Goal: Information Seeking & Learning: Learn about a topic

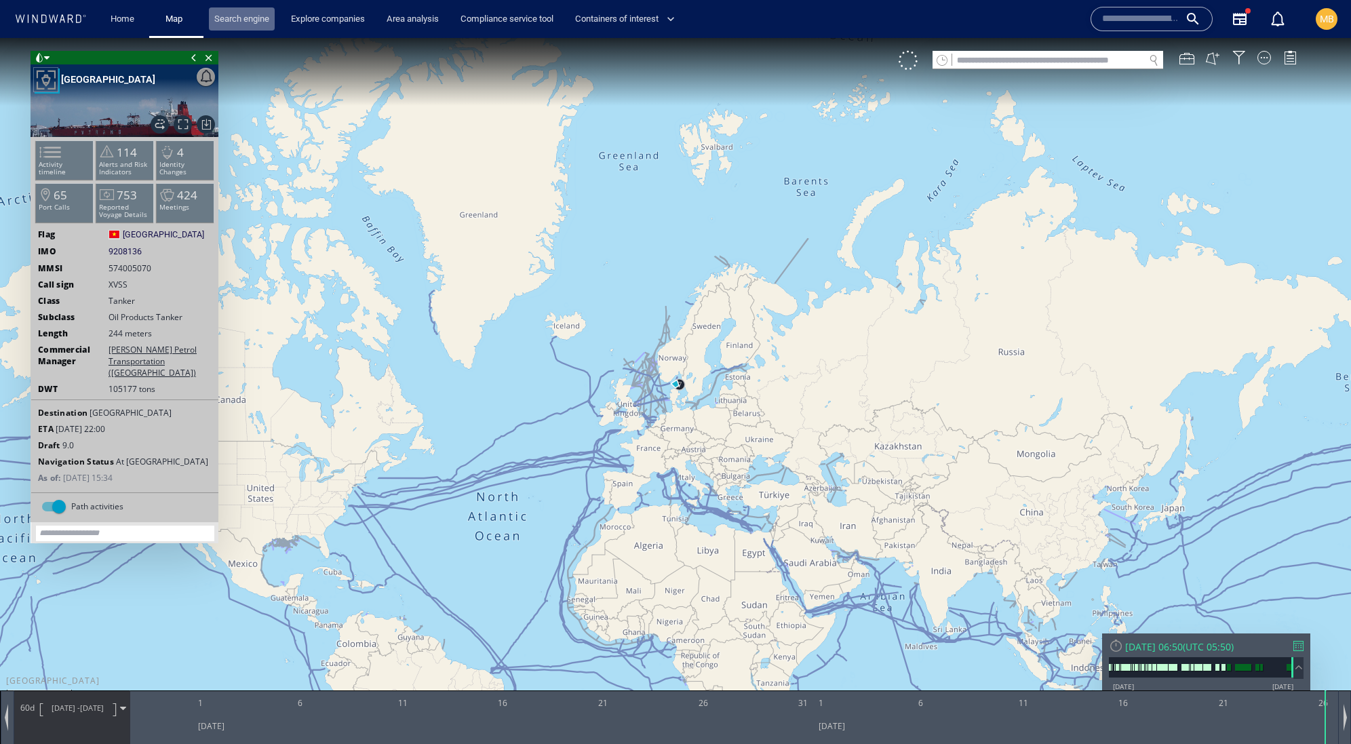
click at [256, 23] on link "Search engine" at bounding box center [242, 19] width 66 height 24
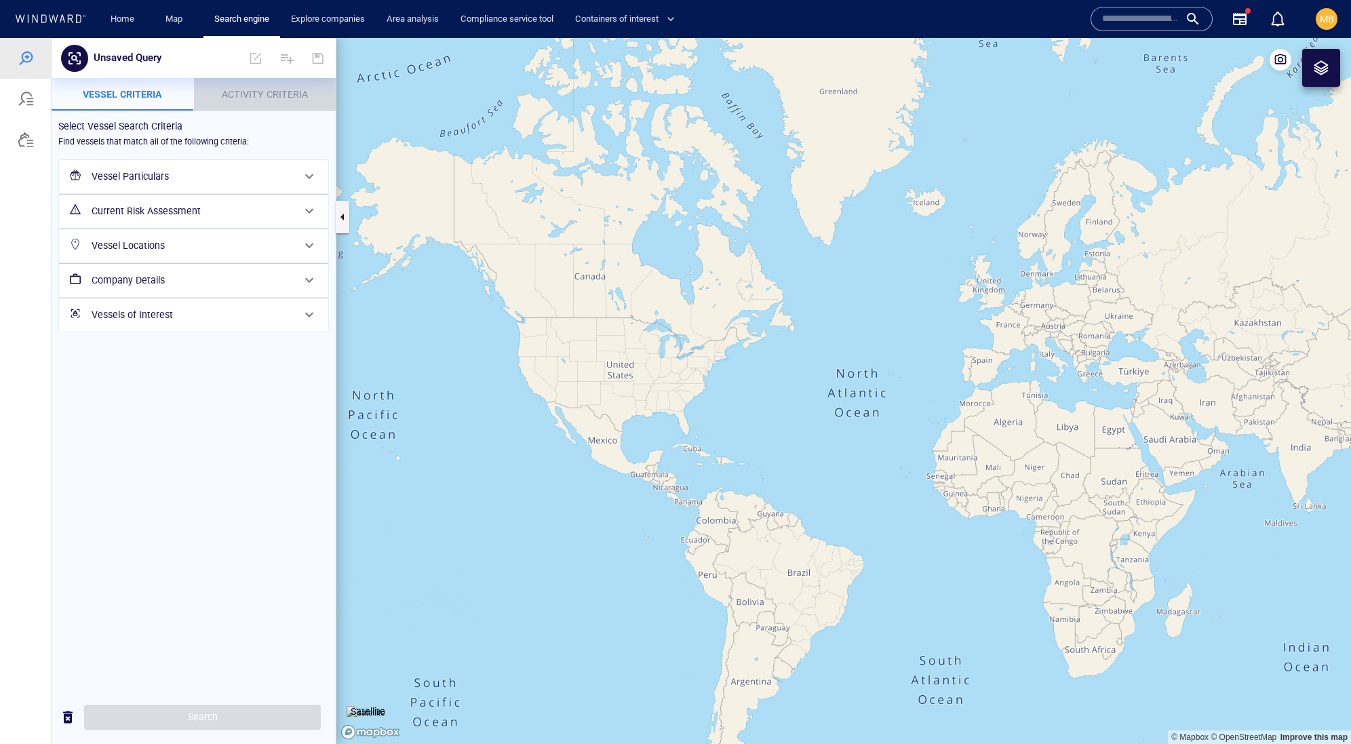
click at [258, 95] on span "Activity Criteria" at bounding box center [265, 94] width 86 height 11
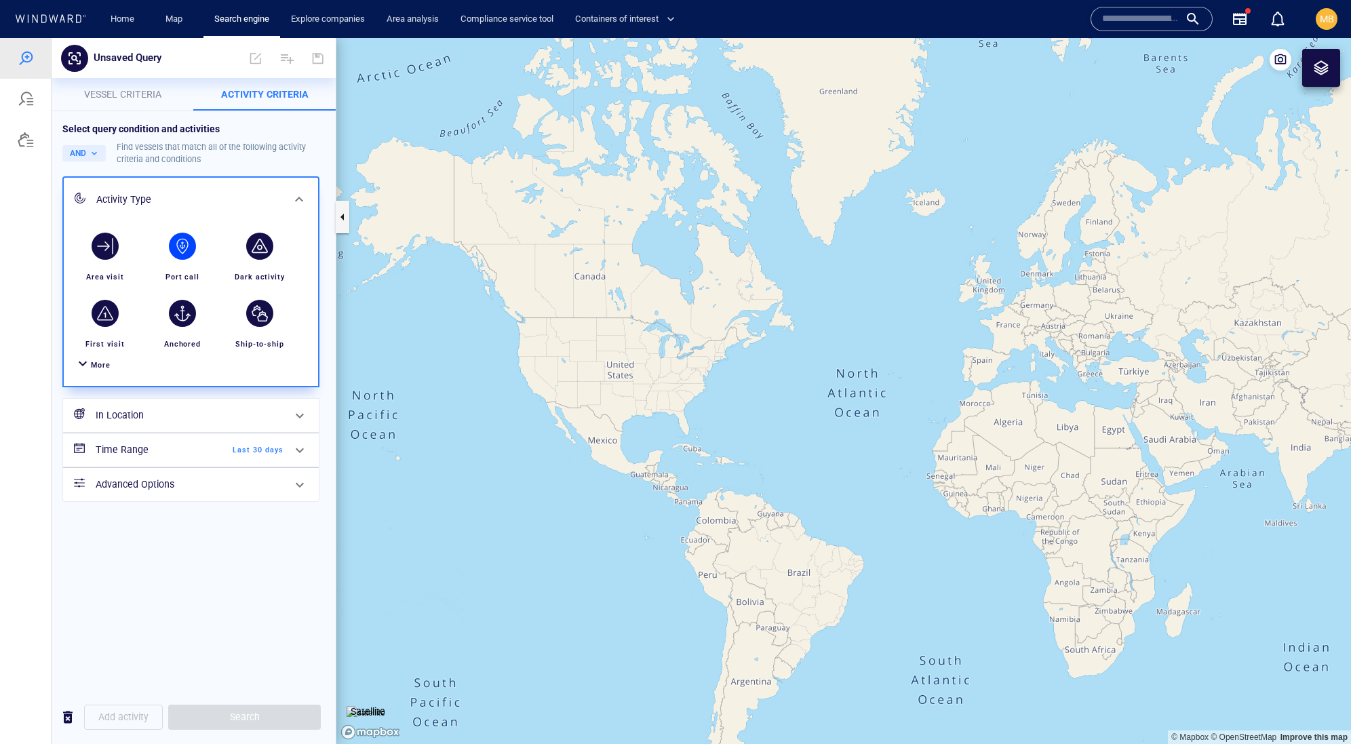
click at [180, 260] on div "button" at bounding box center [182, 246] width 27 height 27
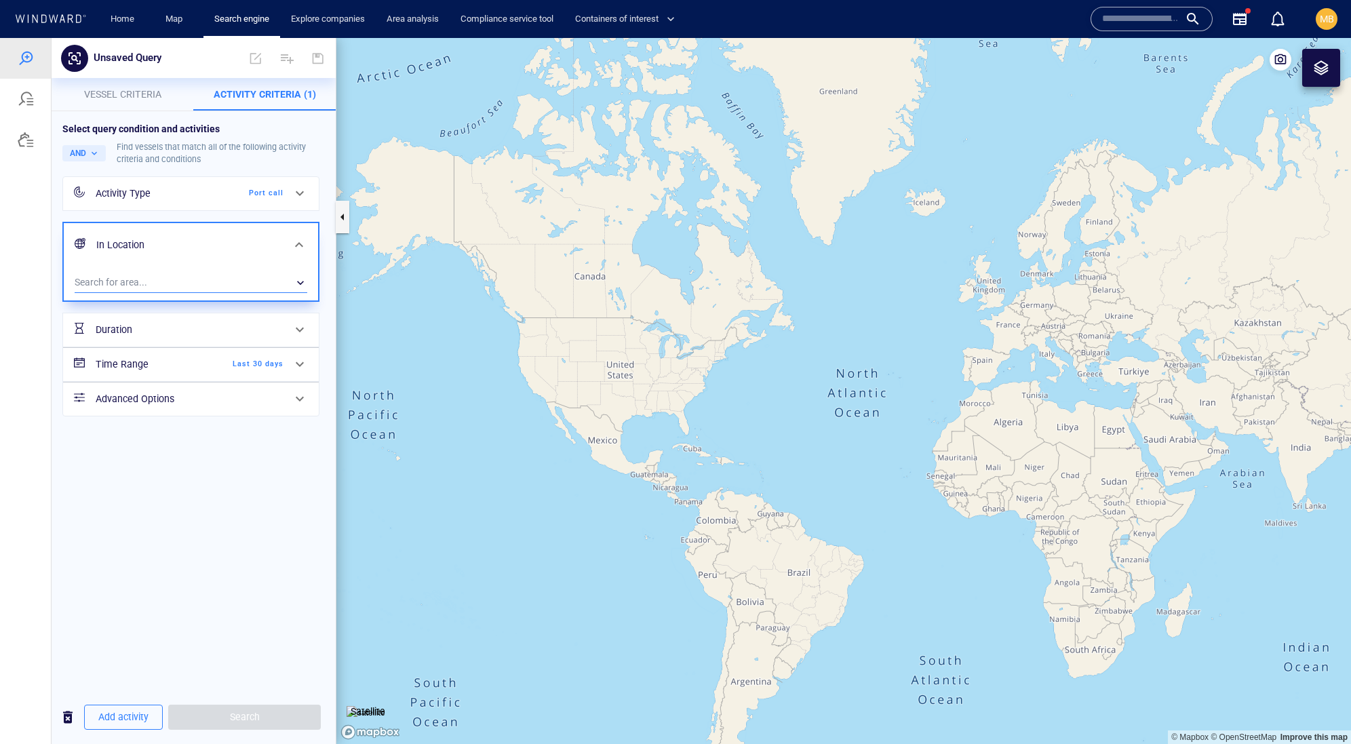
click at [166, 293] on div "​" at bounding box center [191, 283] width 233 height 20
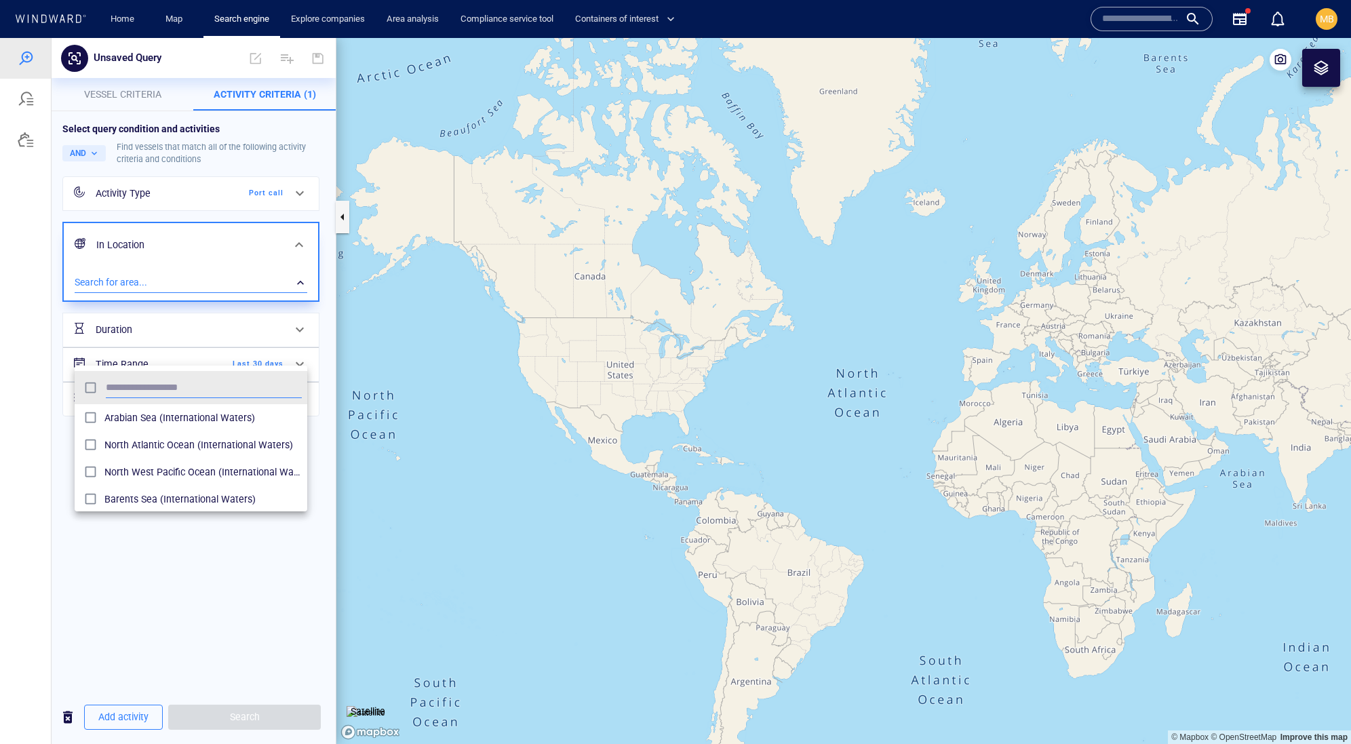
scroll to position [1, 1]
type input "*****"
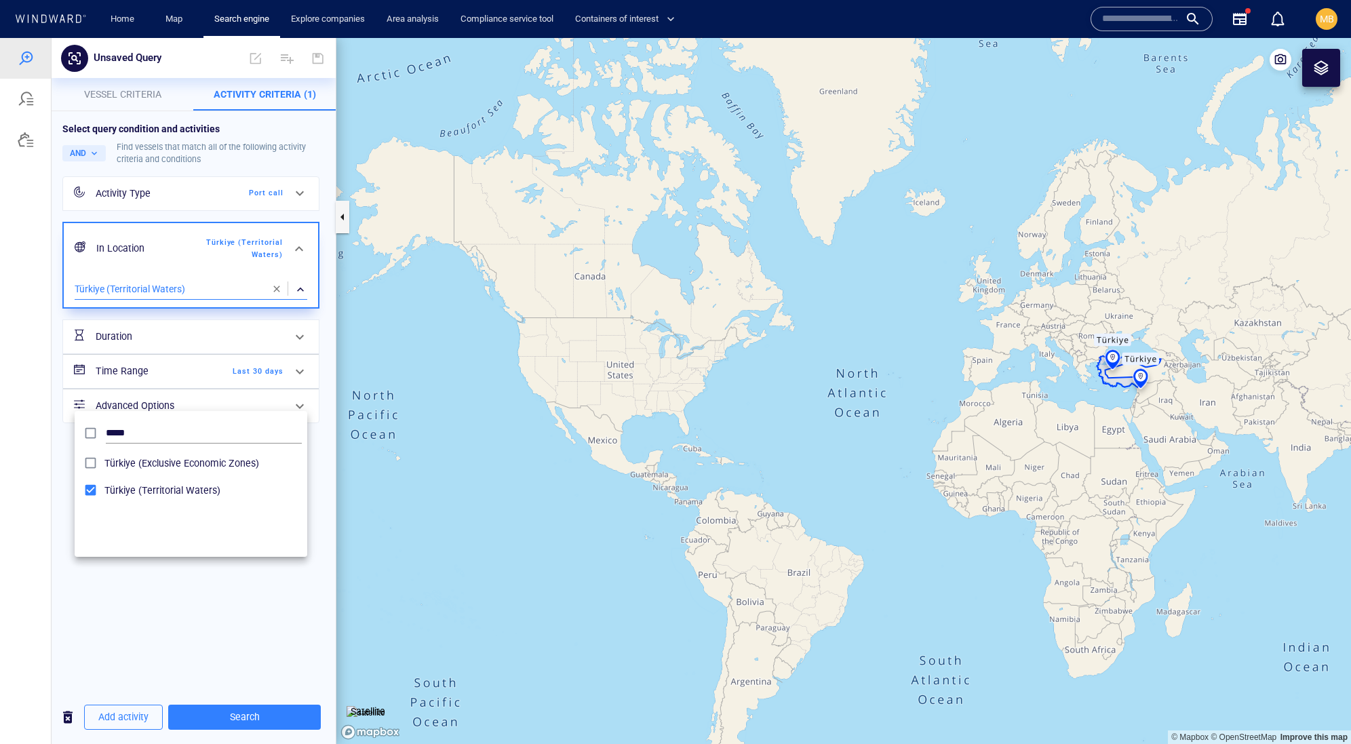
drag, startPoint x: 1093, startPoint y: 384, endPoint x: 953, endPoint y: 384, distance: 140.4
click at [954, 384] on div at bounding box center [675, 391] width 1351 height 706
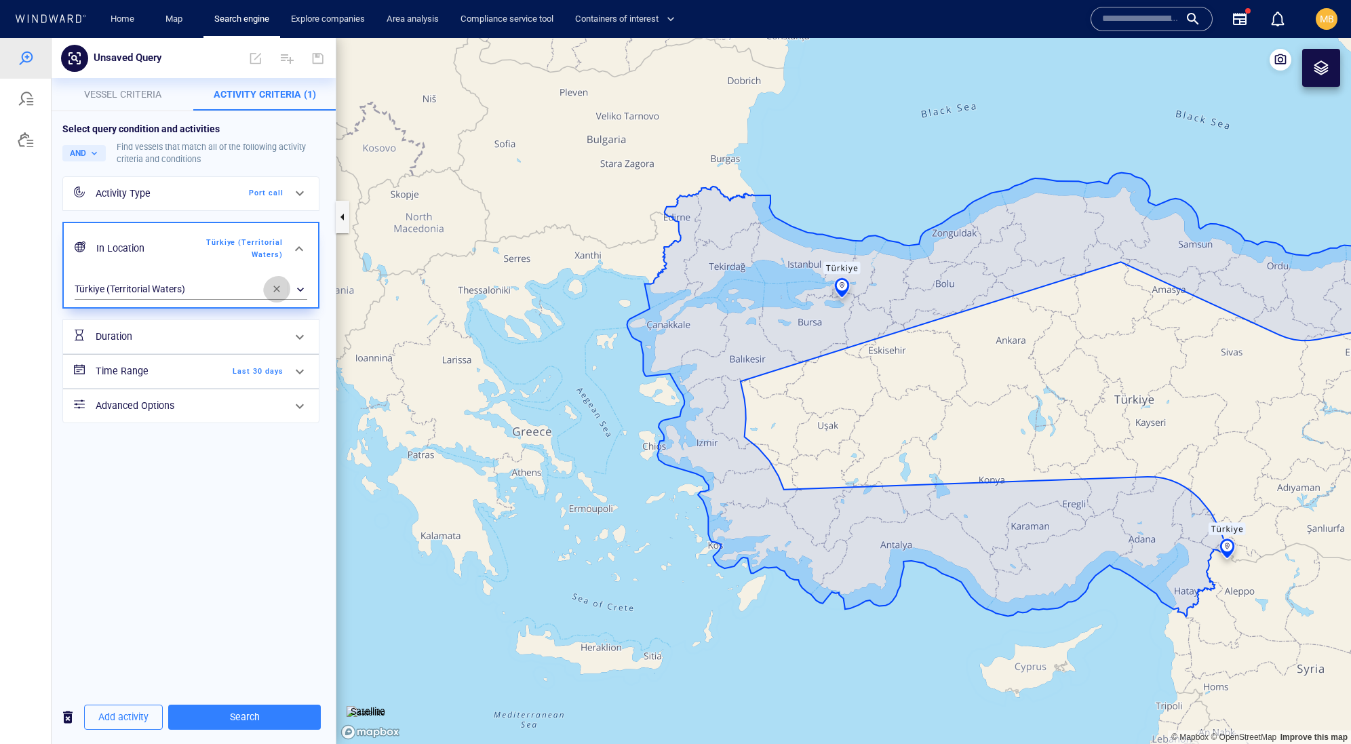
click at [274, 294] on span "button" at bounding box center [276, 288] width 11 height 11
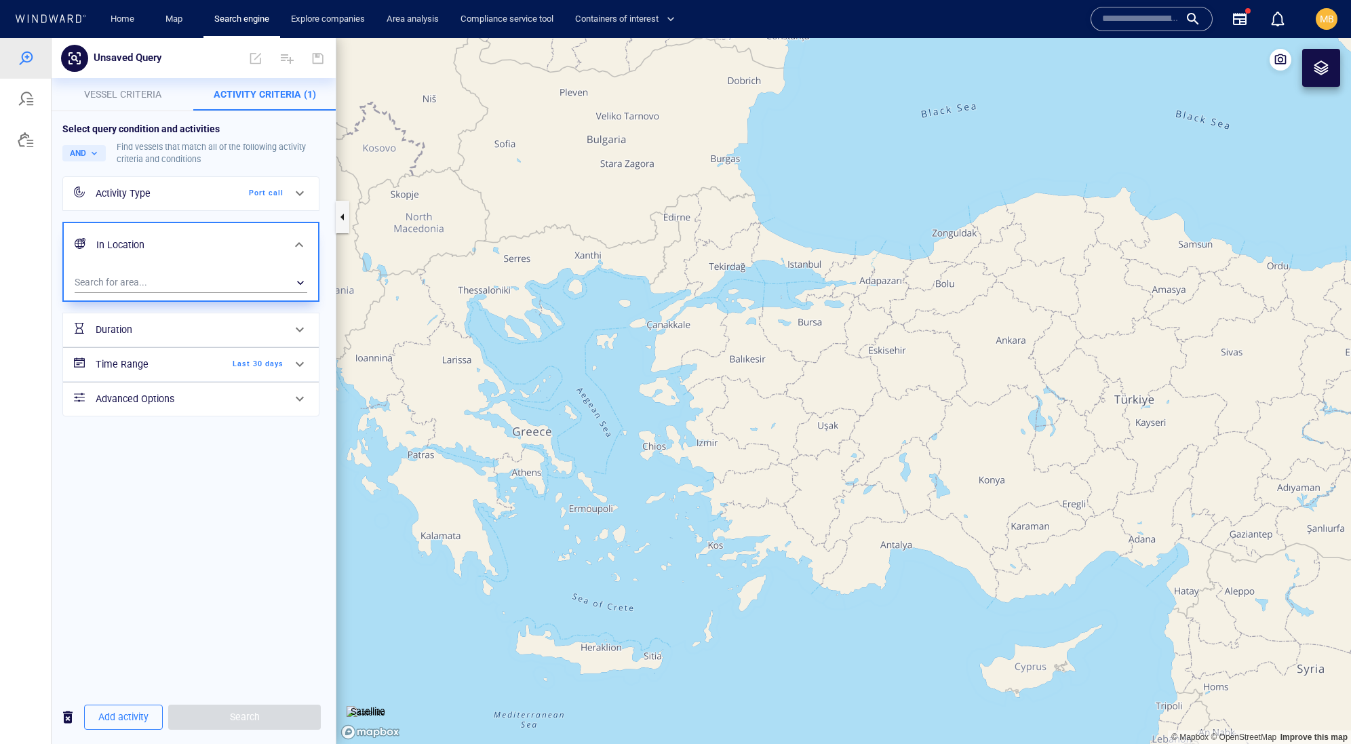
click at [240, 199] on div "Port call" at bounding box center [244, 193] width 78 height 12
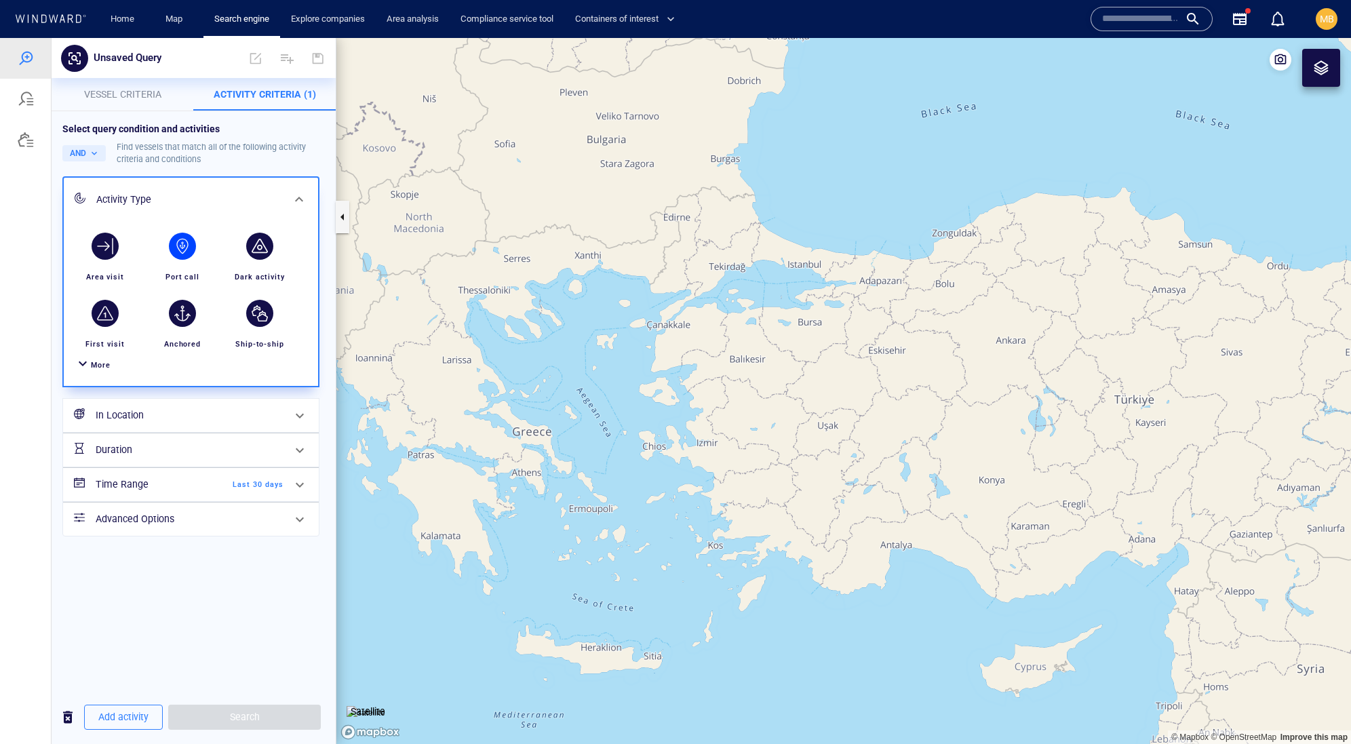
scroll to position [39, 0]
click at [111, 370] on span "More" at bounding box center [101, 365] width 20 height 9
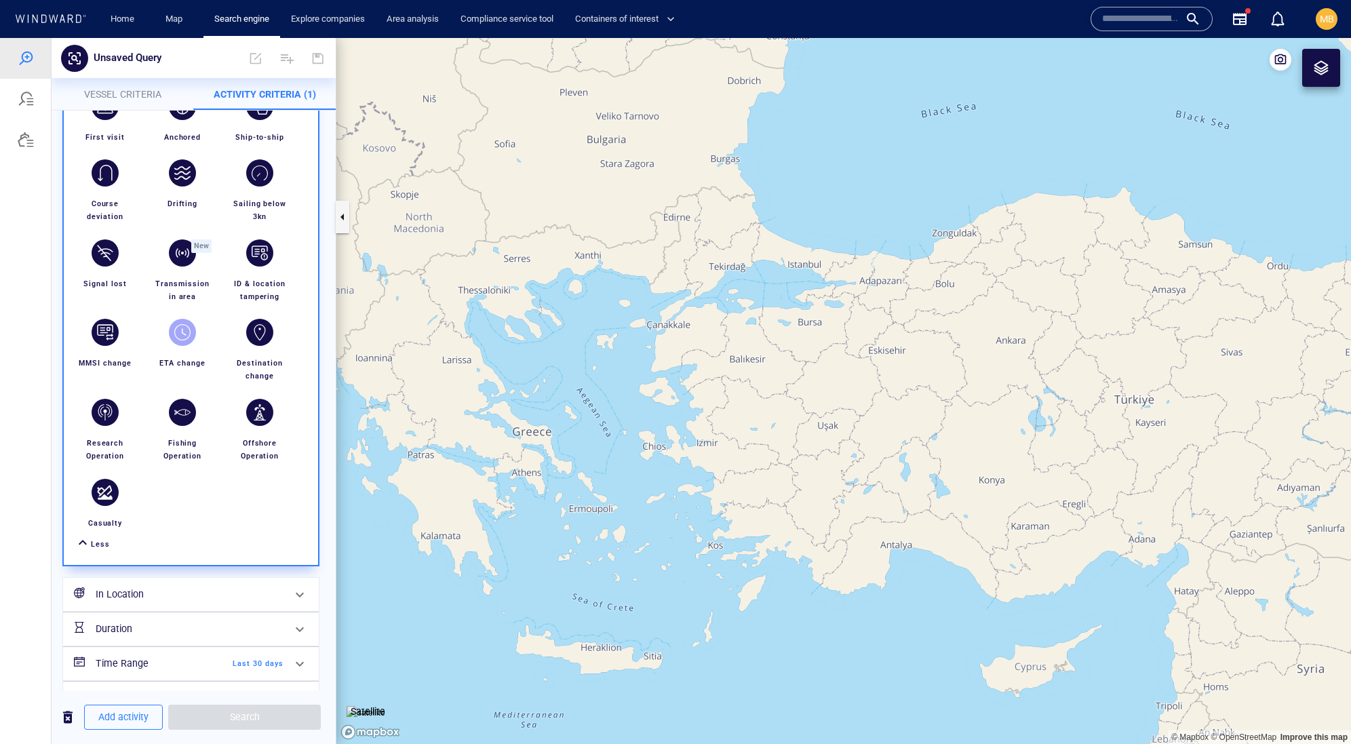
scroll to position [178, 0]
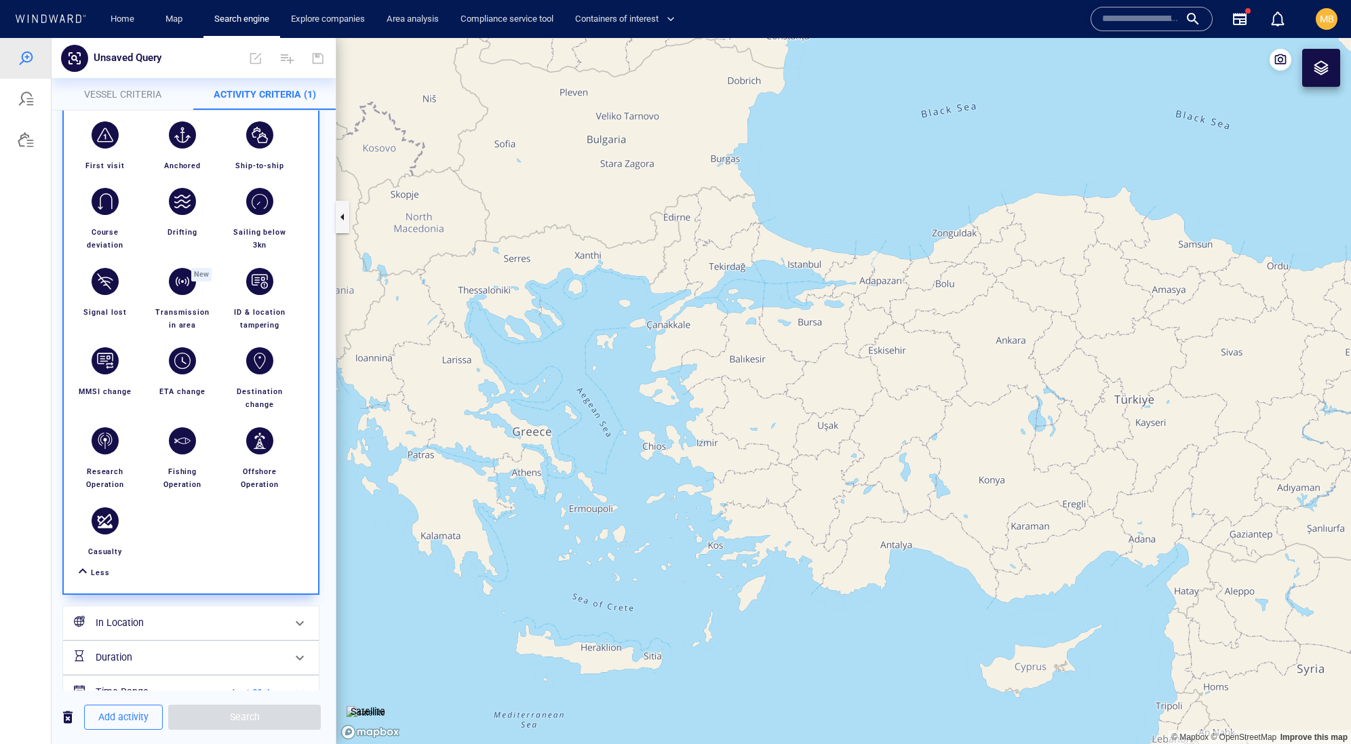
click at [1319, 73] on div at bounding box center [1321, 68] width 16 height 16
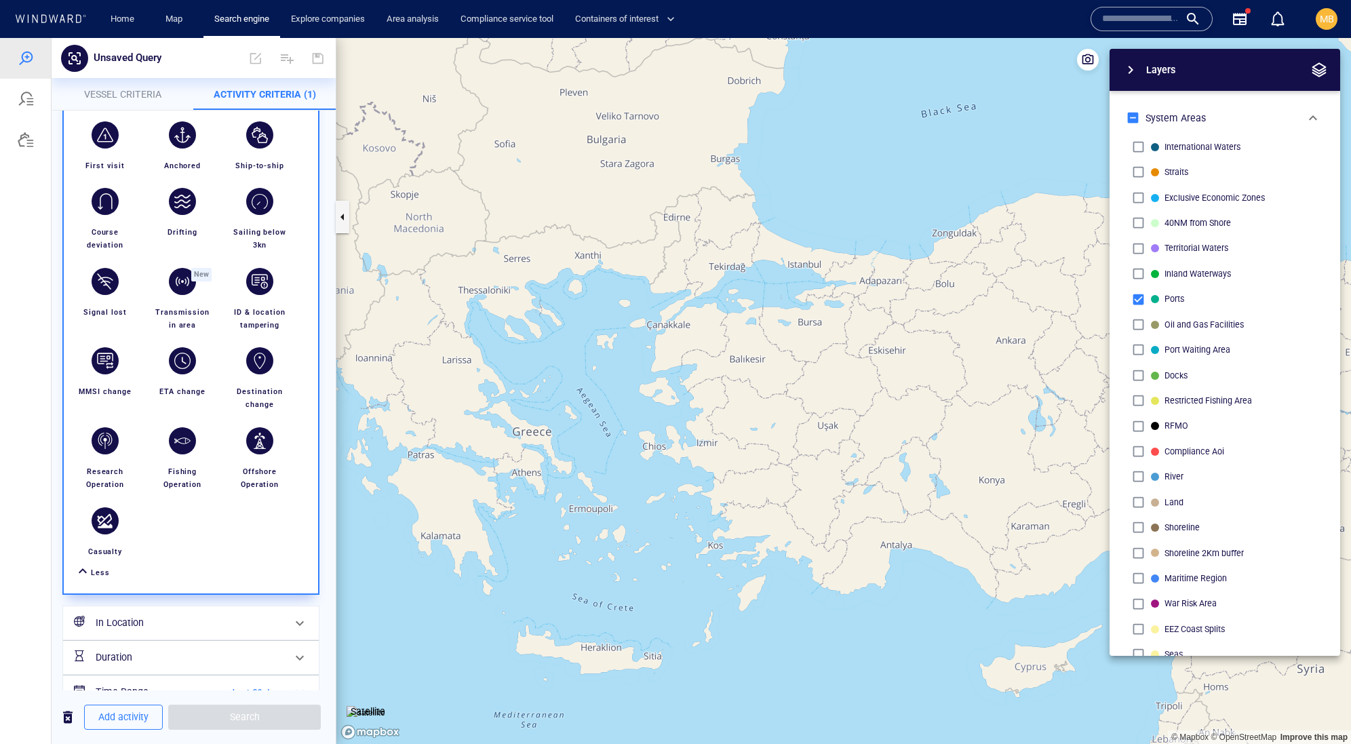
click at [668, 538] on canvas "Map" at bounding box center [843, 391] width 1015 height 706
click at [201, 61] on div "Unsaved Query" at bounding box center [149, 58] width 123 height 26
click at [513, 305] on canvas "Map" at bounding box center [843, 391] width 1015 height 706
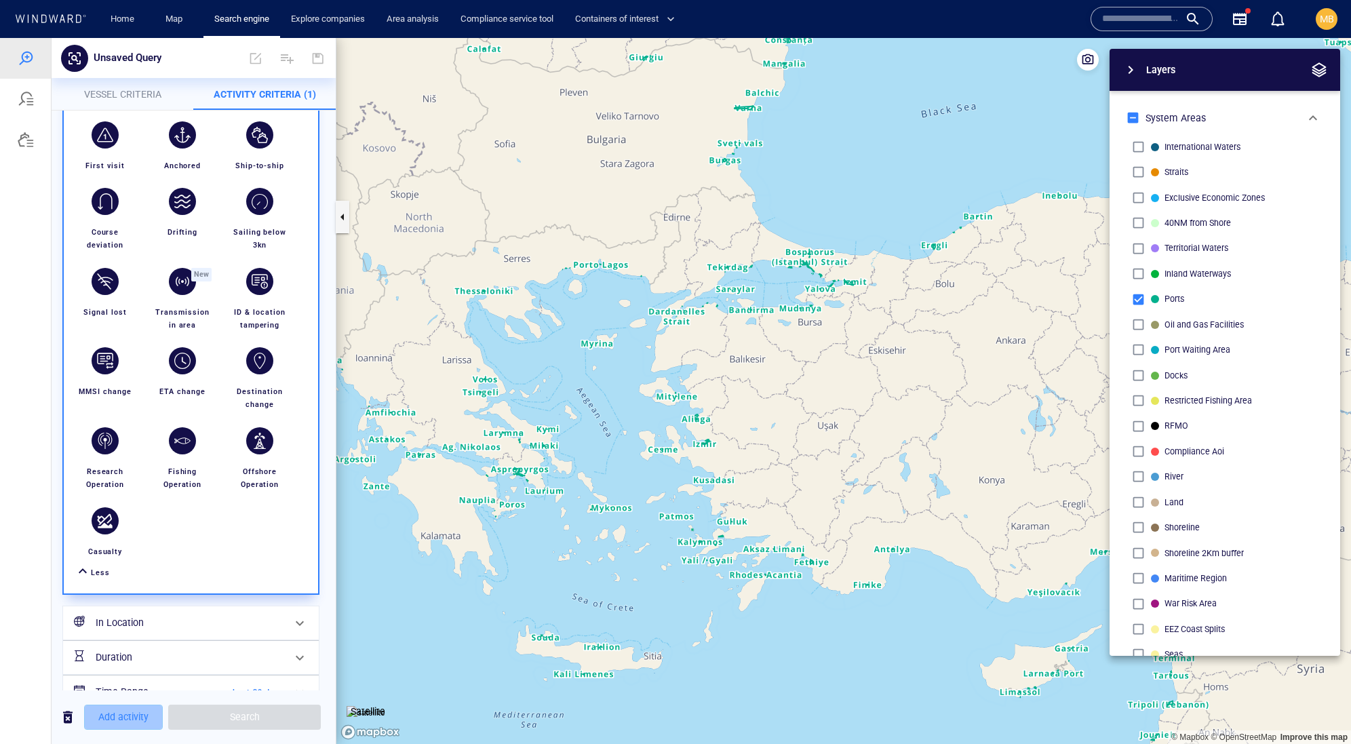
click at [131, 717] on span "Add activity" at bounding box center [123, 717] width 50 height 17
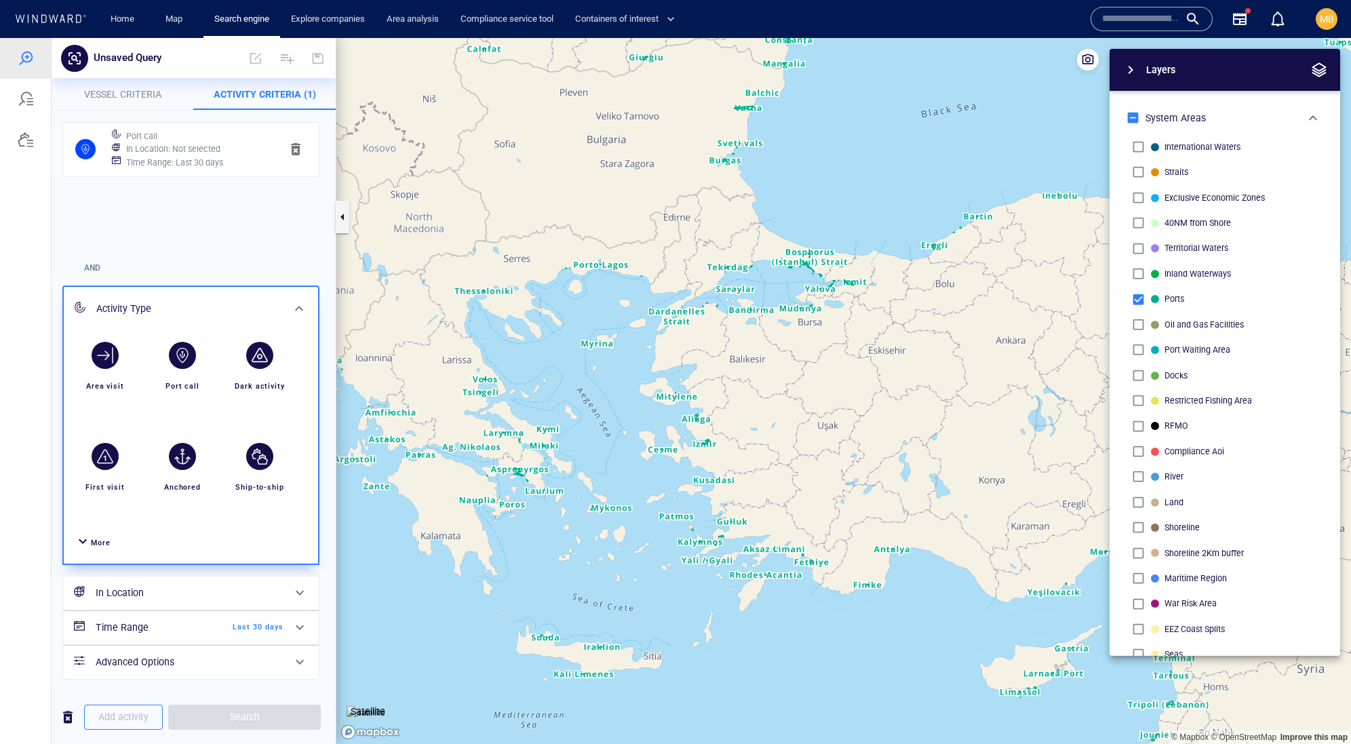
scroll to position [0, 0]
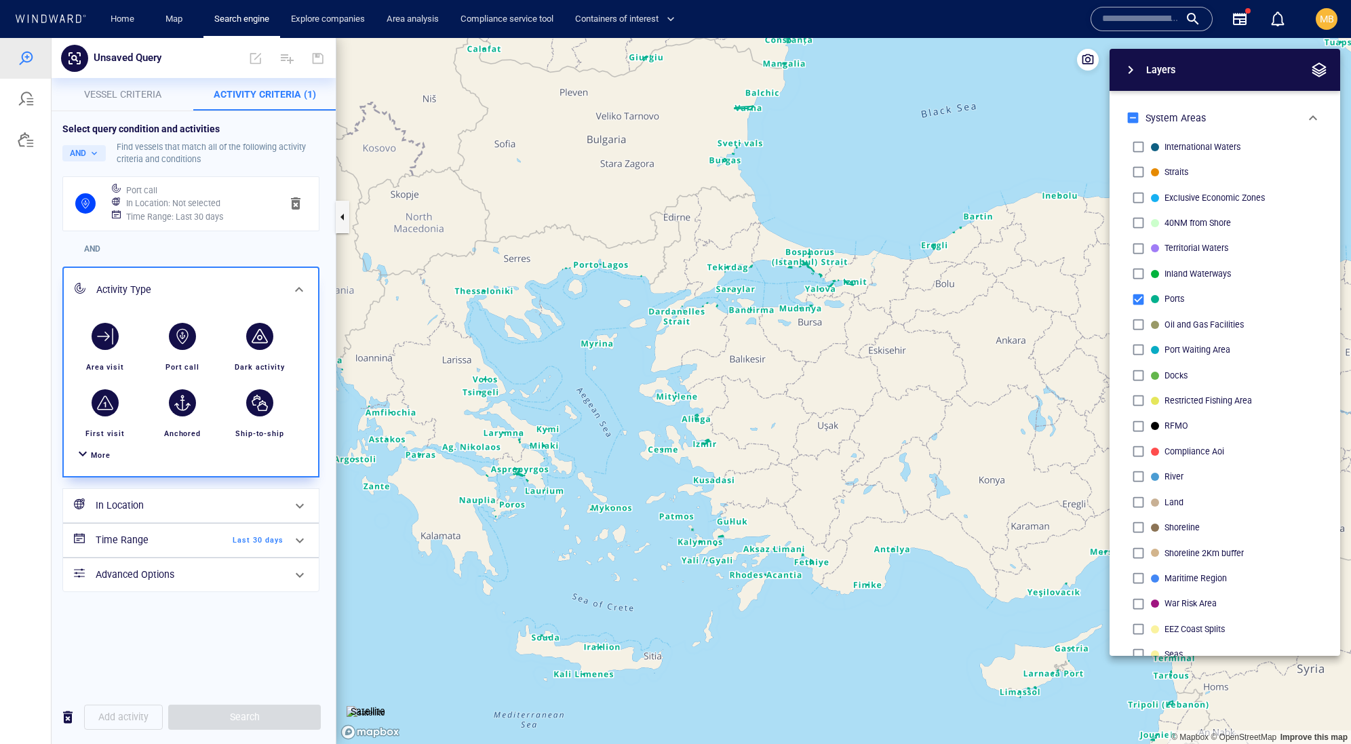
click at [291, 212] on span "button" at bounding box center [296, 203] width 16 height 16
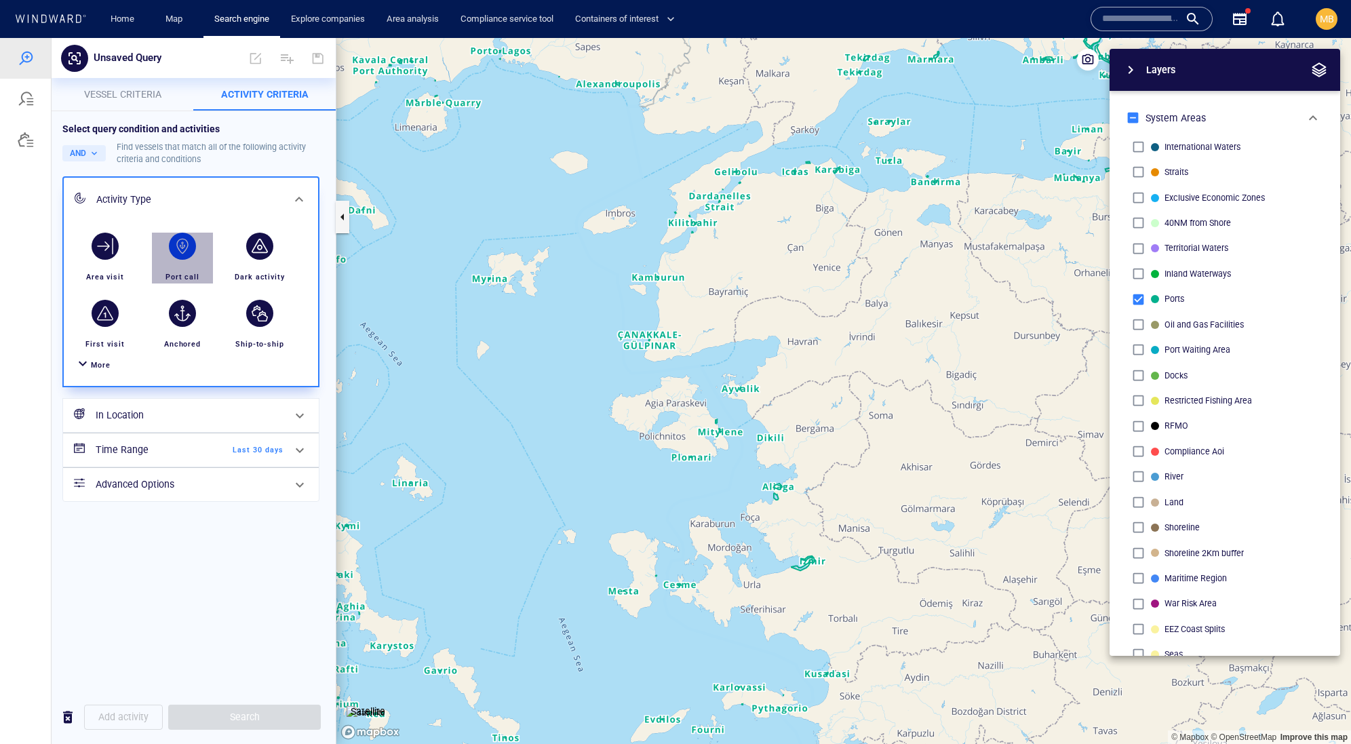
click at [185, 260] on div "button" at bounding box center [182, 246] width 27 height 27
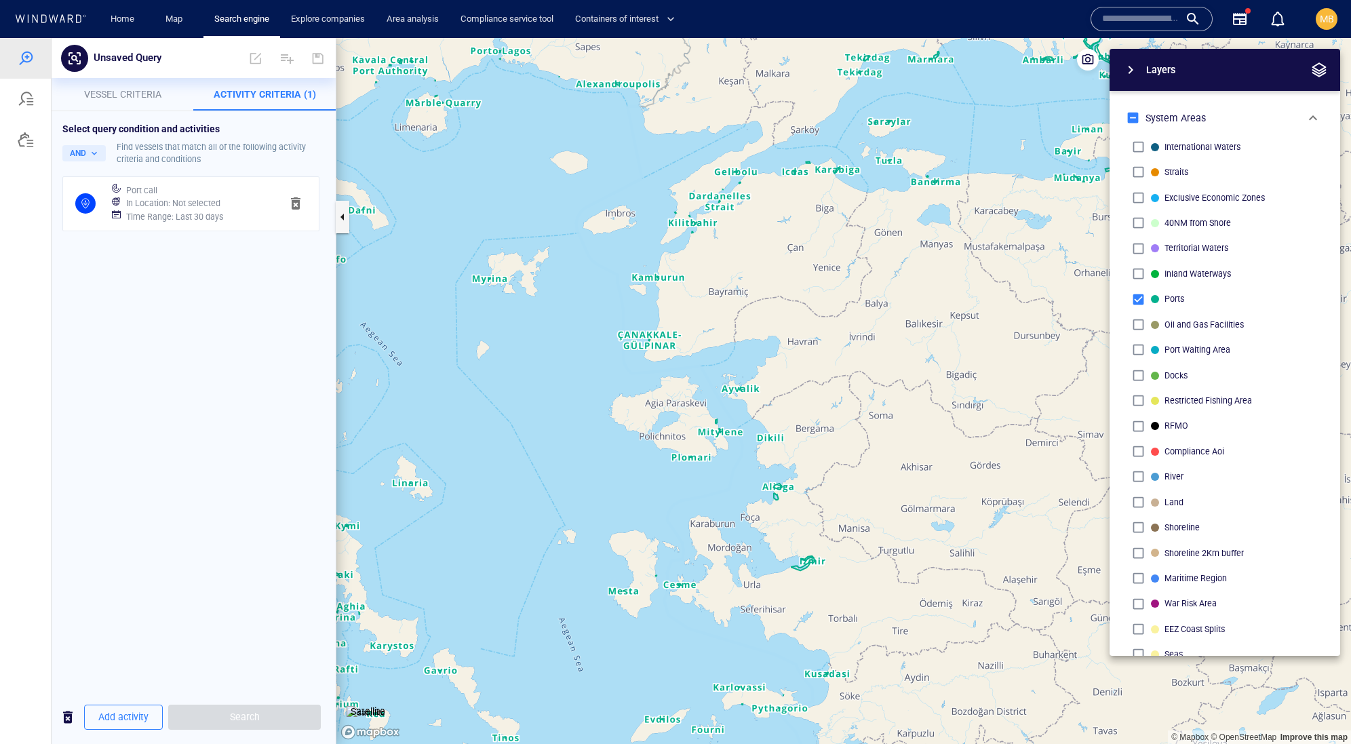
click at [210, 210] on h6 "In Location : Not selected" at bounding box center [173, 204] width 94 height 14
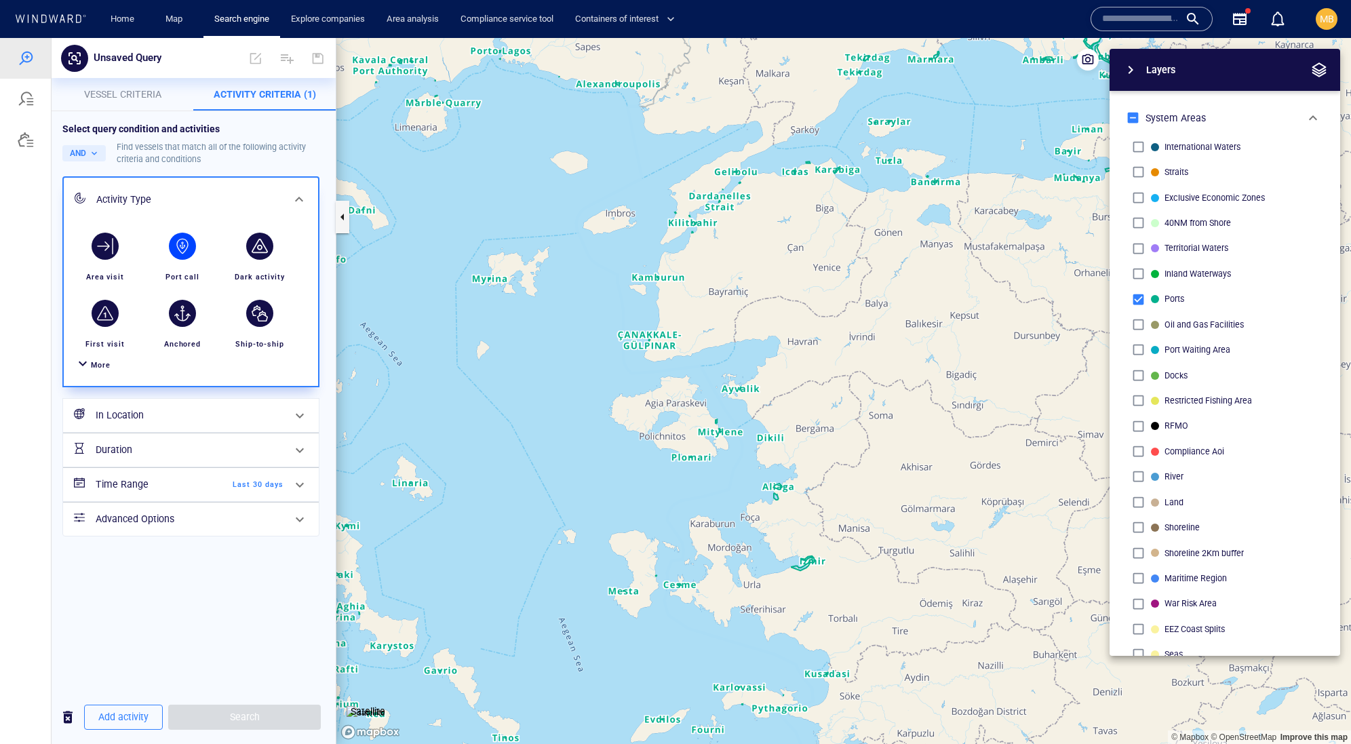
click at [152, 424] on h6 "In Location" at bounding box center [190, 415] width 188 height 17
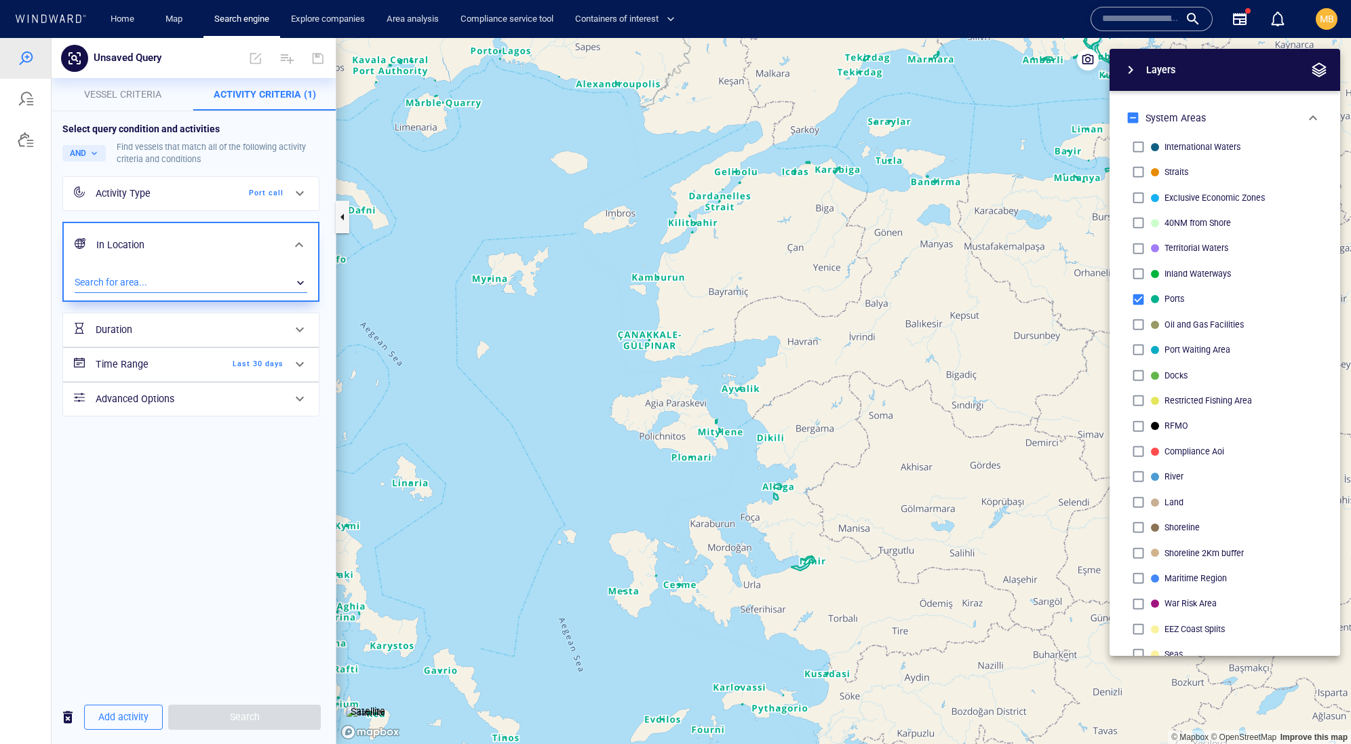
click at [163, 293] on div "​" at bounding box center [191, 283] width 233 height 20
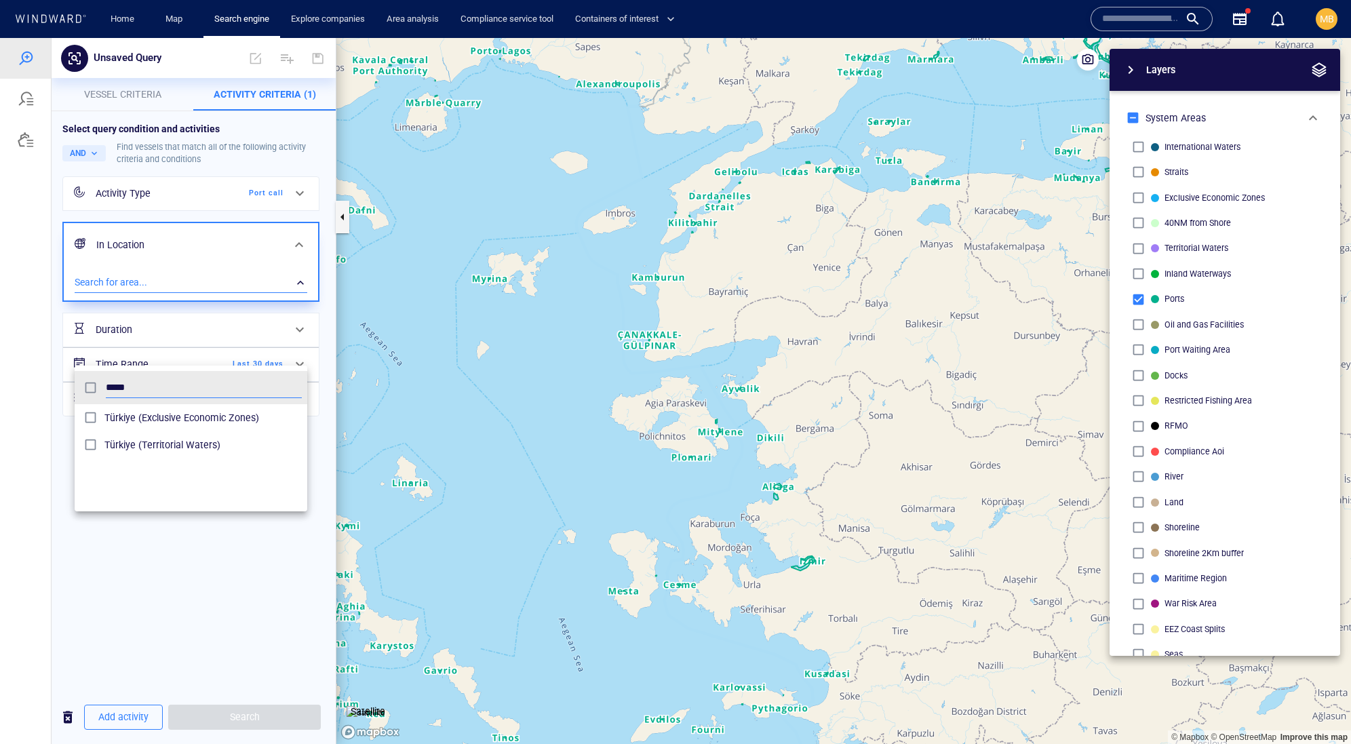
type input "*****"
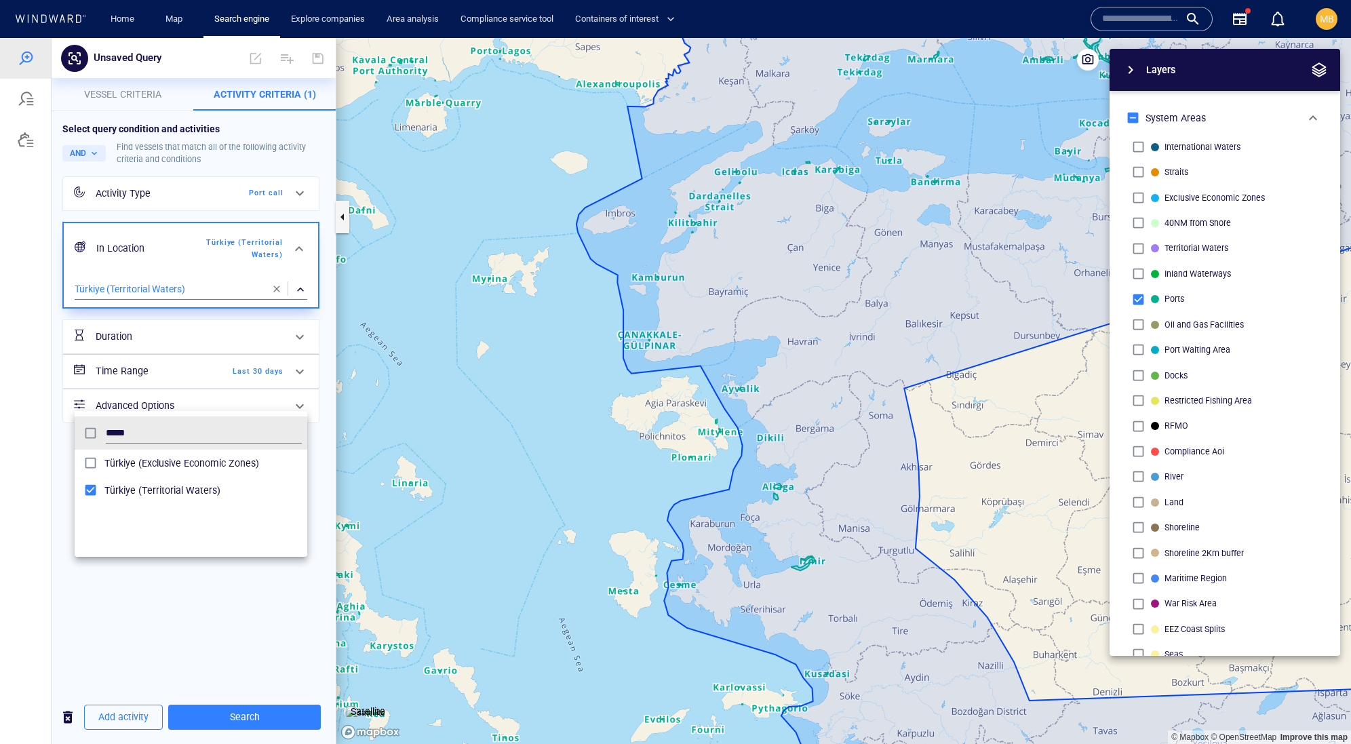
click at [267, 722] on div at bounding box center [675, 391] width 1351 height 706
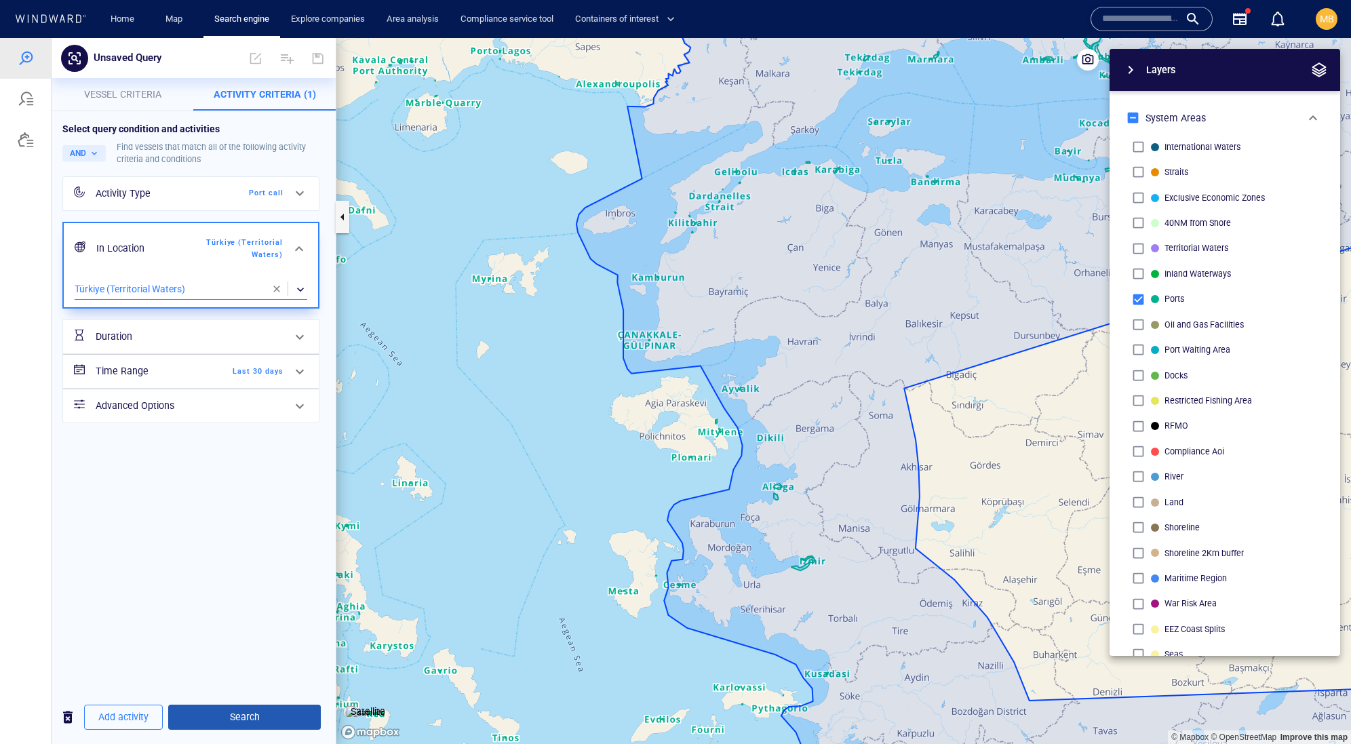
click at [263, 720] on span "Search" at bounding box center [244, 717] width 131 height 17
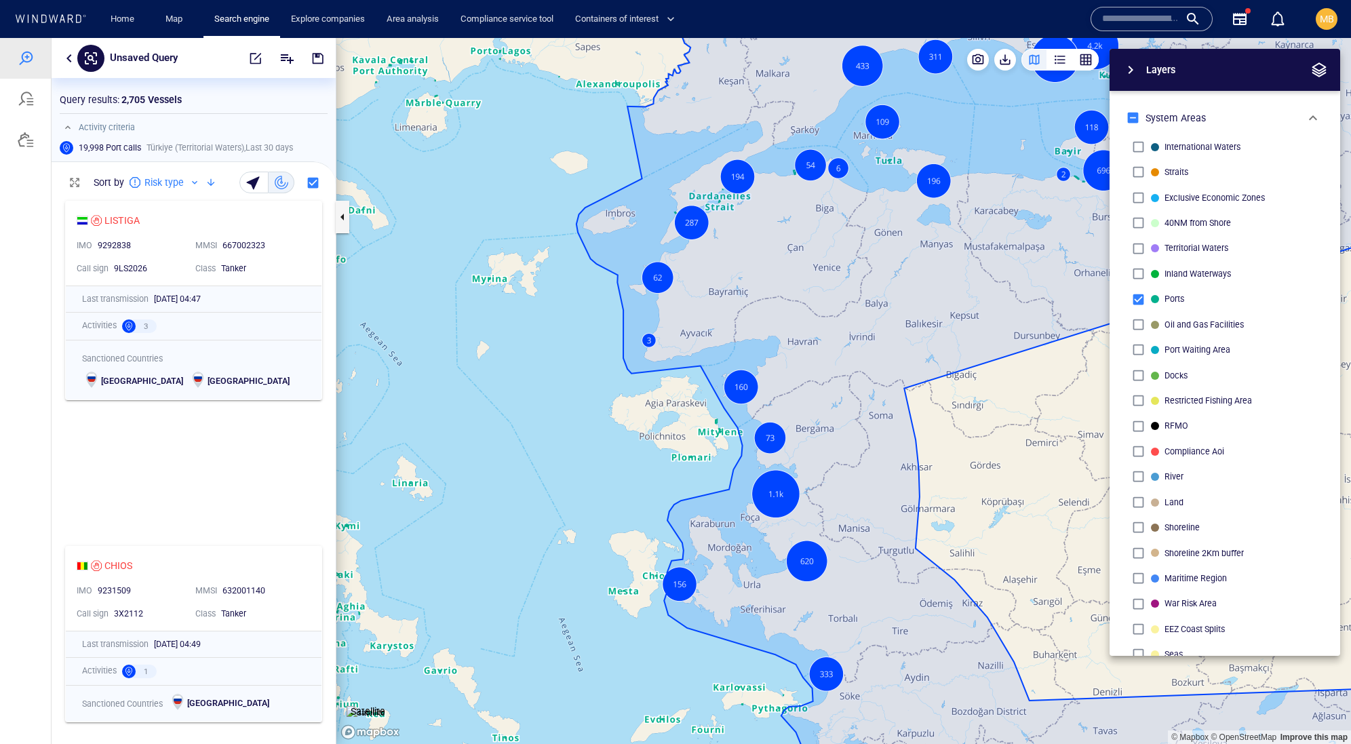
click at [378, 298] on canvas "Map" at bounding box center [843, 391] width 1015 height 706
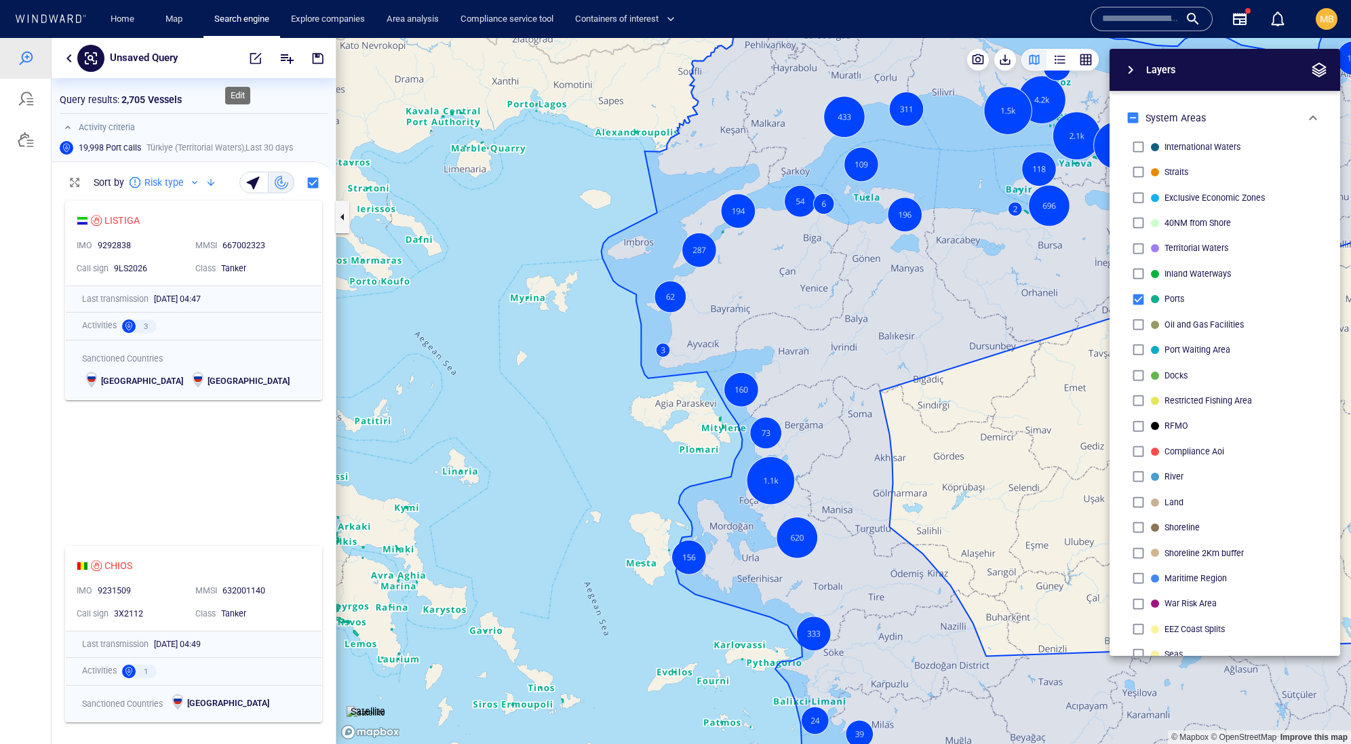
click at [249, 55] on span "button" at bounding box center [256, 59] width 14 height 14
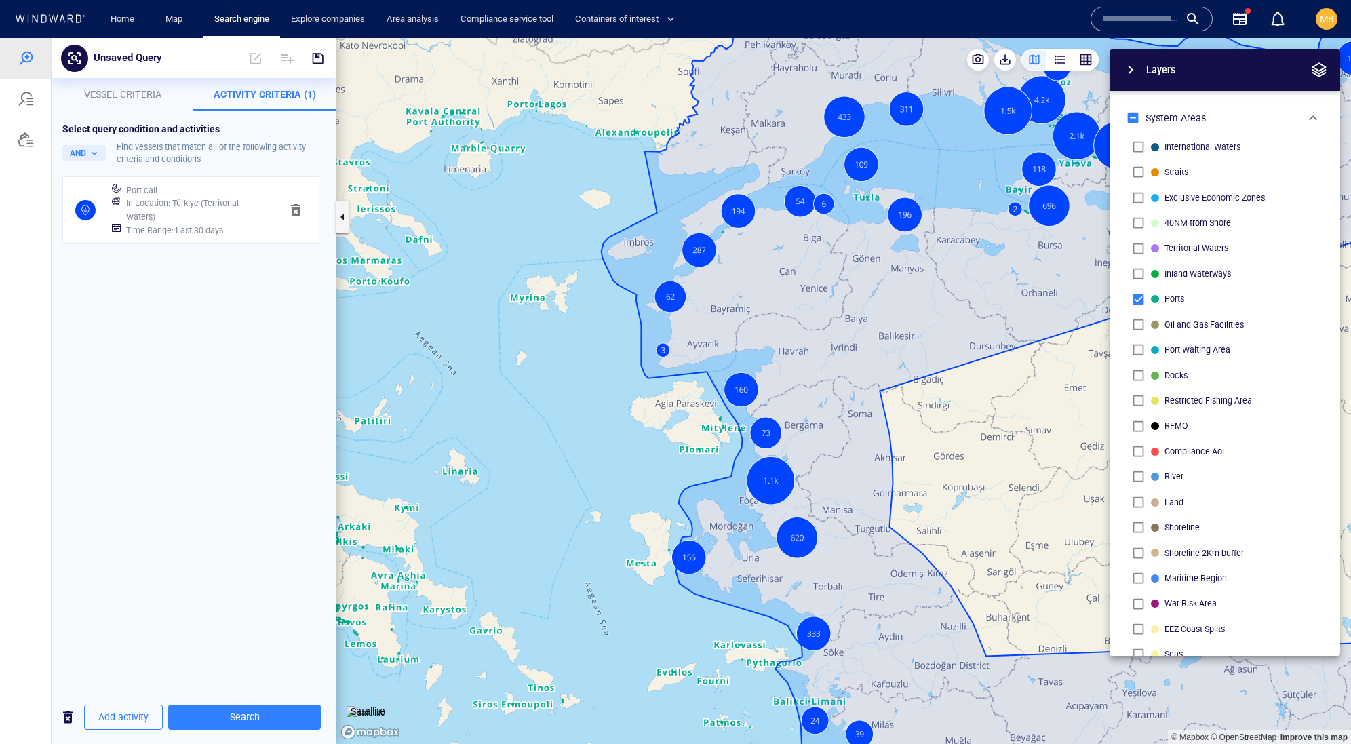
click at [890, 274] on canvas "Map" at bounding box center [843, 391] width 1015 height 706
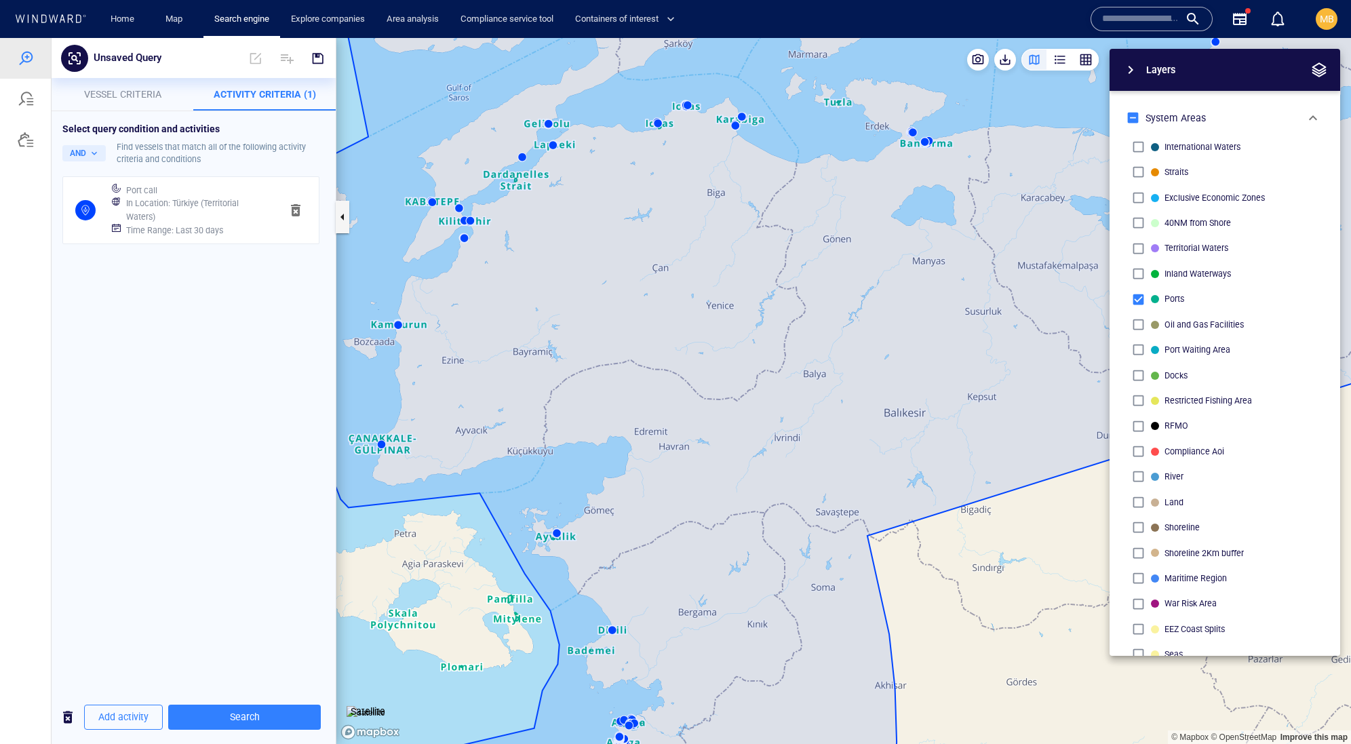
click at [465, 237] on canvas "Map" at bounding box center [843, 391] width 1015 height 706
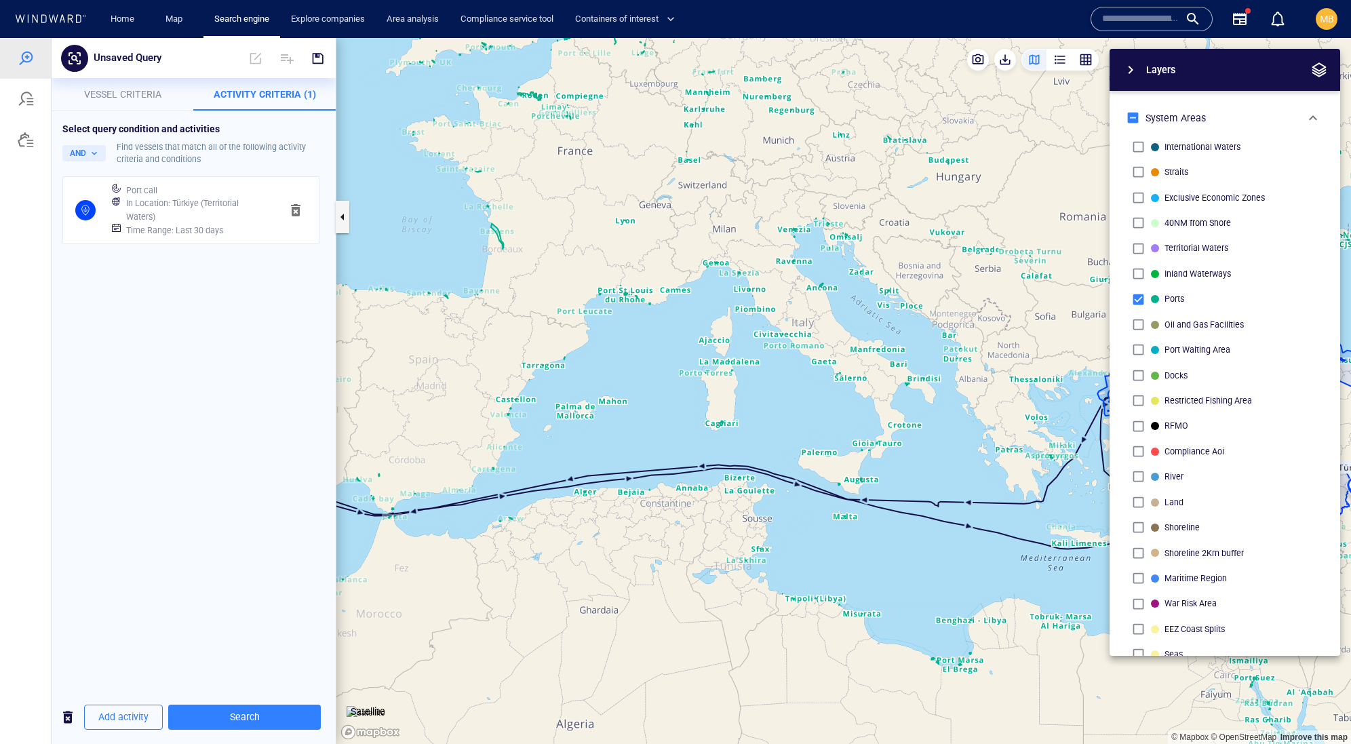
drag, startPoint x: 910, startPoint y: 289, endPoint x: 465, endPoint y: 233, distance: 449.0
click at [471, 233] on canvas "Map" at bounding box center [843, 391] width 1015 height 706
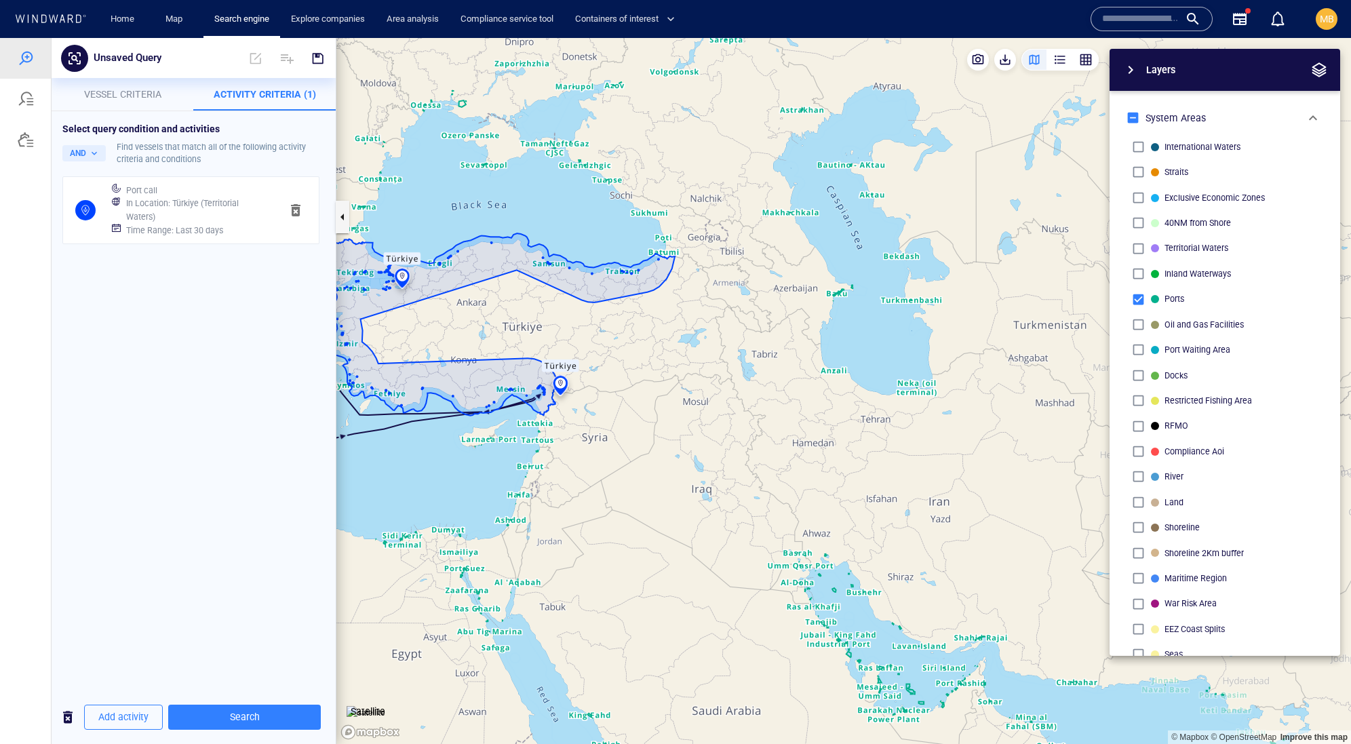
drag, startPoint x: 757, startPoint y: 285, endPoint x: 970, endPoint y: 297, distance: 213.3
click at [969, 297] on div "© Mapbox © OpenStreetMap Improve this map Satellite Layers System Areas Interna…" at bounding box center [843, 391] width 1015 height 706
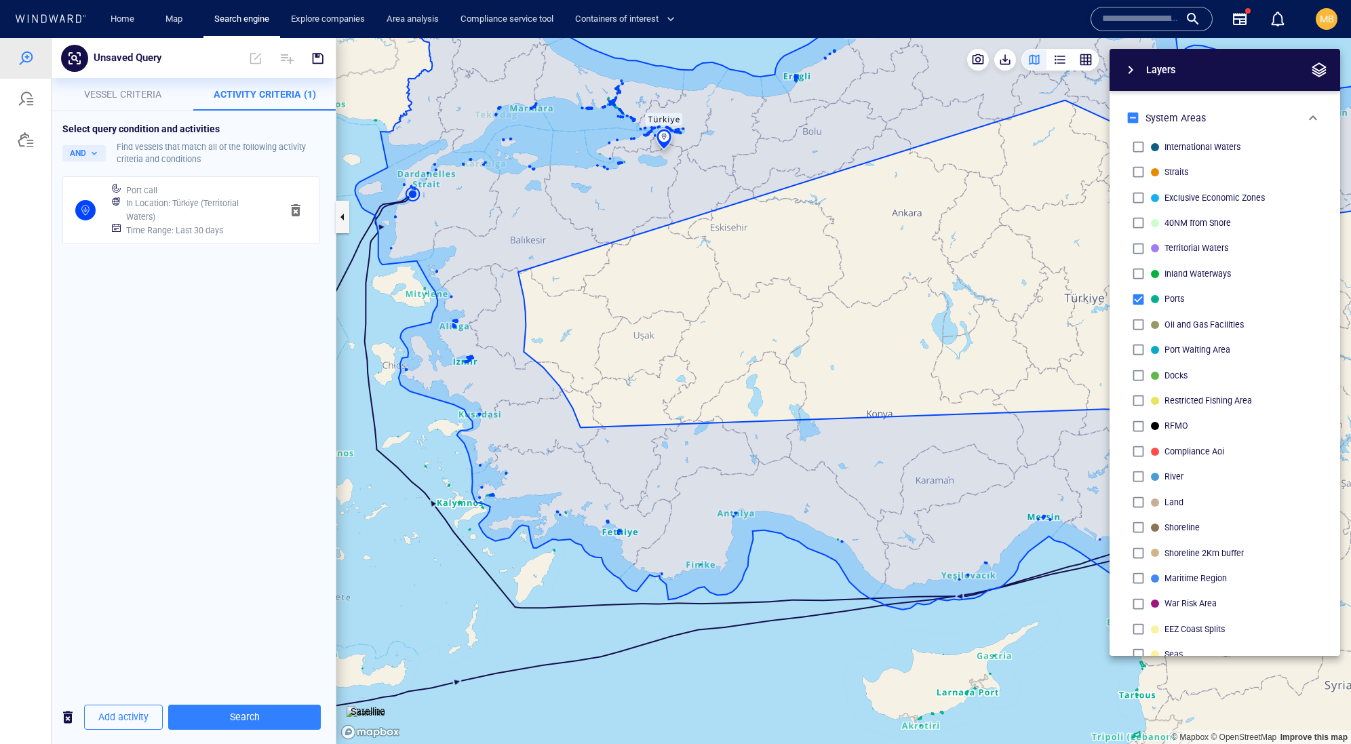
drag, startPoint x: 477, startPoint y: 316, endPoint x: 631, endPoint y: 326, distance: 153.6
click at [631, 326] on canvas "Map" at bounding box center [843, 391] width 1015 height 706
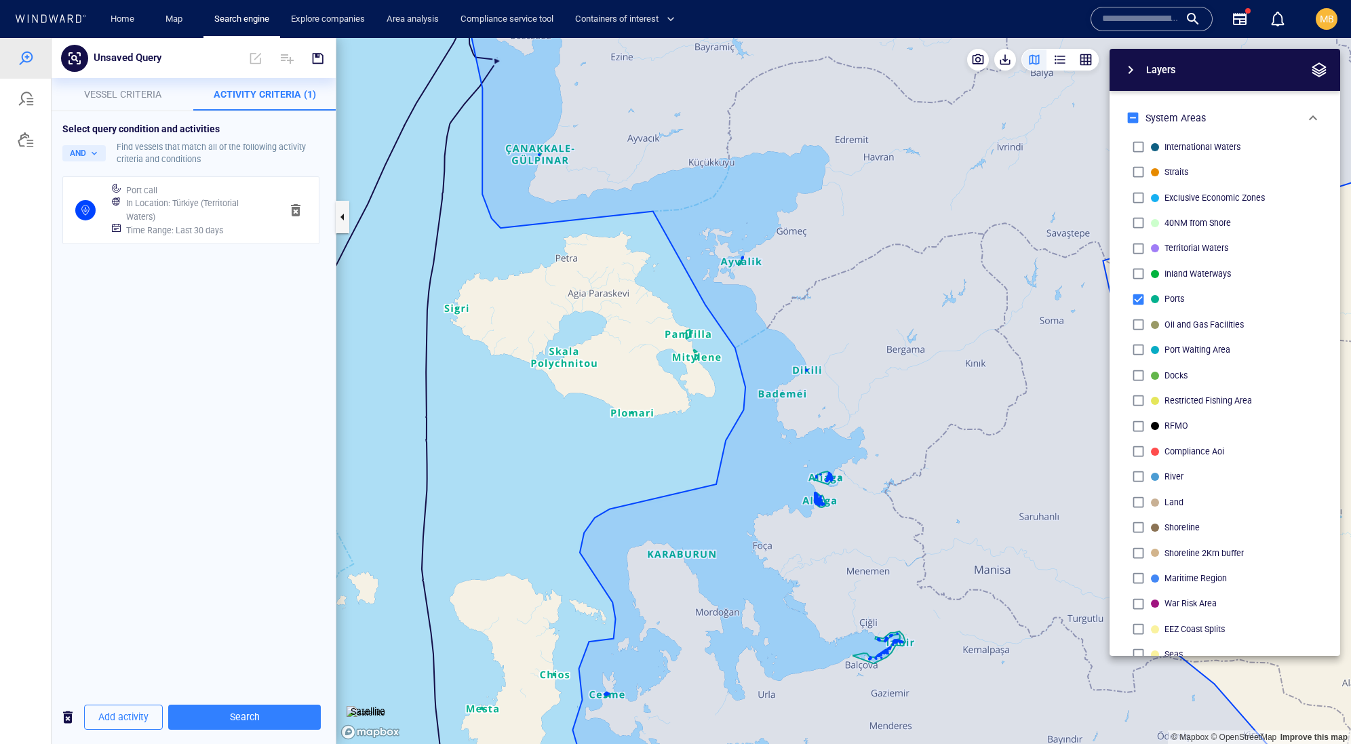
drag, startPoint x: 616, startPoint y: 282, endPoint x: 608, endPoint y: 426, distance: 144.0
click at [608, 425] on canvas "Map" at bounding box center [843, 391] width 1015 height 706
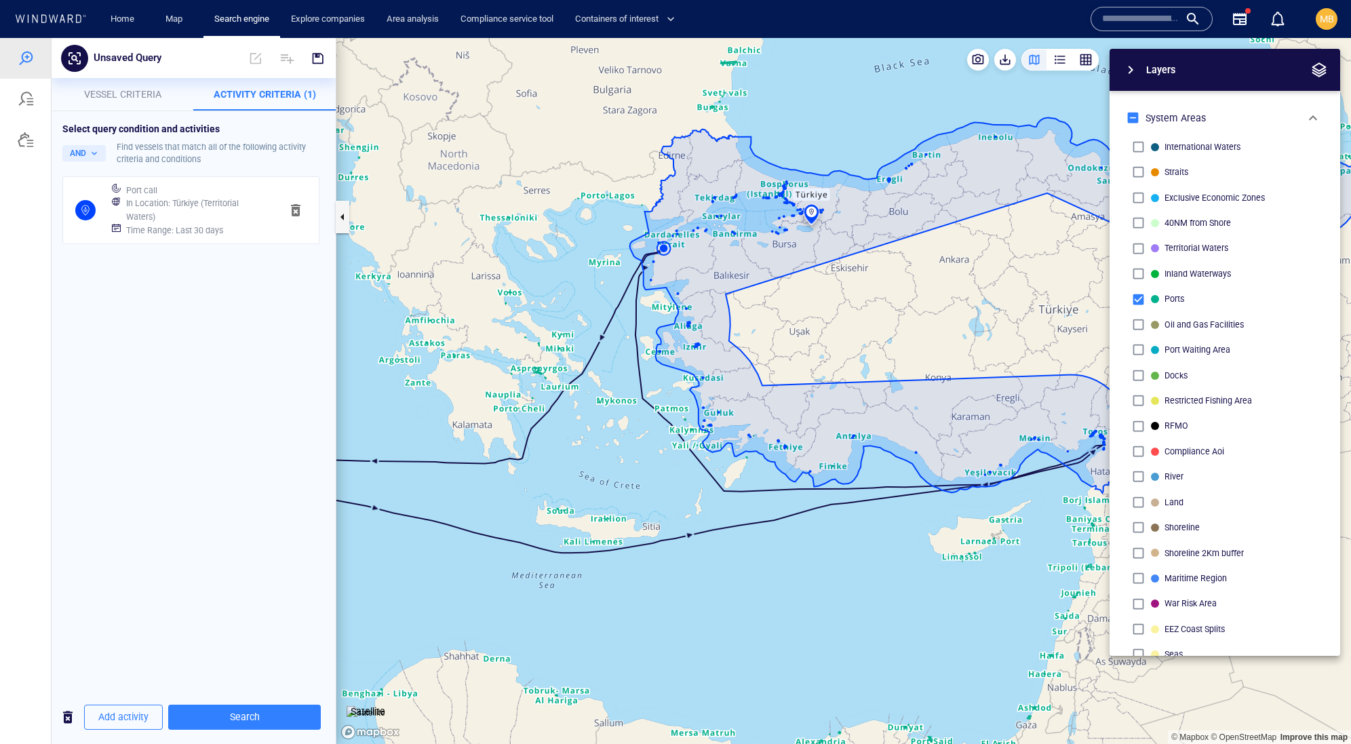
click at [597, 429] on canvas "Map" at bounding box center [843, 391] width 1015 height 706
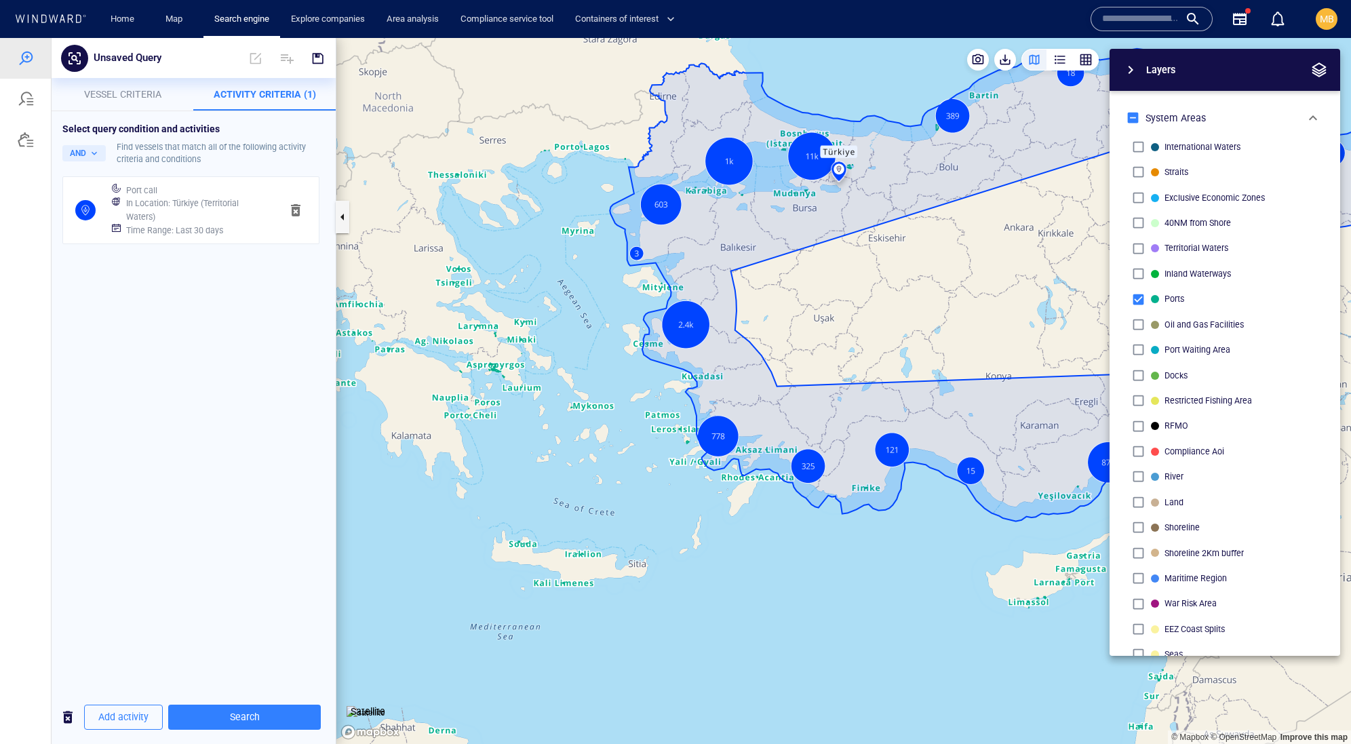
drag, startPoint x: 905, startPoint y: 437, endPoint x: 673, endPoint y: 437, distance: 231.9
click at [680, 437] on canvas "Map" at bounding box center [843, 391] width 1015 height 706
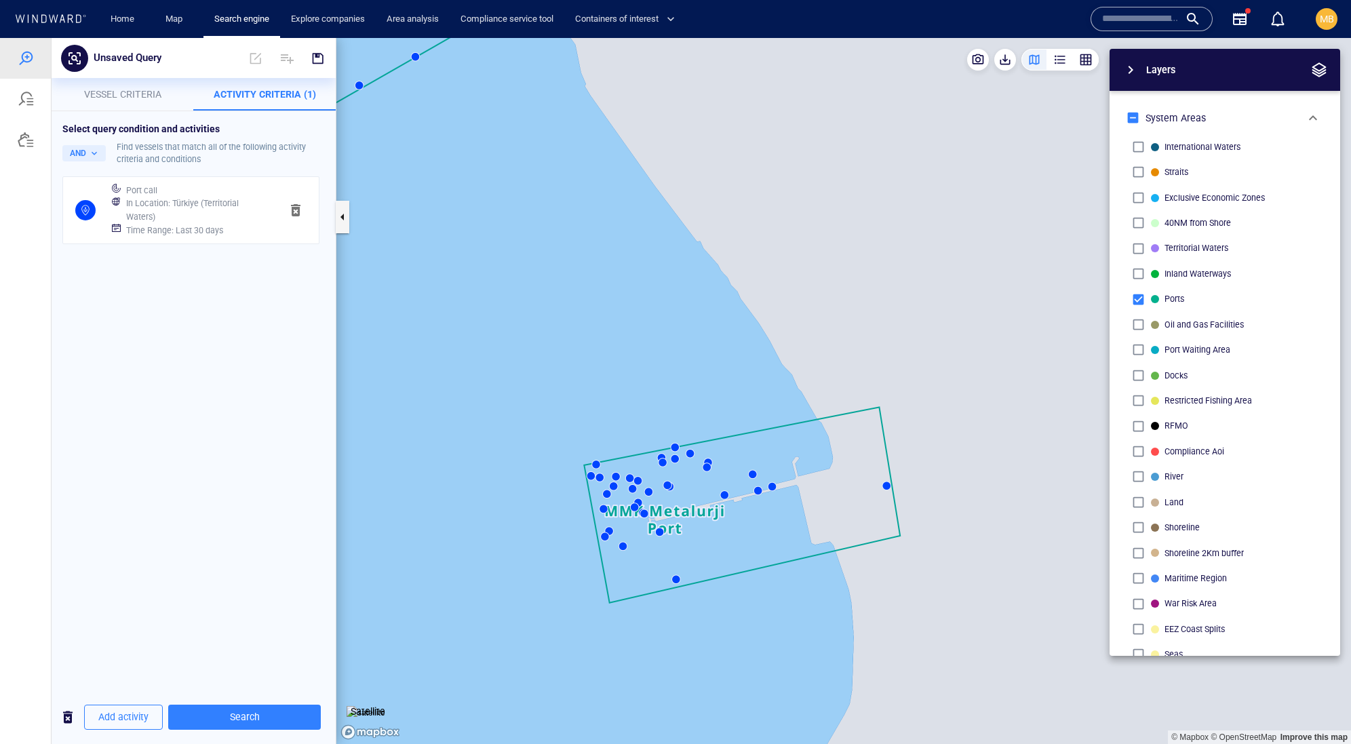
click at [666, 483] on canvas "Map" at bounding box center [843, 391] width 1015 height 706
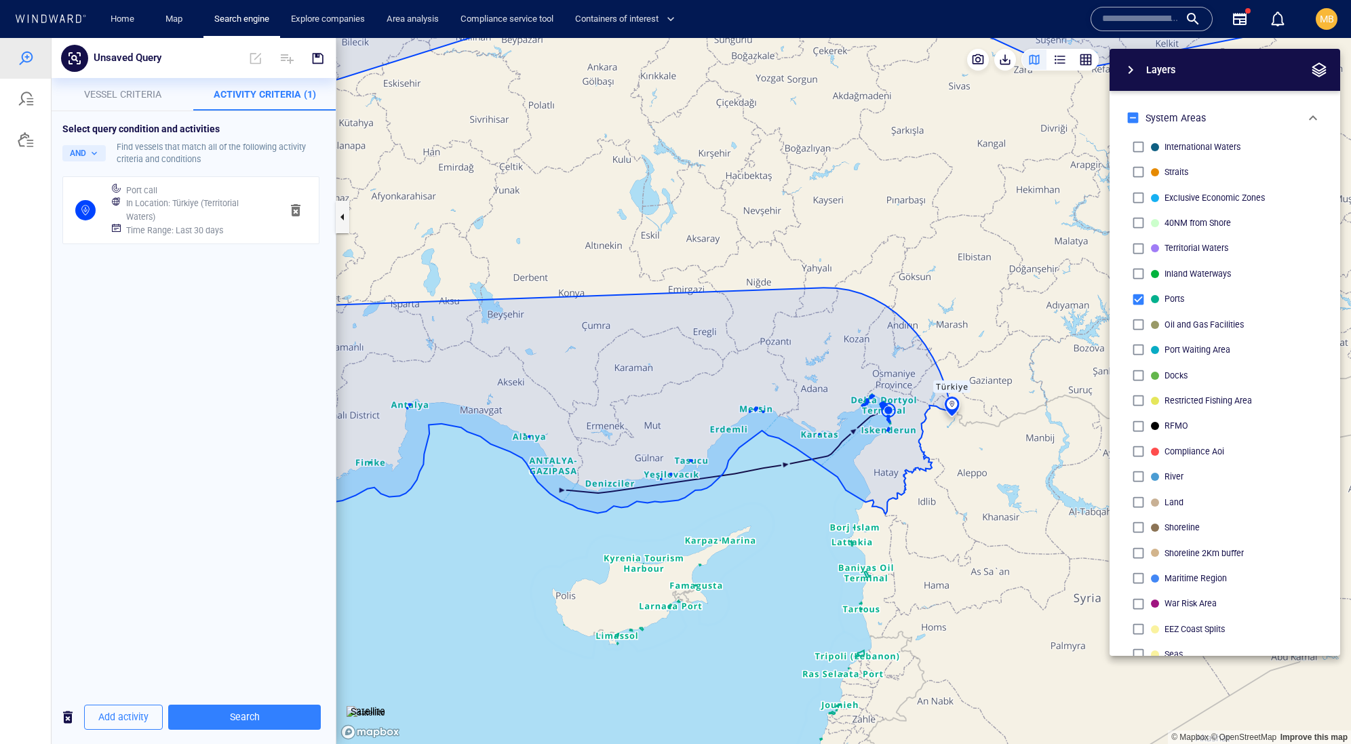
click at [259, 401] on div "Select query condition and activities AND Find vessels that match all of the fo…" at bounding box center [194, 400] width 284 height 579
click at [242, 163] on div "Find vessels that match all of the following activity criteria and conditions" at bounding box center [221, 153] width 208 height 24
click at [91, 161] on button "AND" at bounding box center [83, 153] width 43 height 16
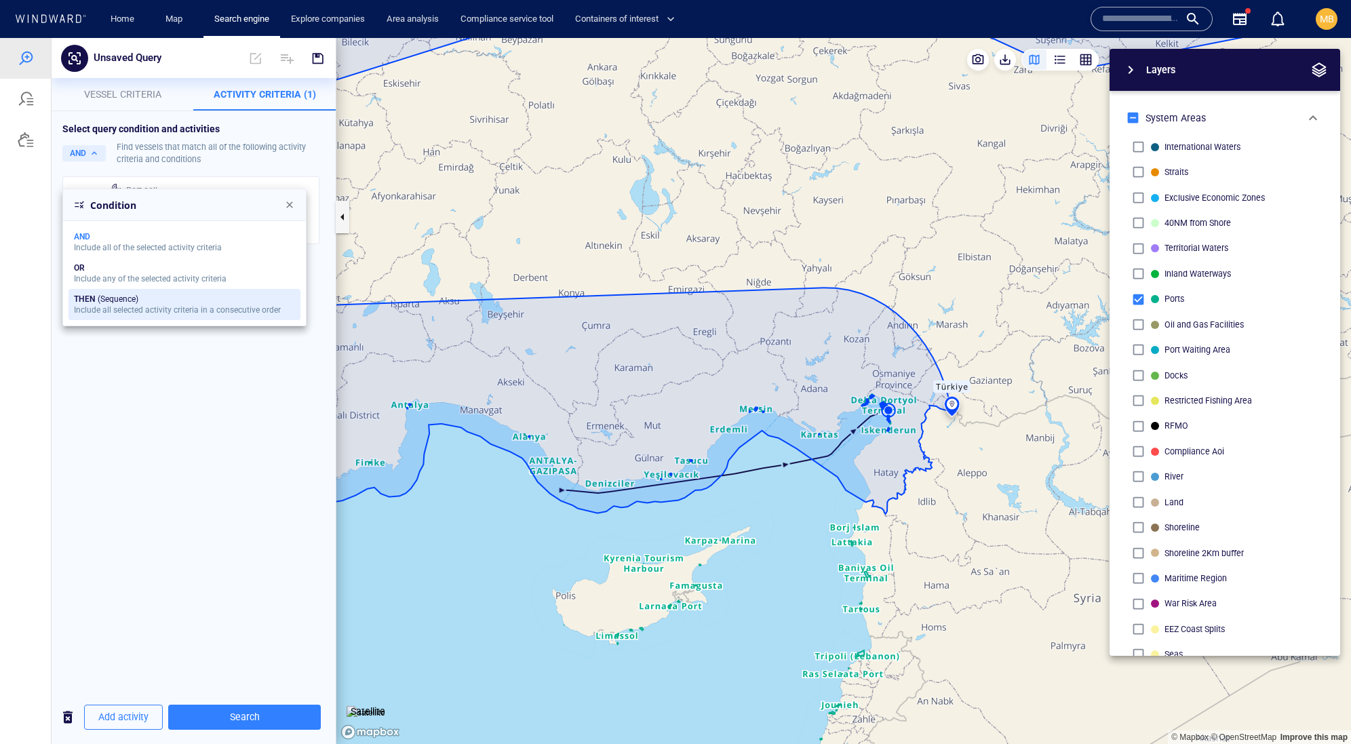
click at [139, 315] on div "Include all selected activity criteria in a consecutive order" at bounding box center [177, 309] width 207 height 9
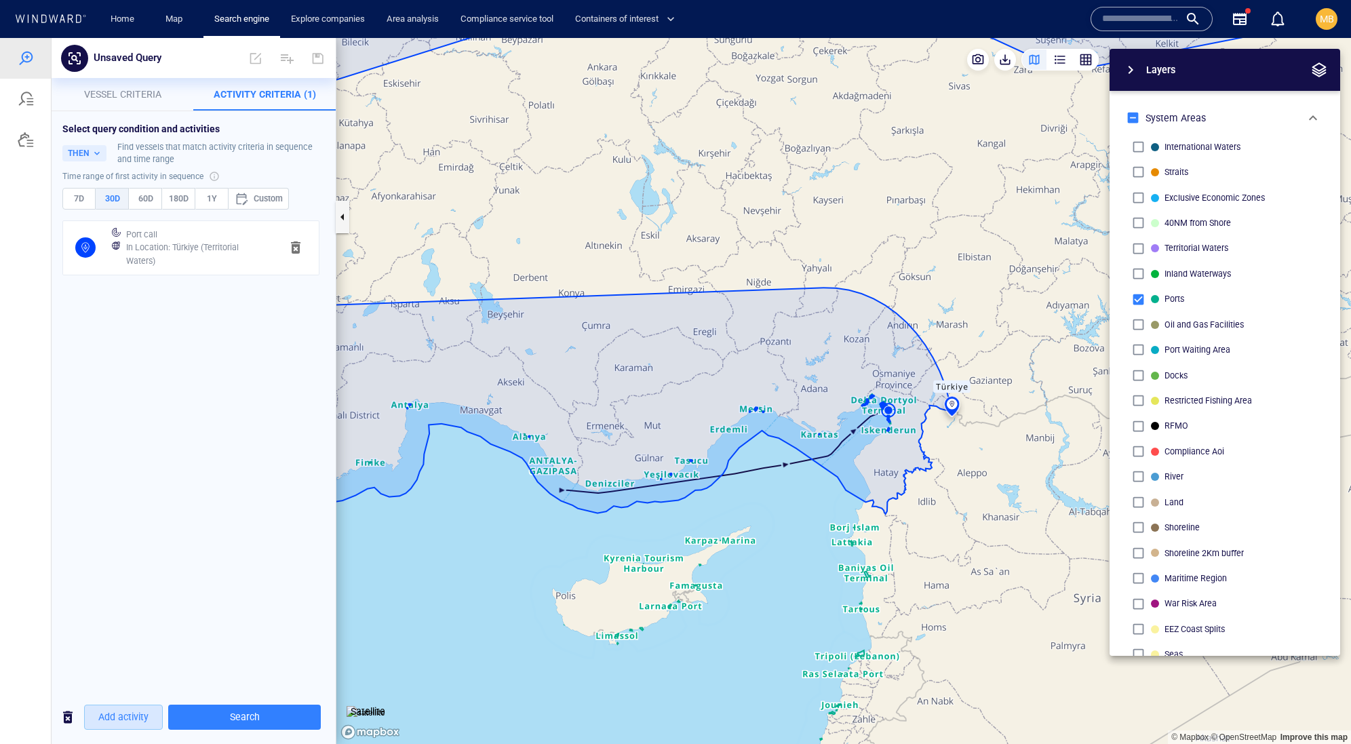
click at [149, 718] on span "Add activity" at bounding box center [123, 717] width 50 height 17
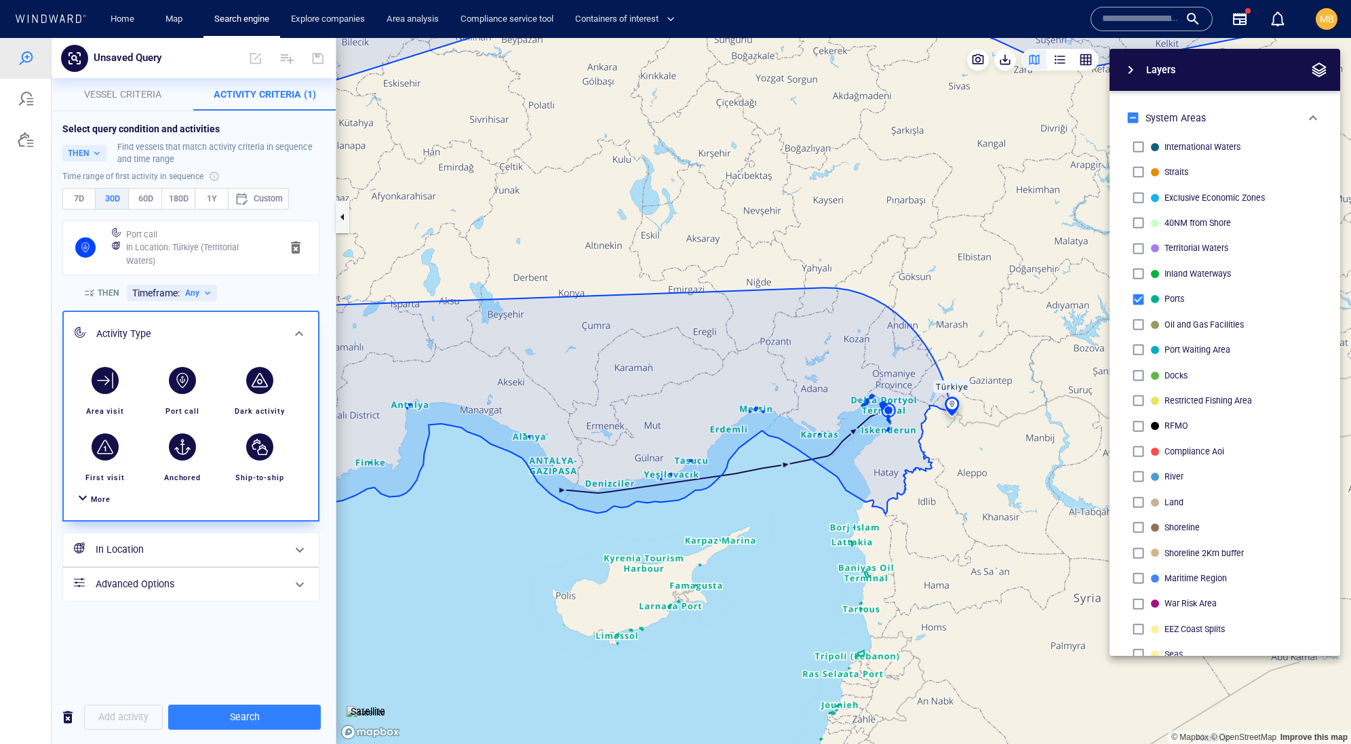
click at [144, 722] on span "Add activity" at bounding box center [123, 717] width 79 height 25
click at [240, 720] on span "Search" at bounding box center [244, 717] width 131 height 17
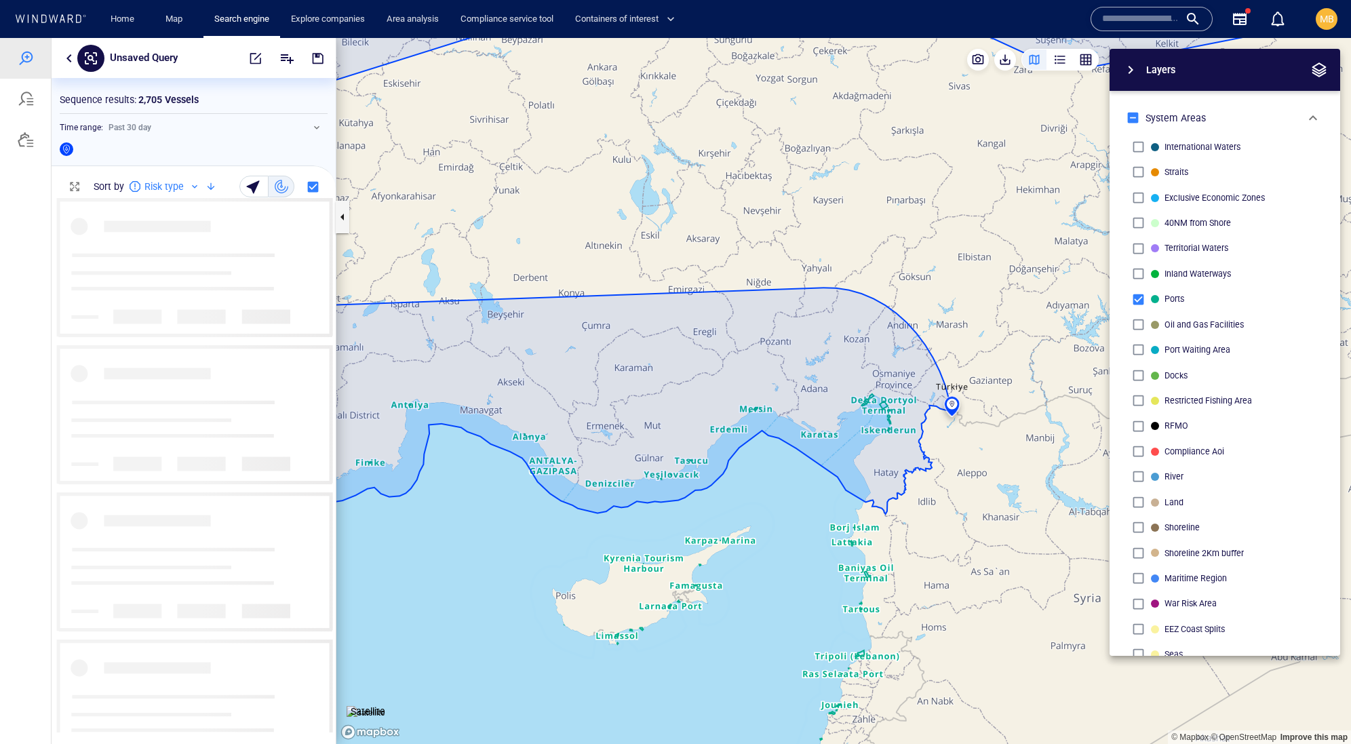
scroll to position [534, 283]
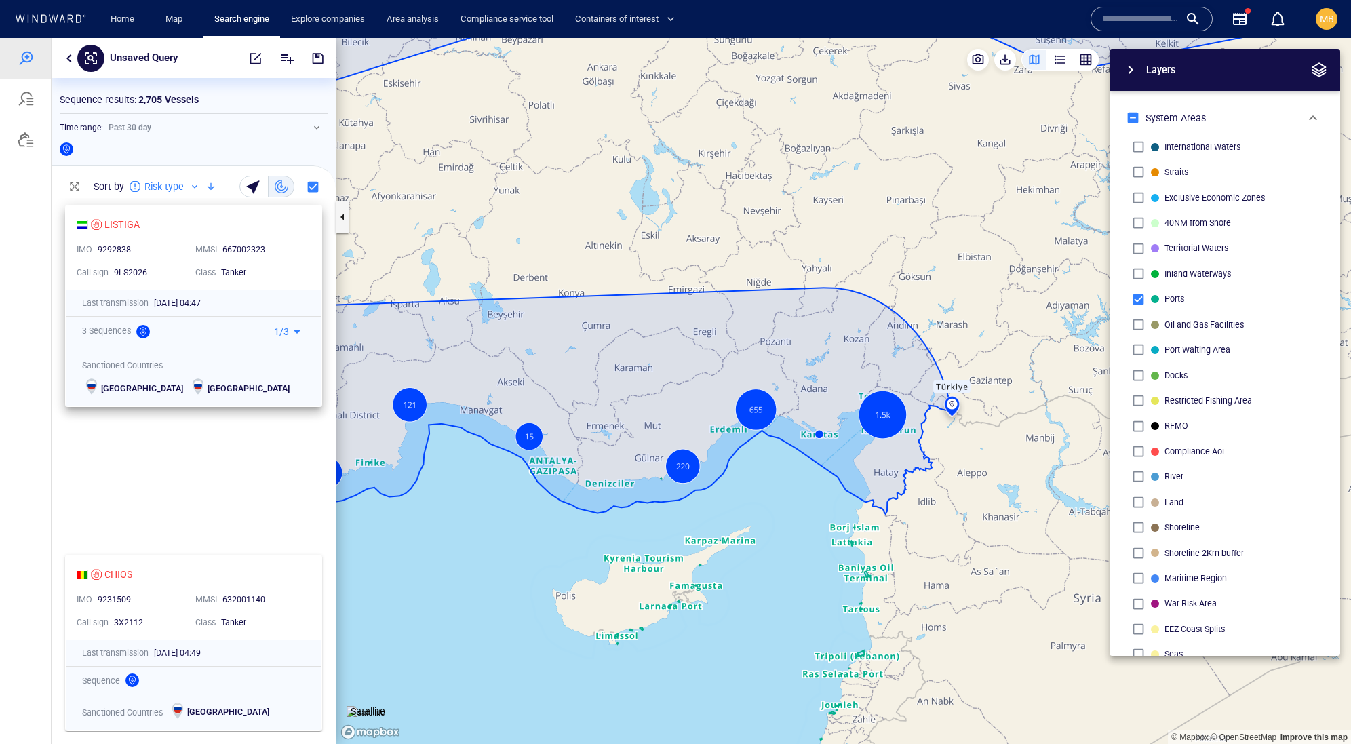
click at [123, 340] on div "3 Sequences" at bounding box center [106, 330] width 54 height 19
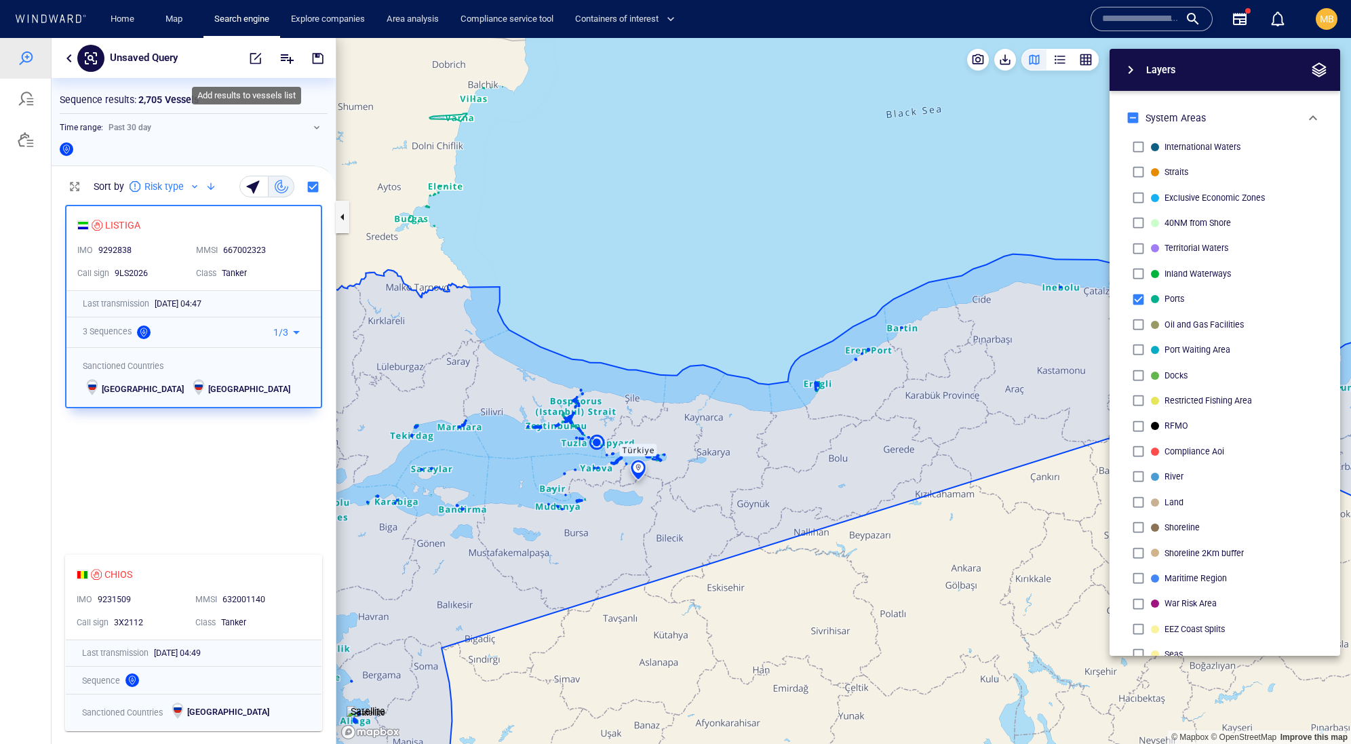
click at [280, 60] on icon "Add" at bounding box center [287, 58] width 16 height 16
click at [190, 138] on div at bounding box center [675, 391] width 1351 height 706
click at [273, 136] on div "Time range : Past 30 day" at bounding box center [194, 127] width 268 height 16
click at [249, 58] on span "button" at bounding box center [256, 59] width 14 height 14
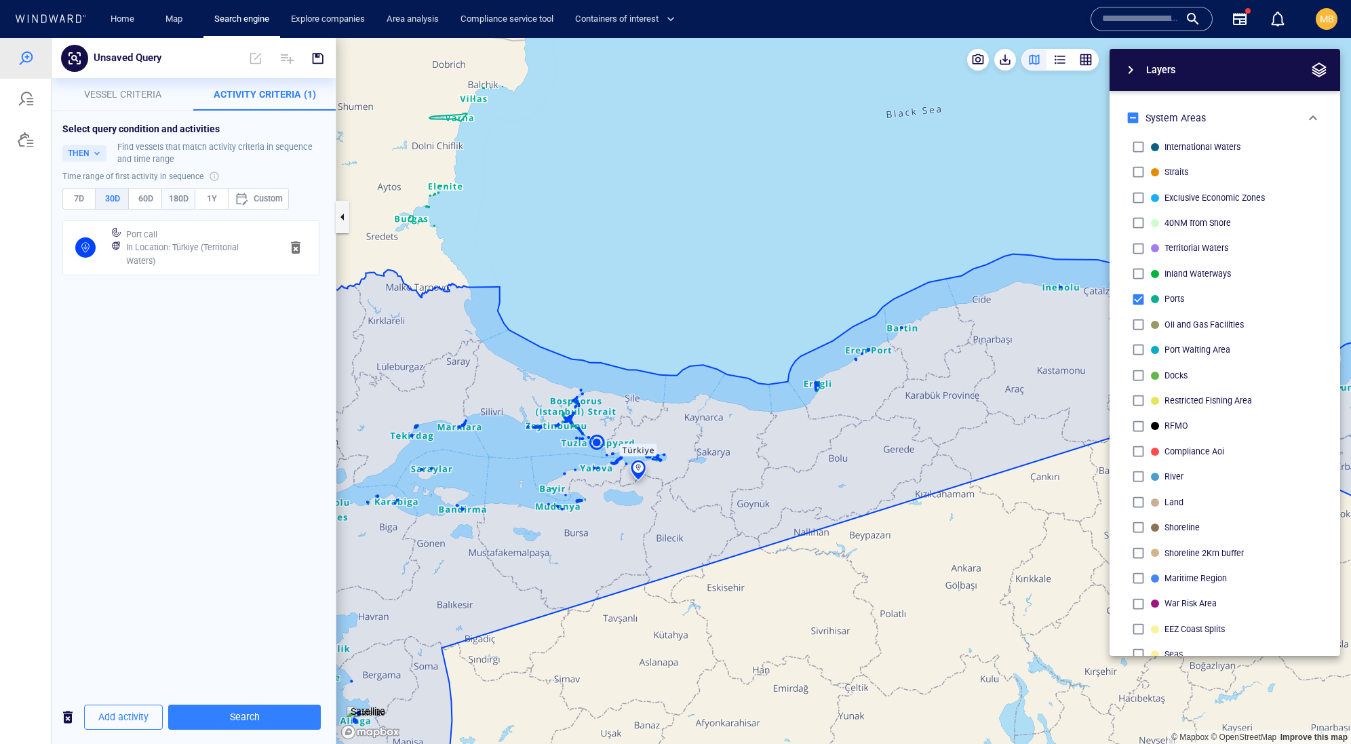
click at [189, 206] on span "180D" at bounding box center [178, 198] width 21 height 15
click at [262, 712] on span "Search" at bounding box center [244, 717] width 131 height 17
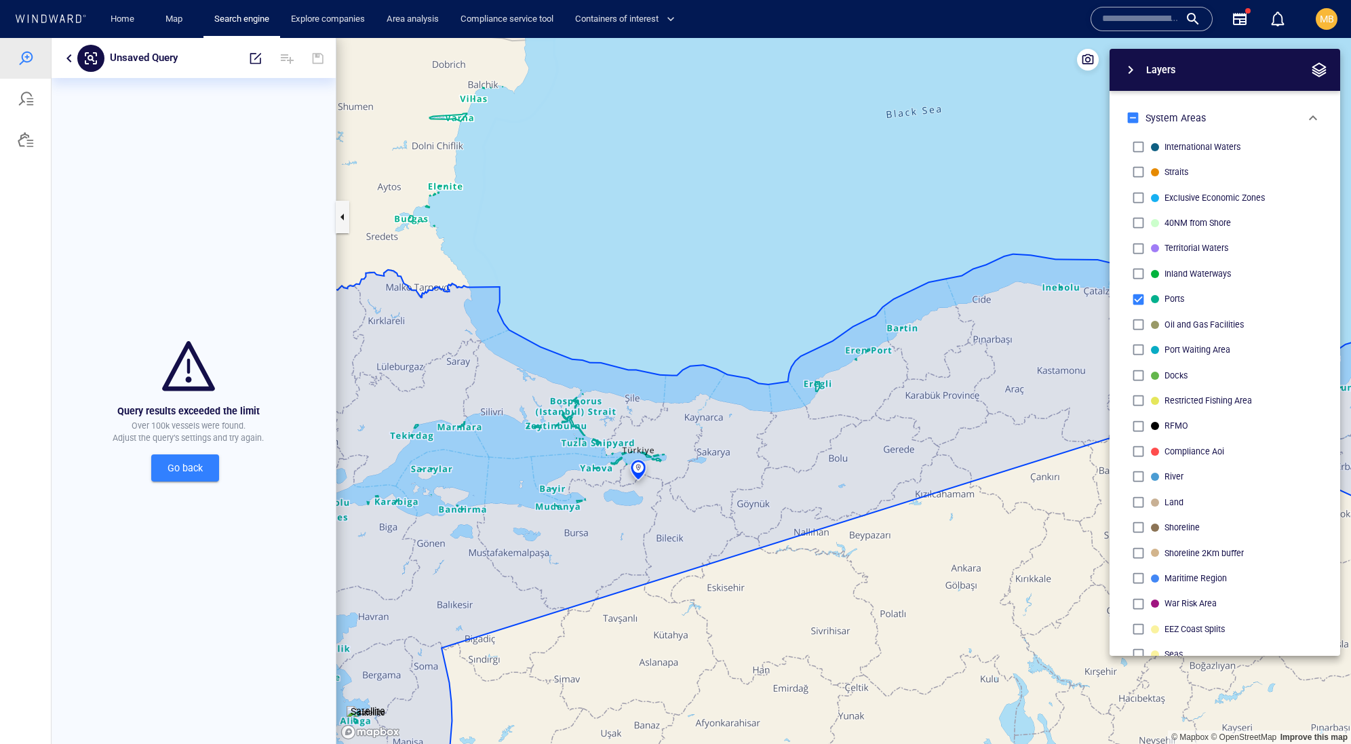
click at [188, 477] on span "Go back" at bounding box center [185, 468] width 46 height 17
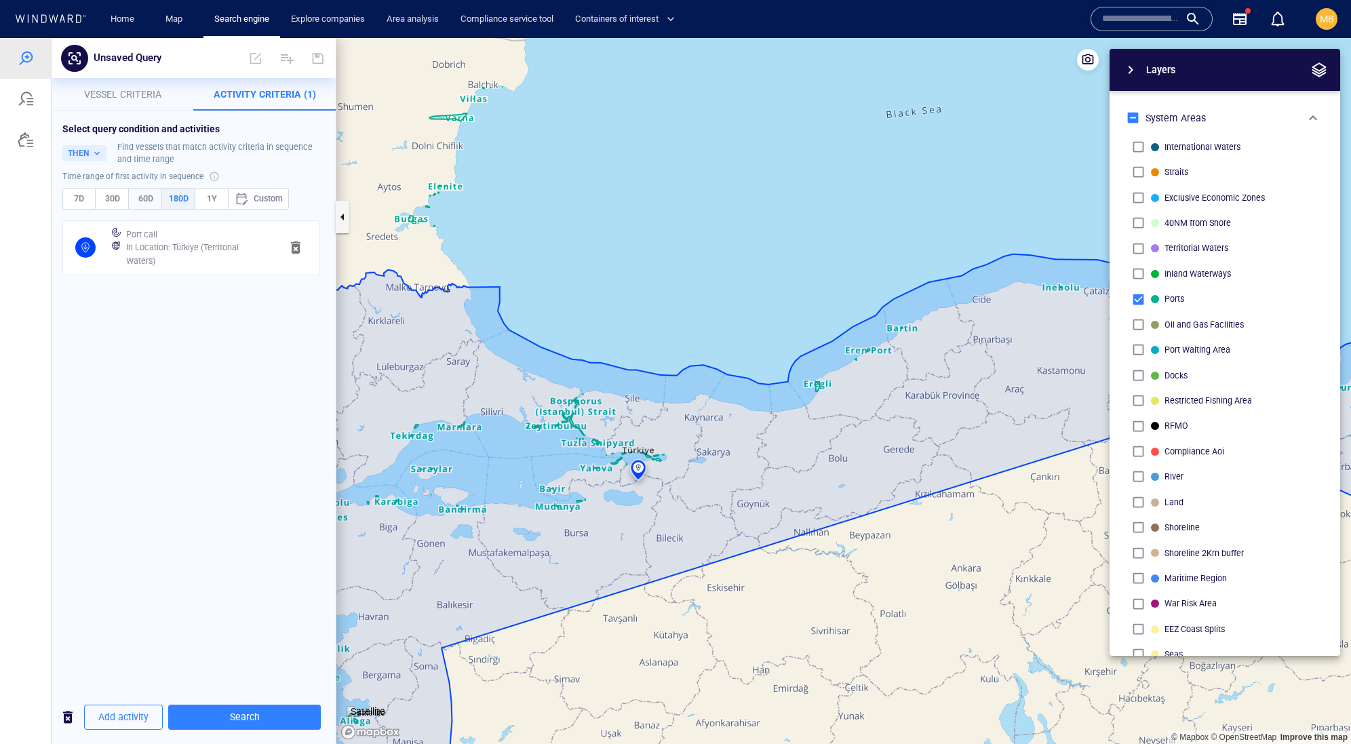
click at [153, 206] on span "60D" at bounding box center [145, 198] width 21 height 15
click at [142, 96] on span "Vessel criteria" at bounding box center [122, 94] width 77 height 11
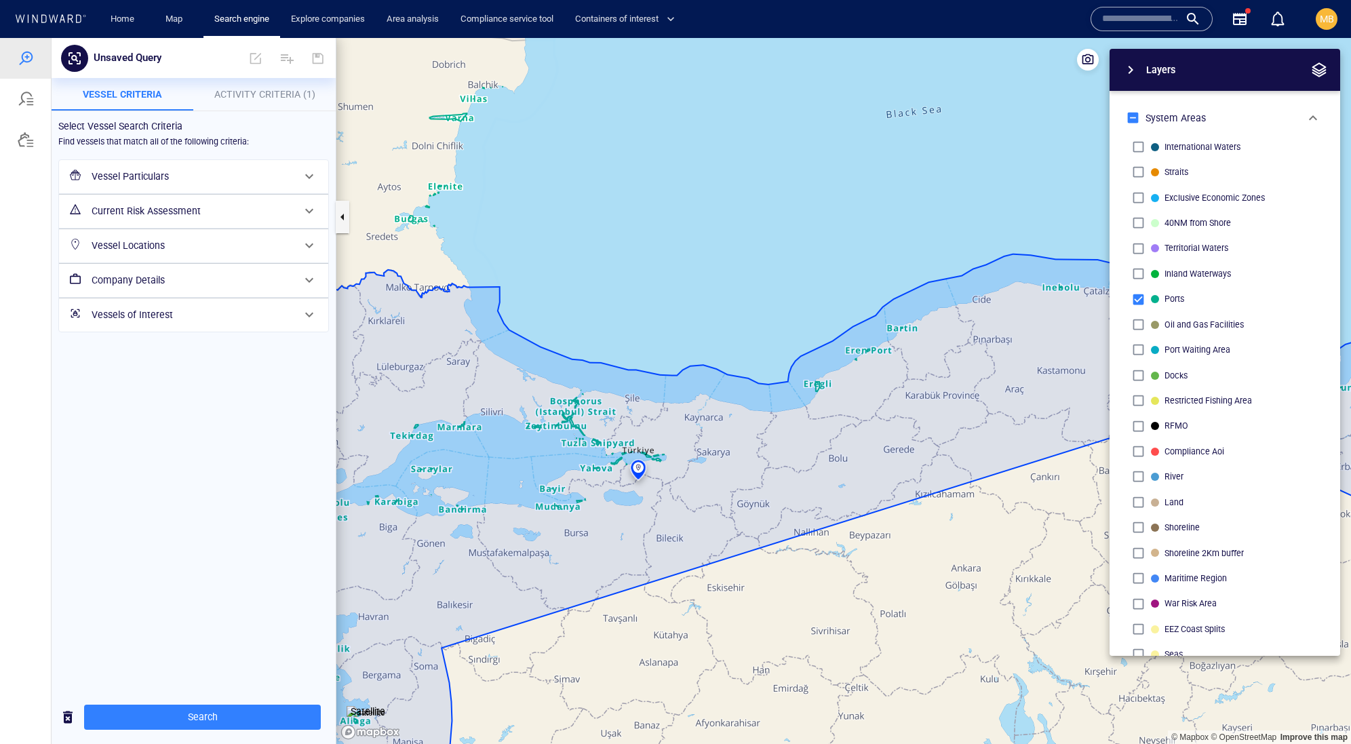
click at [175, 185] on h6 "Vessel Particulars" at bounding box center [192, 176] width 201 height 17
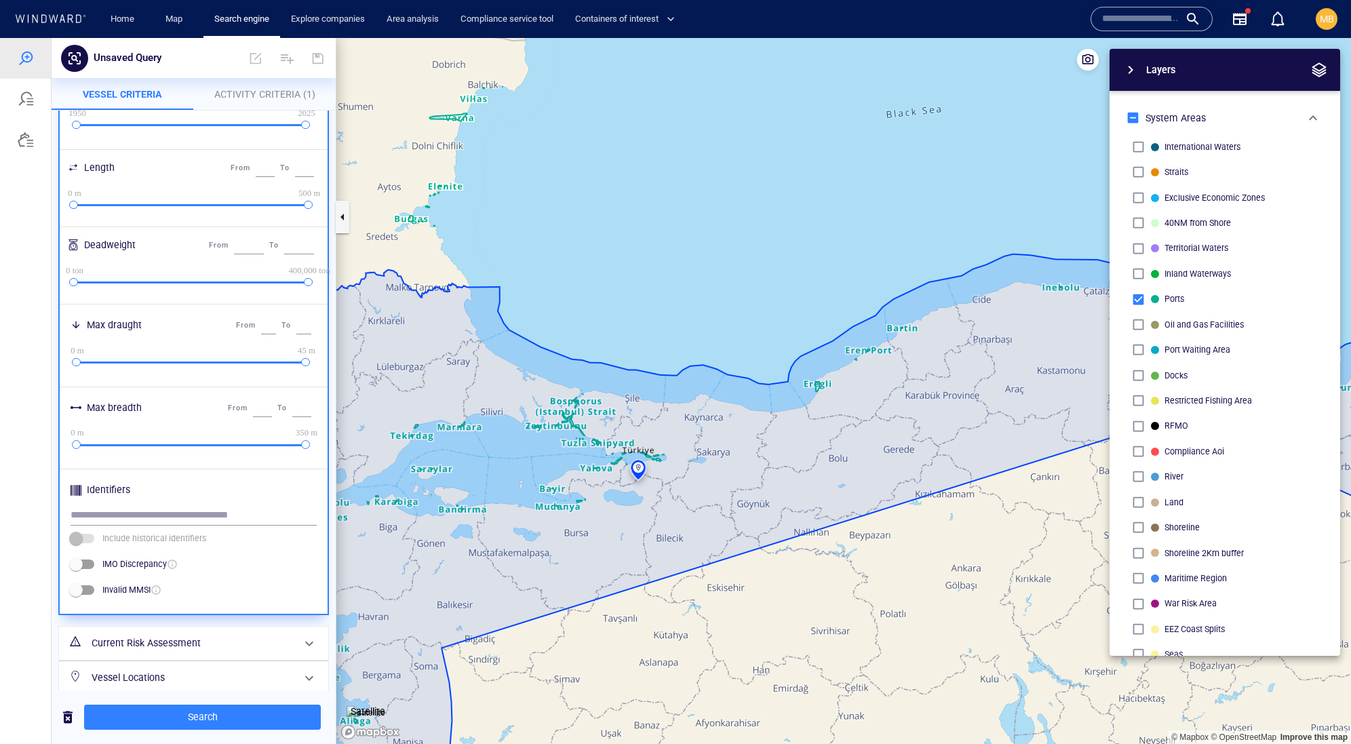
scroll to position [293, 0]
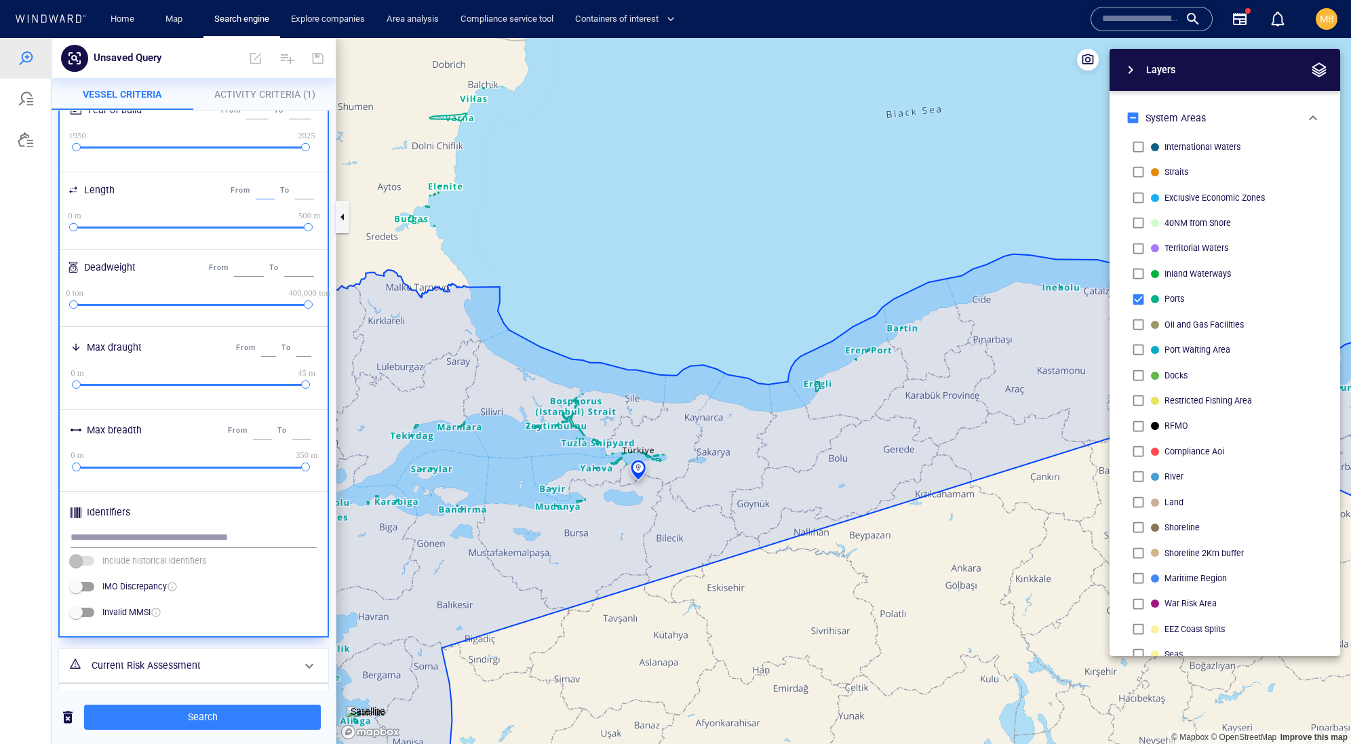
click at [256, 199] on input "*" at bounding box center [265, 191] width 19 height 18
type input "***"
click at [222, 711] on span "Search" at bounding box center [202, 717] width 215 height 17
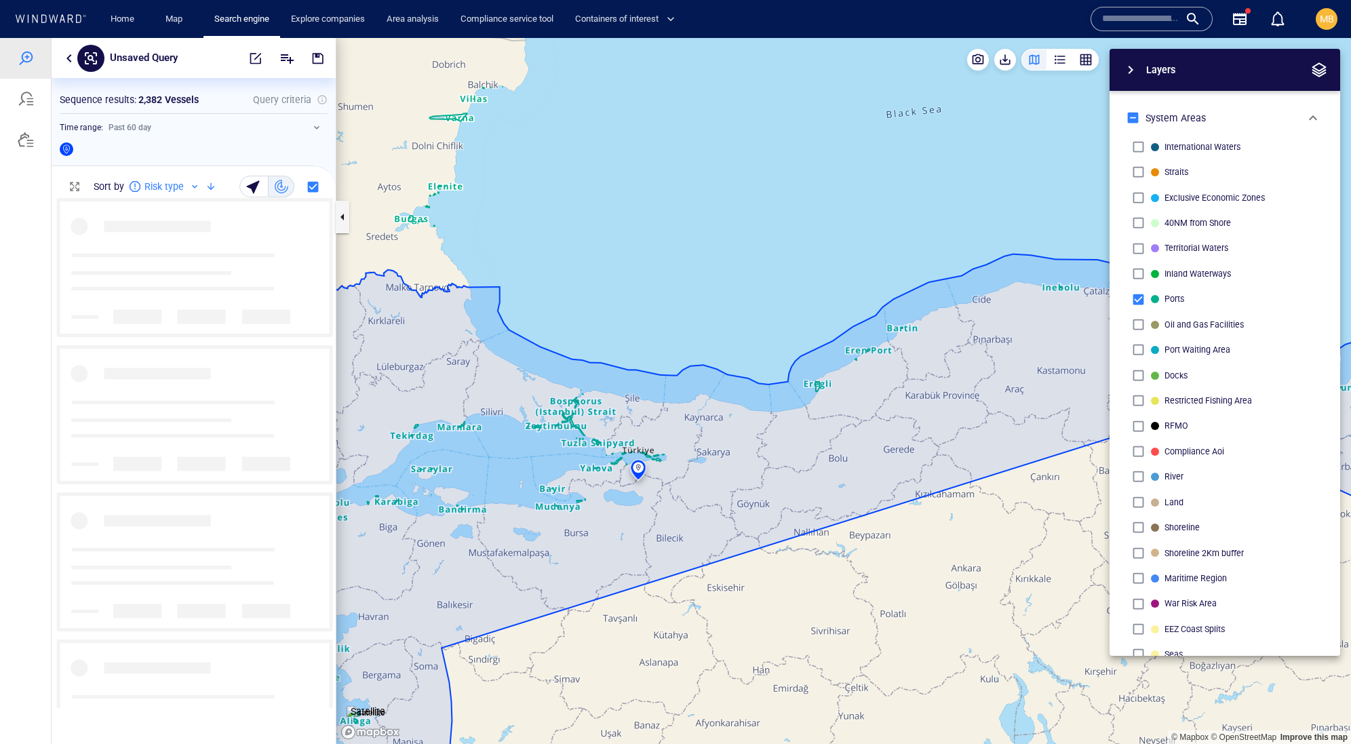
scroll to position [510, 283]
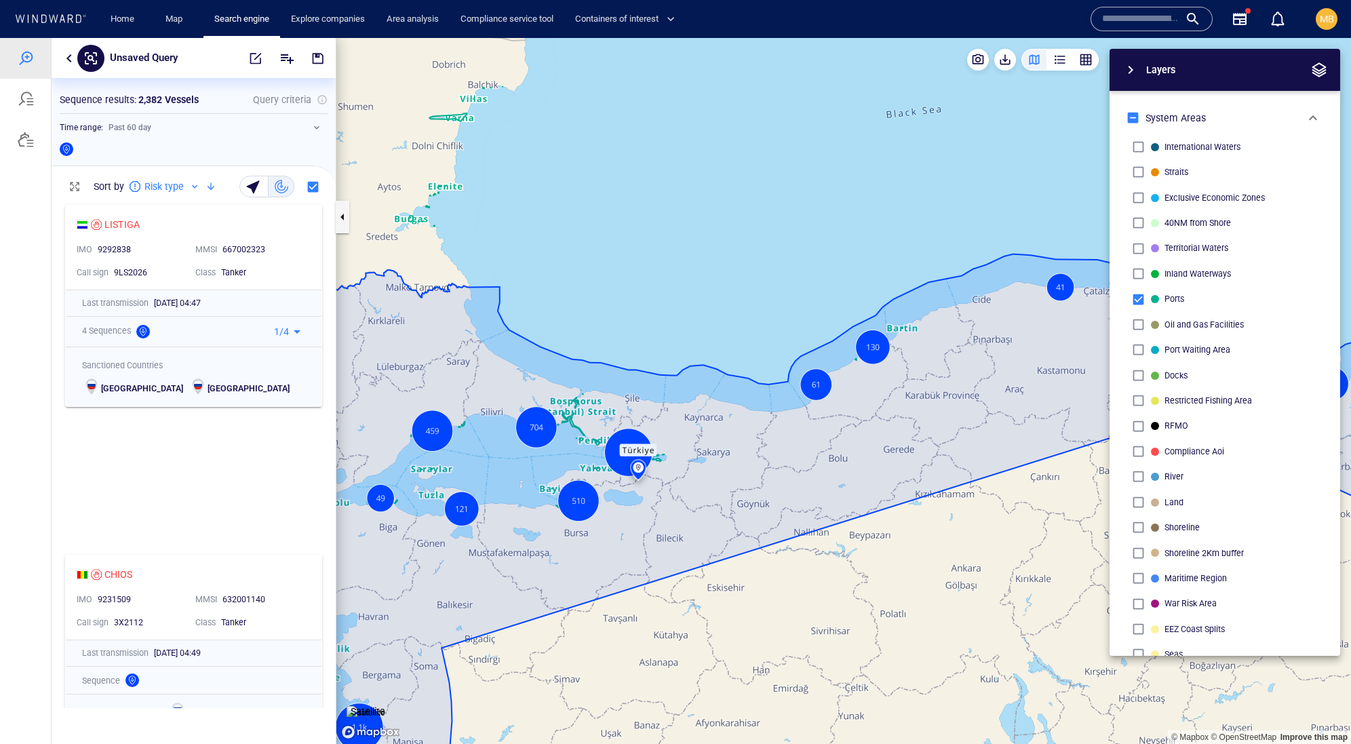
click at [220, 136] on div "Time range : Past 60 day" at bounding box center [194, 127] width 268 height 16
click at [249, 58] on span "button" at bounding box center [256, 59] width 14 height 14
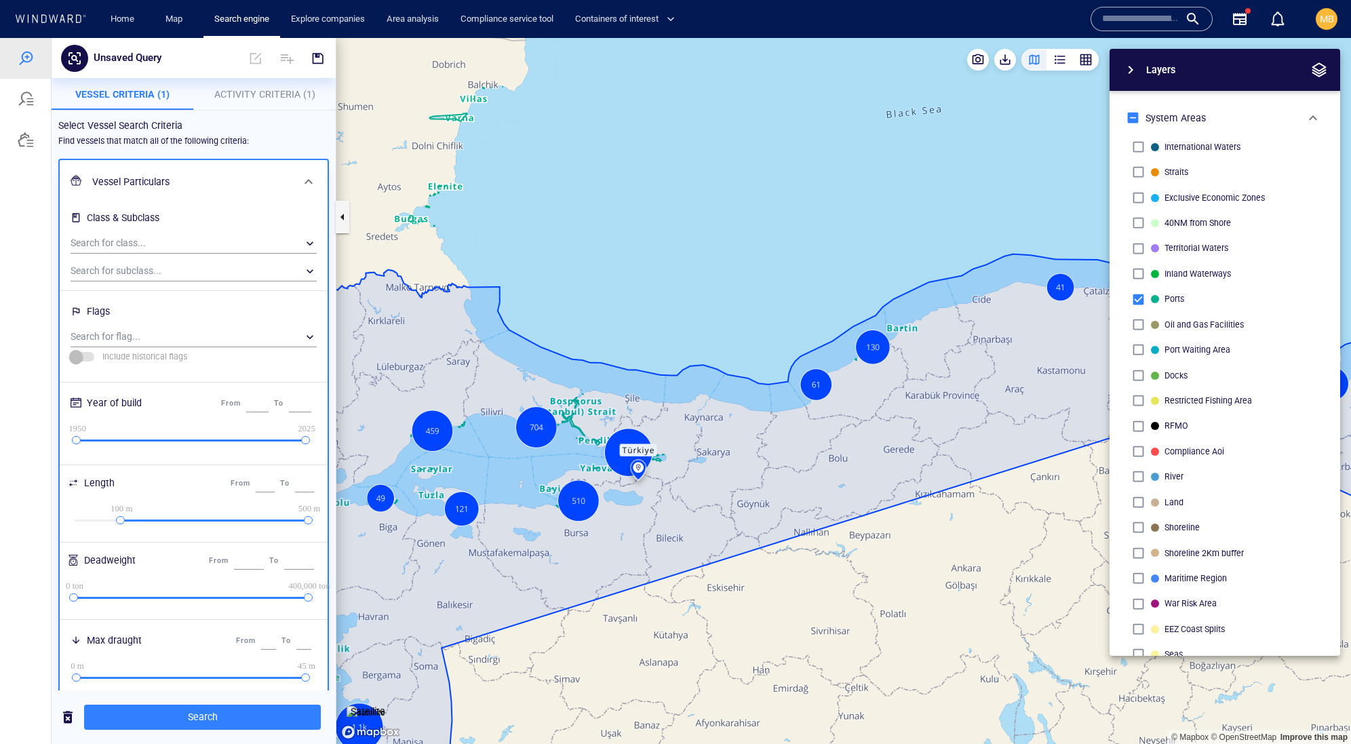
scroll to position [0, 0]
click at [263, 95] on span "Activity Criteria (1)" at bounding box center [264, 94] width 101 height 11
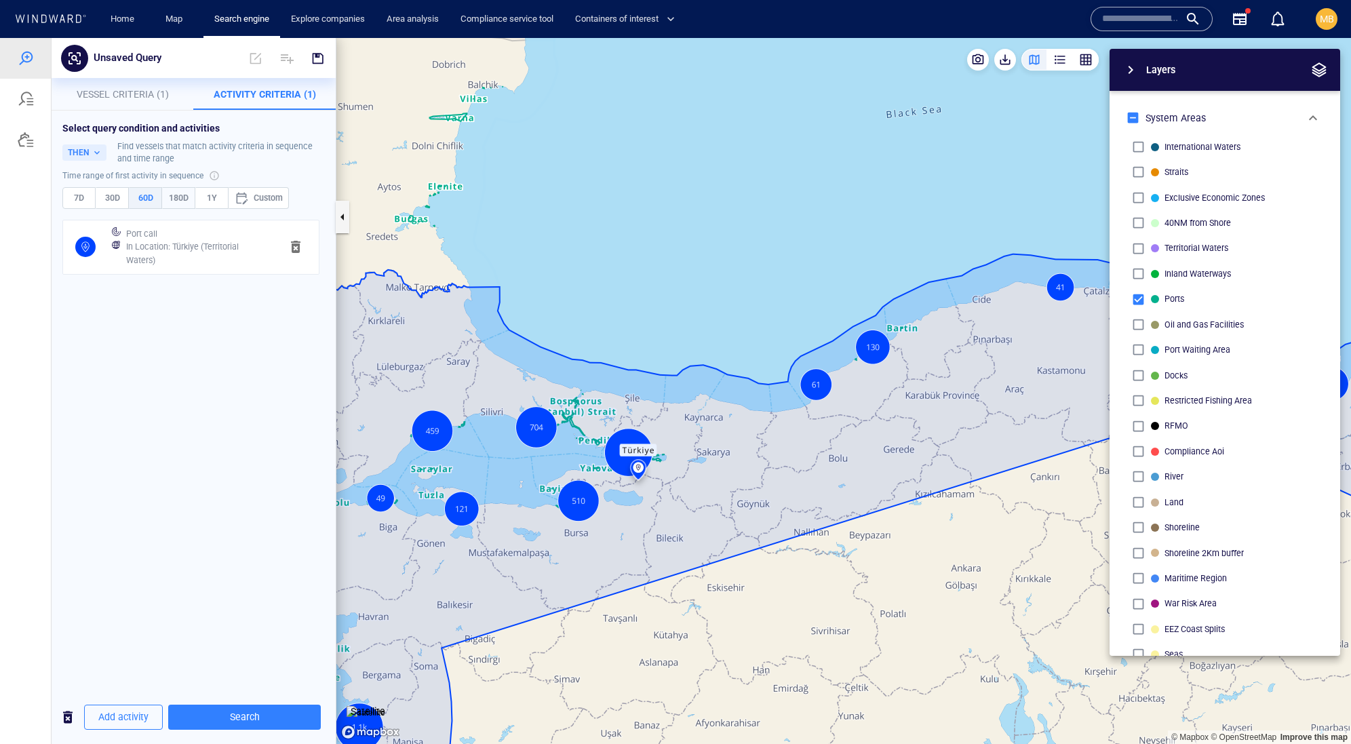
click at [189, 205] on span "180D" at bounding box center [178, 198] width 21 height 15
type button "[object Object]"
click at [258, 711] on span "Search" at bounding box center [244, 717] width 131 height 17
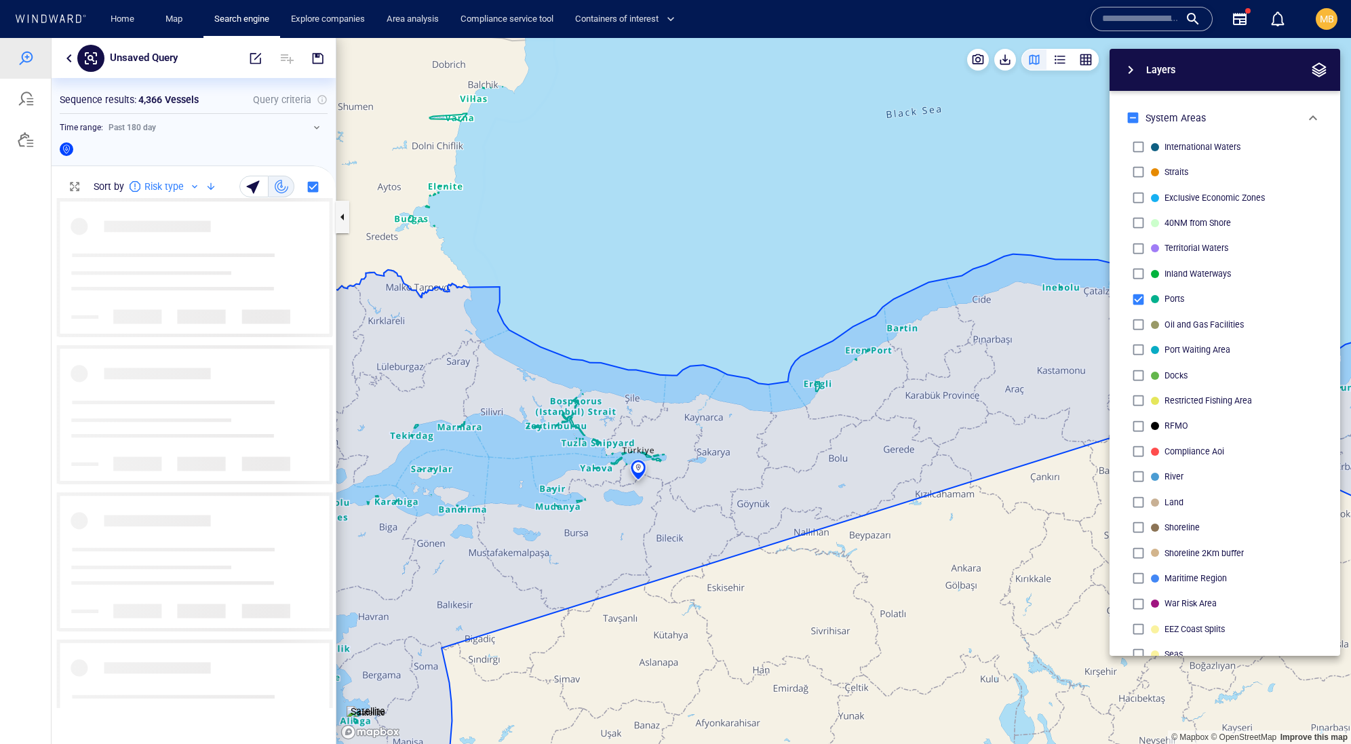
scroll to position [510, 283]
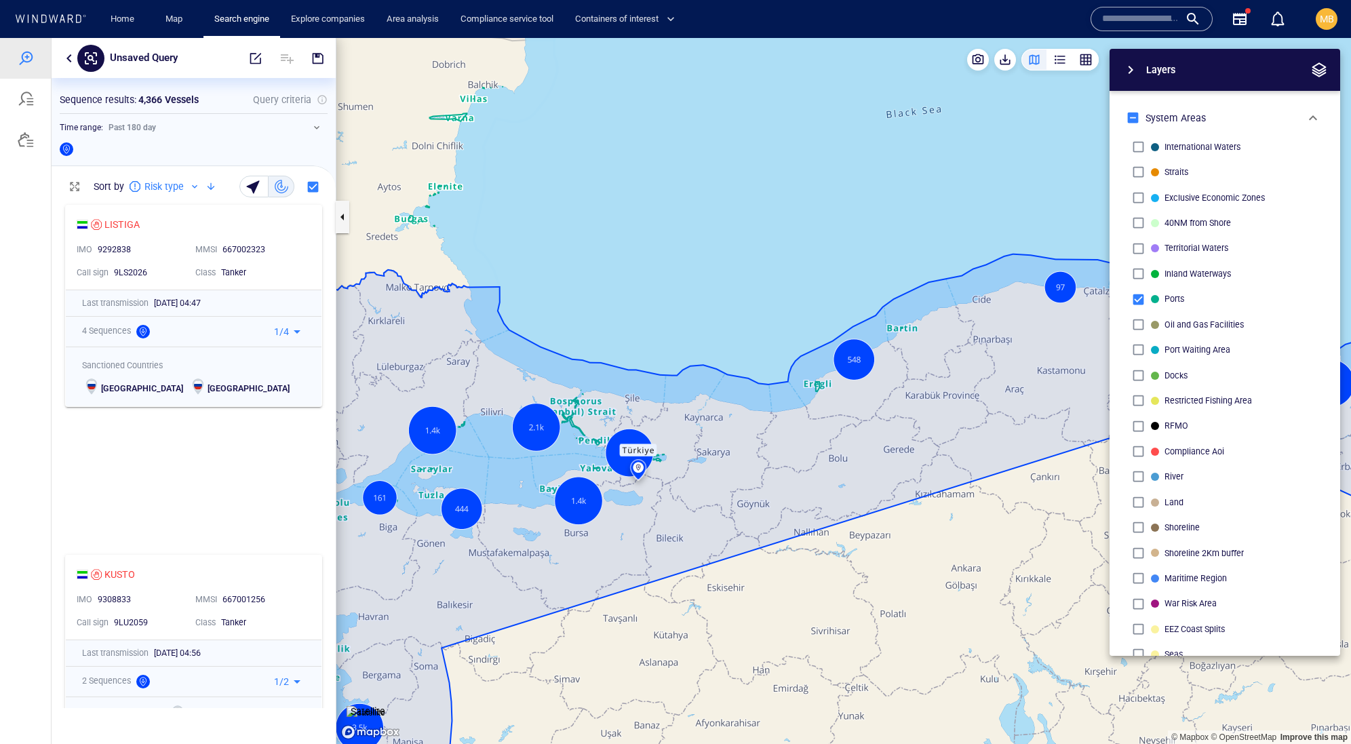
click at [156, 134] on div "Past 180 day" at bounding box center [132, 128] width 47 height 12
click at [249, 60] on span "button" at bounding box center [256, 59] width 14 height 14
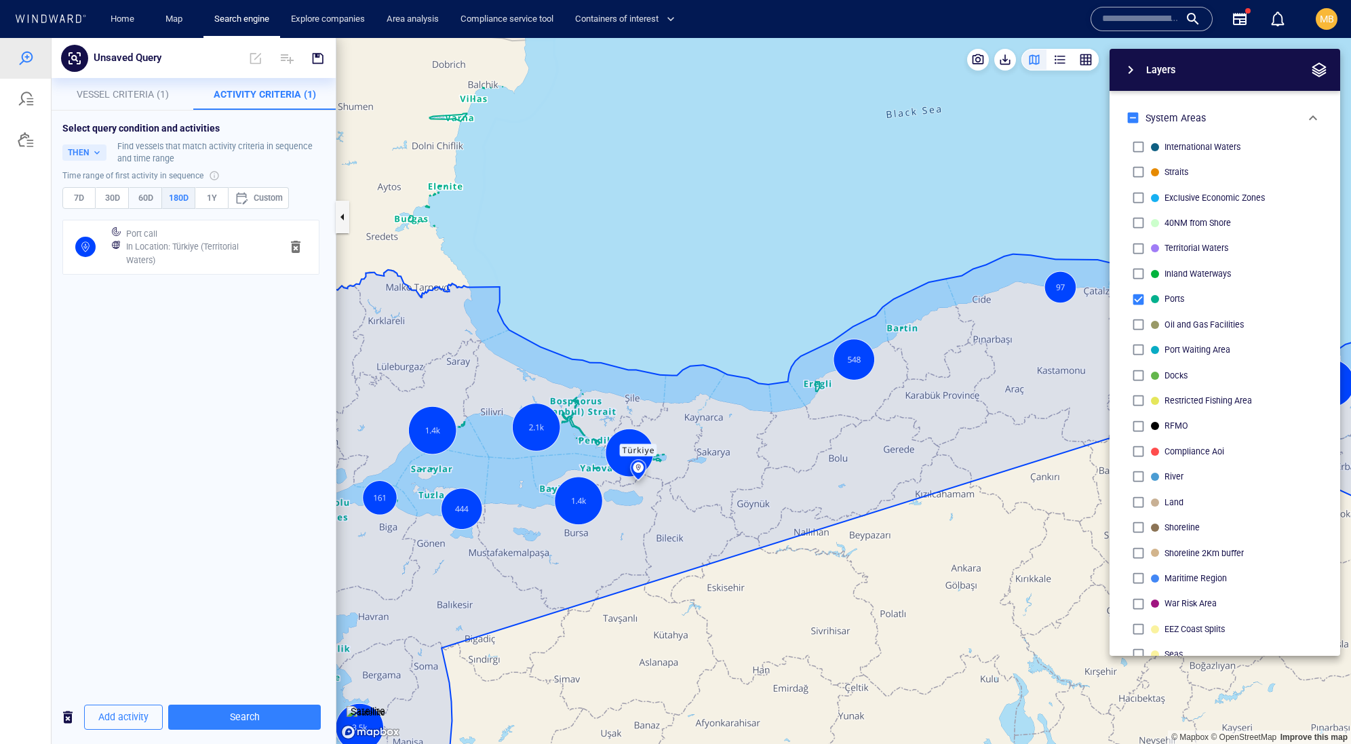
click at [156, 205] on span "60D" at bounding box center [145, 198] width 21 height 15
click at [259, 717] on span "Search" at bounding box center [244, 717] width 131 height 17
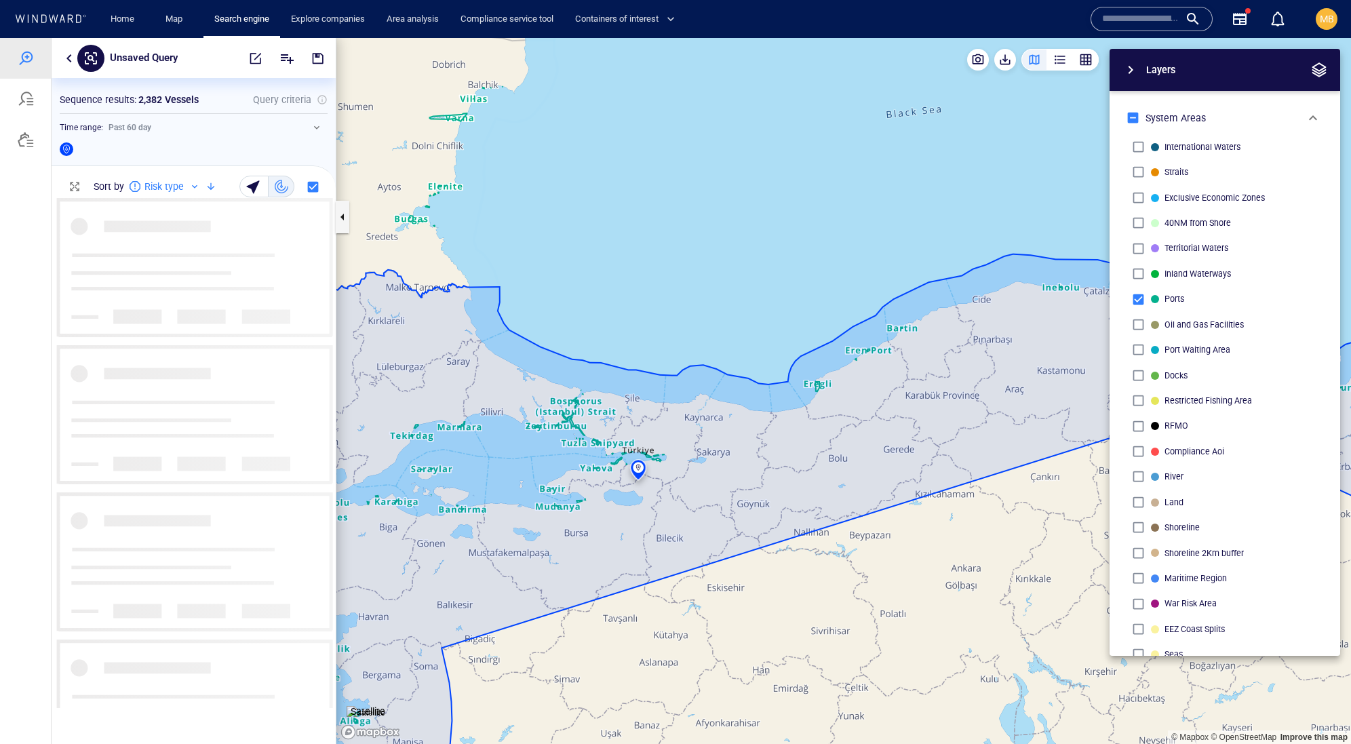
scroll to position [510, 283]
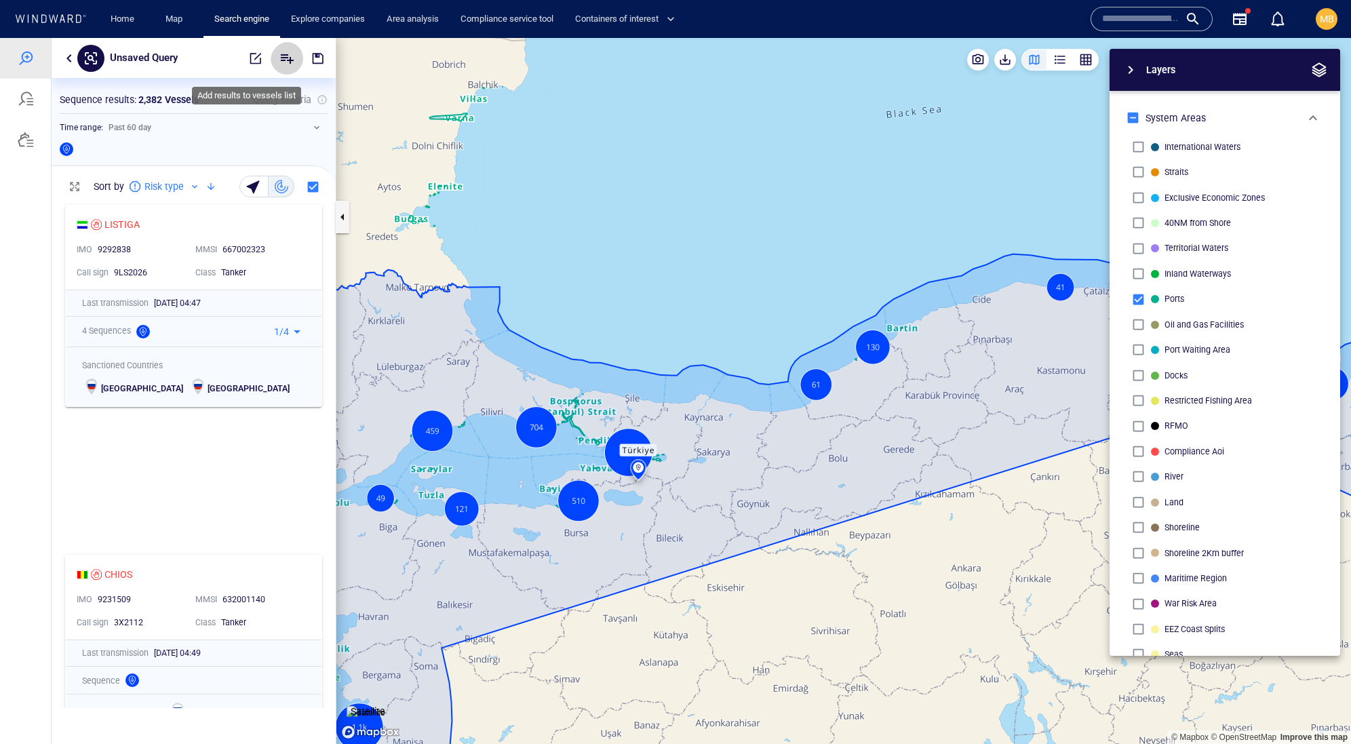
click at [281, 57] on icon "Add" at bounding box center [287, 58] width 13 height 9
click at [350, 93] on p "Save results as new vessels list" at bounding box center [367, 93] width 118 height 12
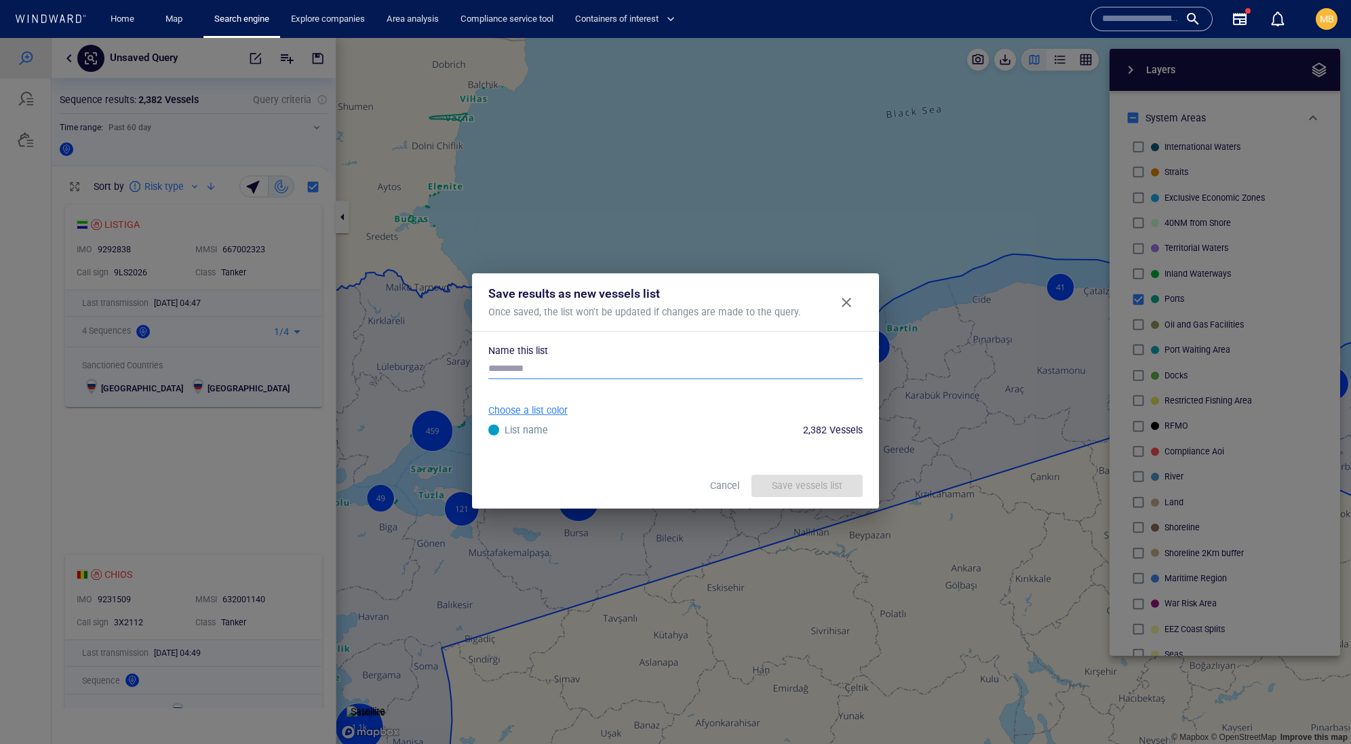
click at [538, 379] on input "text" at bounding box center [675, 369] width 374 height 20
type input "**********"
click at [785, 497] on div "Save vessels list" at bounding box center [807, 486] width 76 height 22
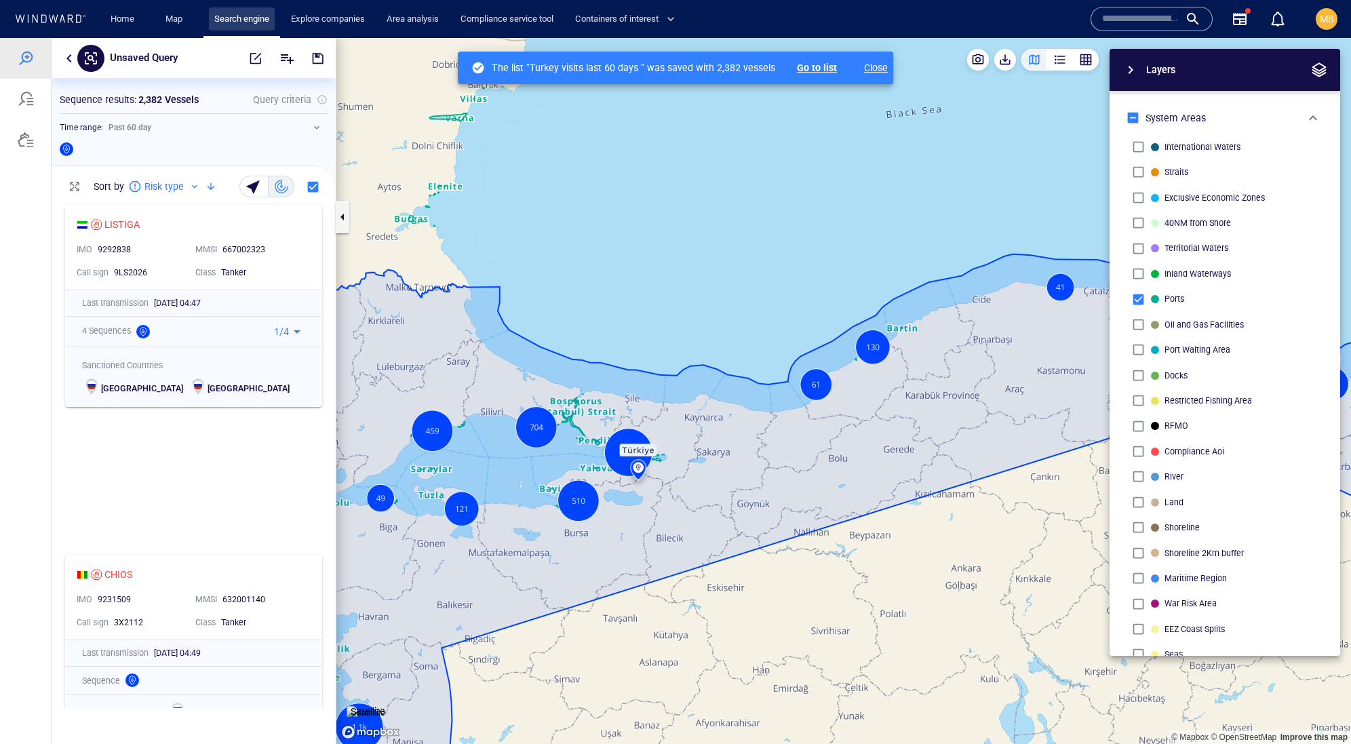
click at [258, 12] on link "Search engine" at bounding box center [242, 19] width 66 height 24
click at [28, 148] on div at bounding box center [26, 140] width 16 height 16
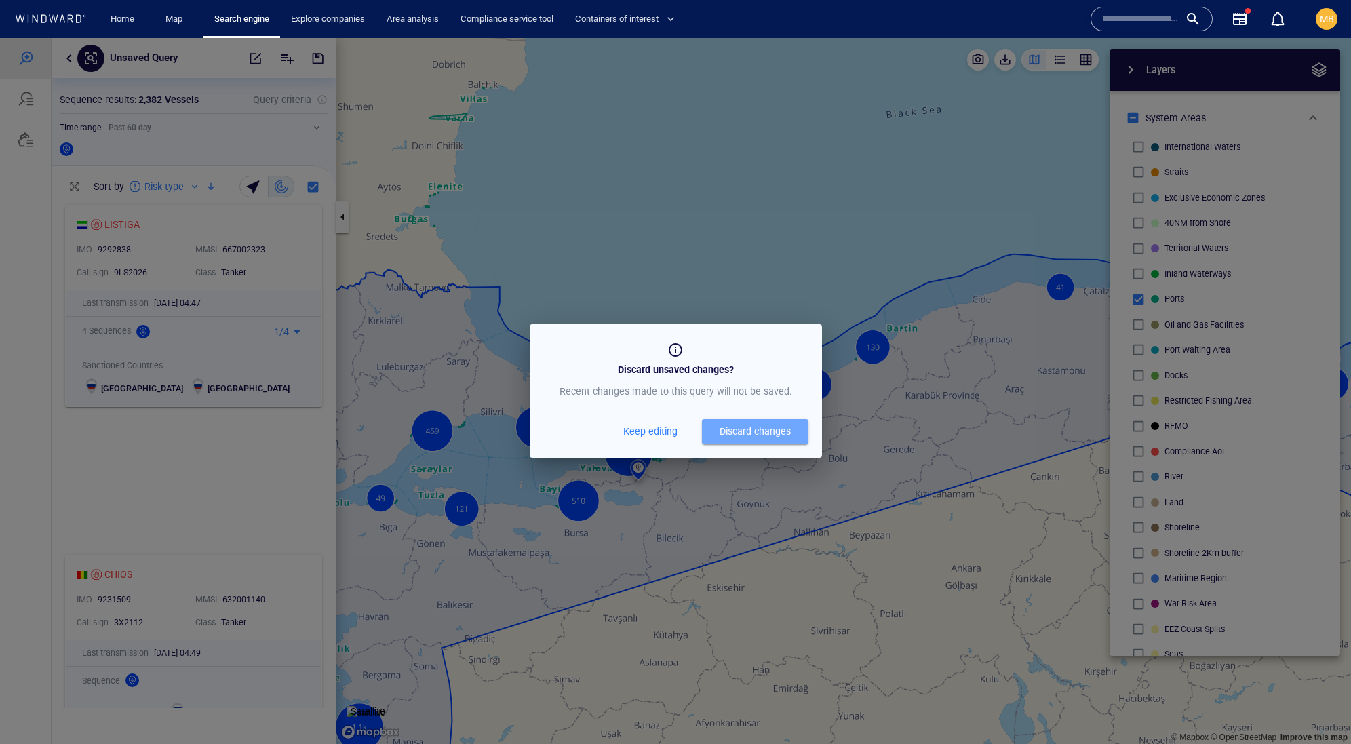
click at [720, 440] on div "Discard changes" at bounding box center [755, 431] width 71 height 17
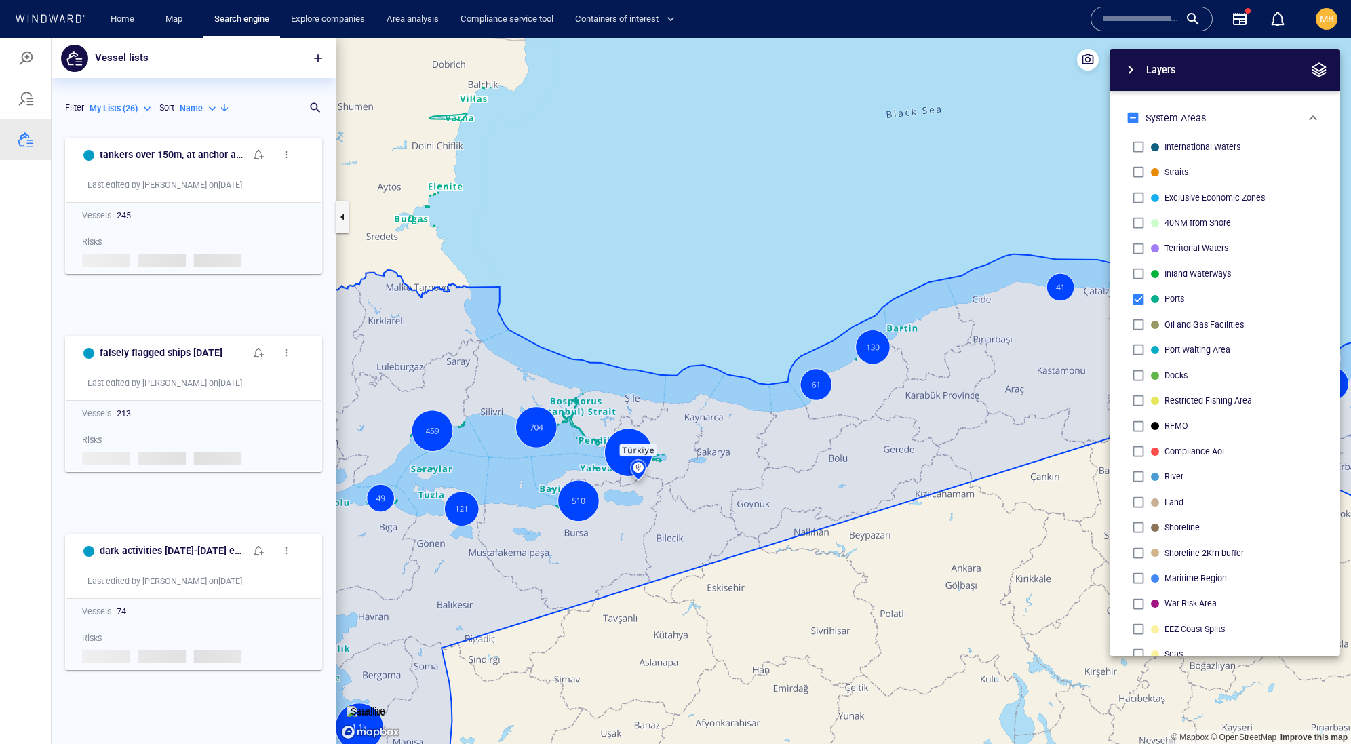
scroll to position [587, 283]
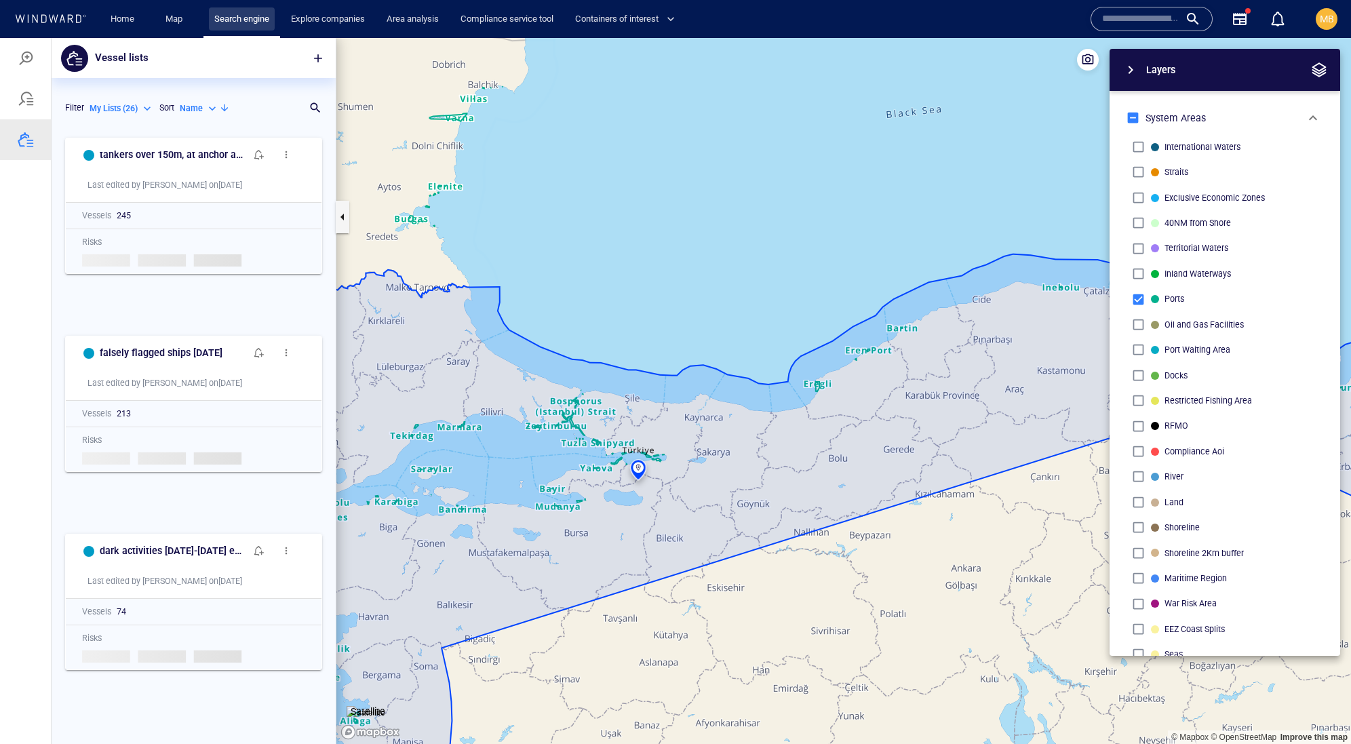
click at [271, 22] on link "Search engine" at bounding box center [242, 19] width 66 height 24
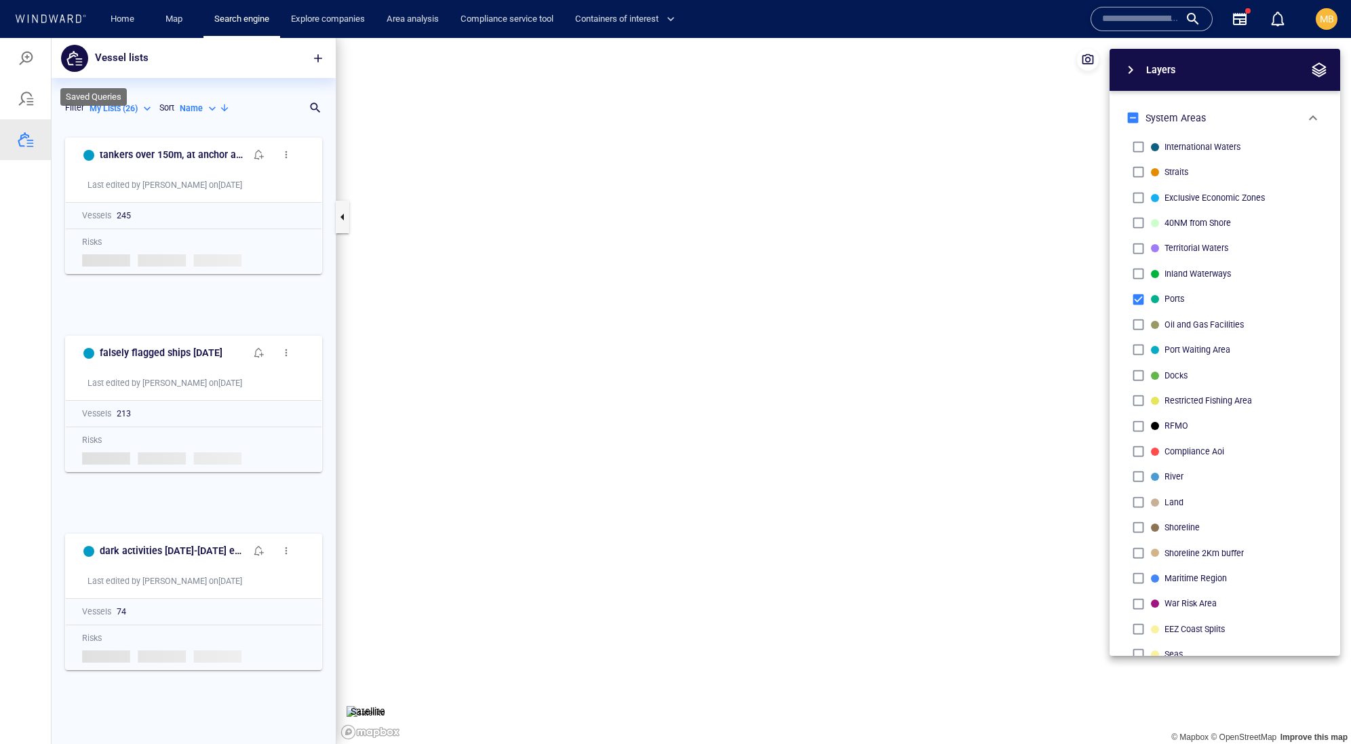
scroll to position [587, 283]
click at [28, 62] on div at bounding box center [26, 58] width 16 height 16
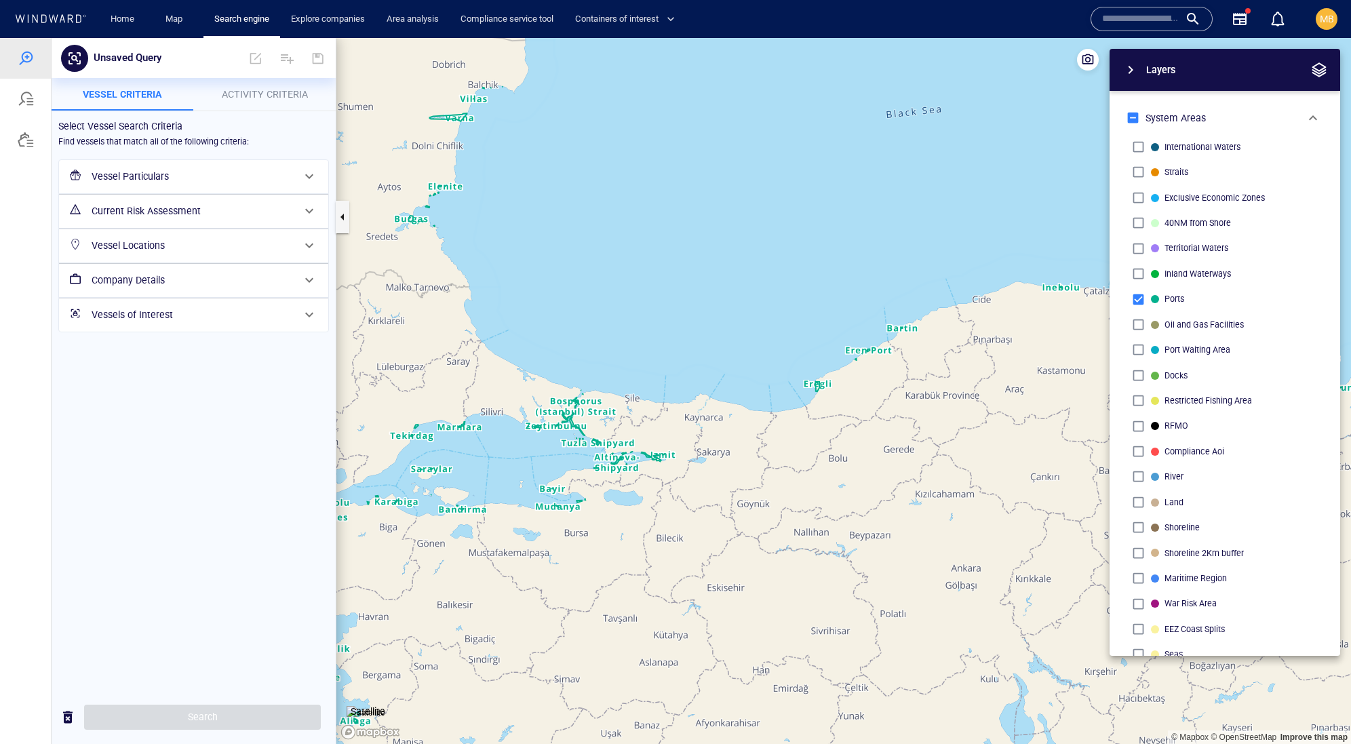
click at [163, 323] on h6 "Vessels of Interest" at bounding box center [192, 315] width 201 height 17
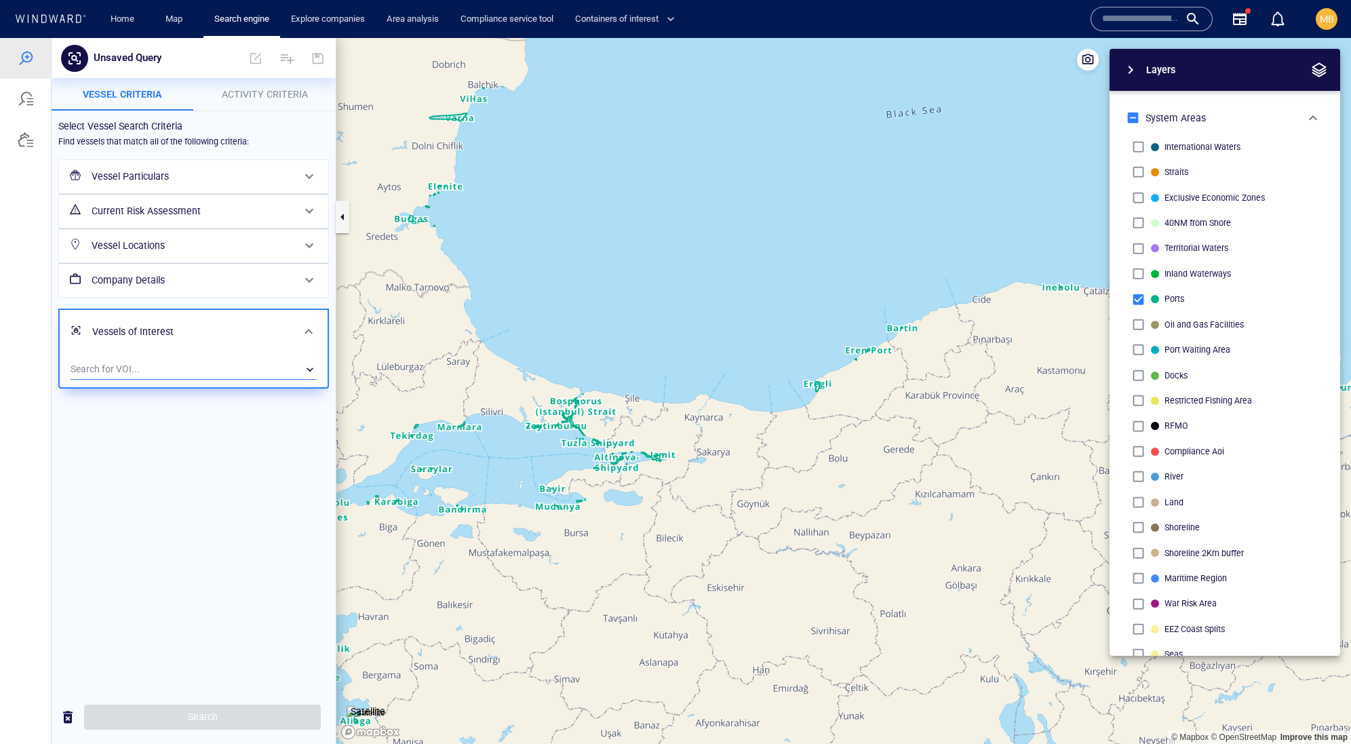
click at [167, 380] on div "​" at bounding box center [194, 369] width 246 height 20
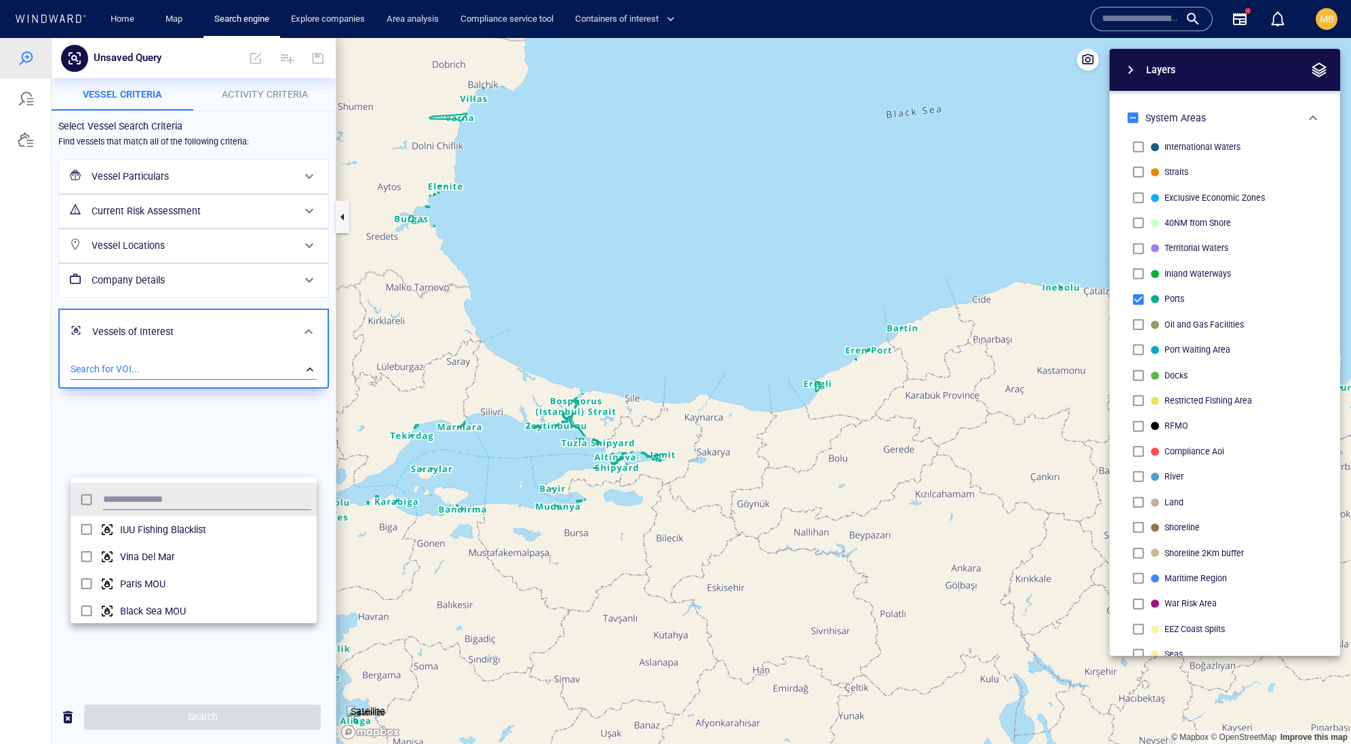
scroll to position [1, 1]
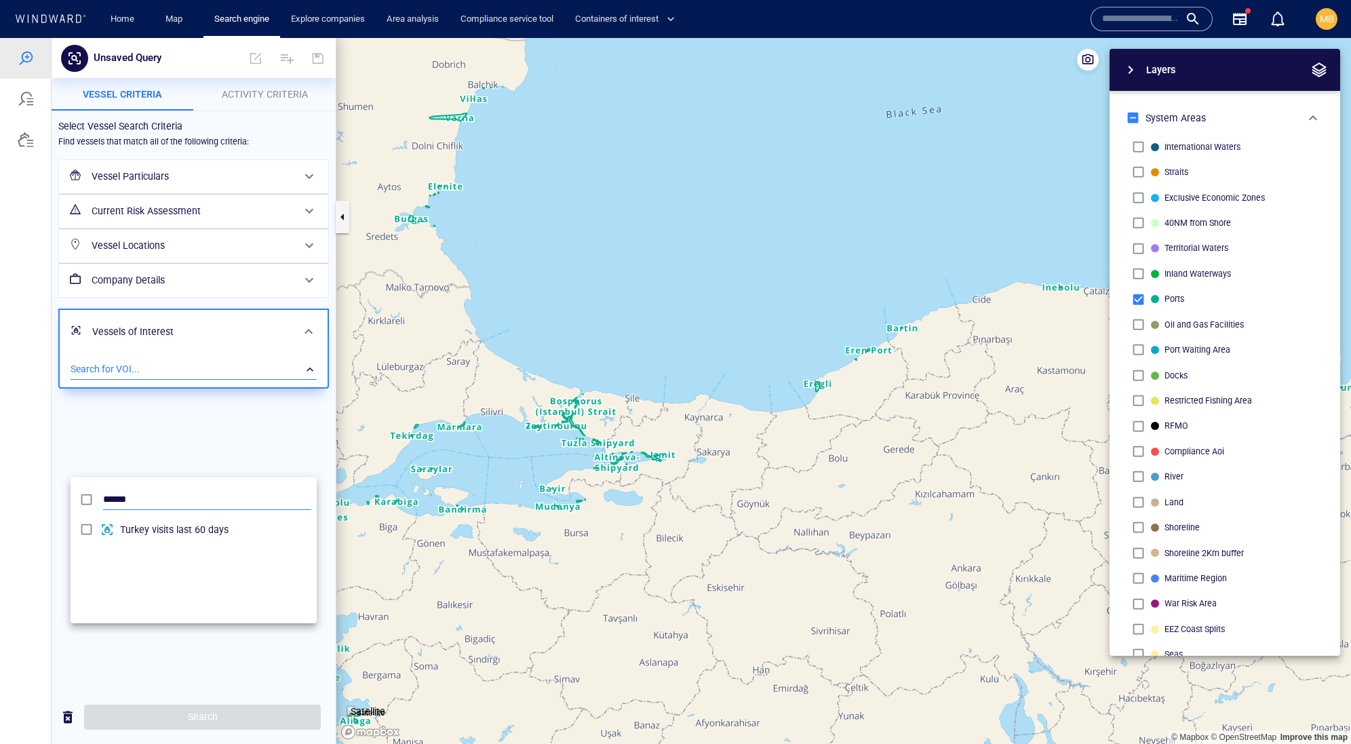
type input "******"
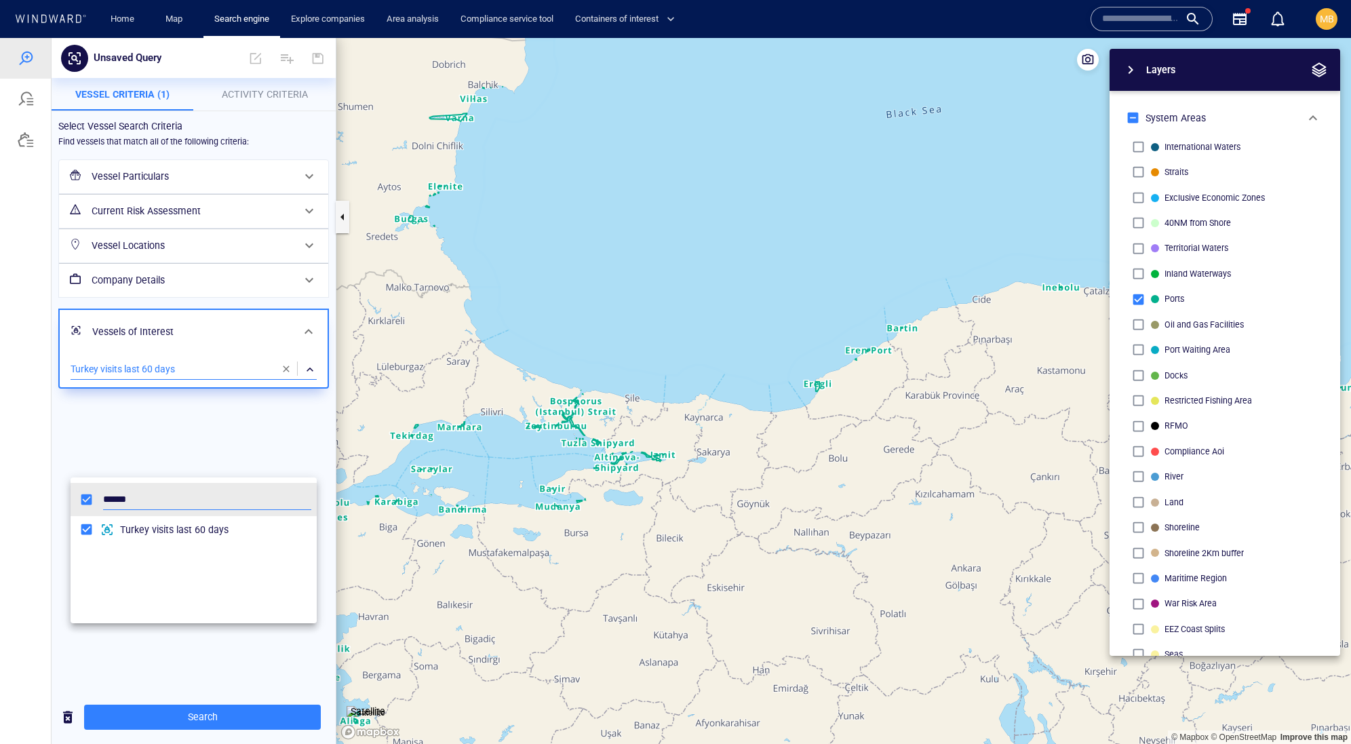
click at [262, 96] on div at bounding box center [675, 391] width 1351 height 706
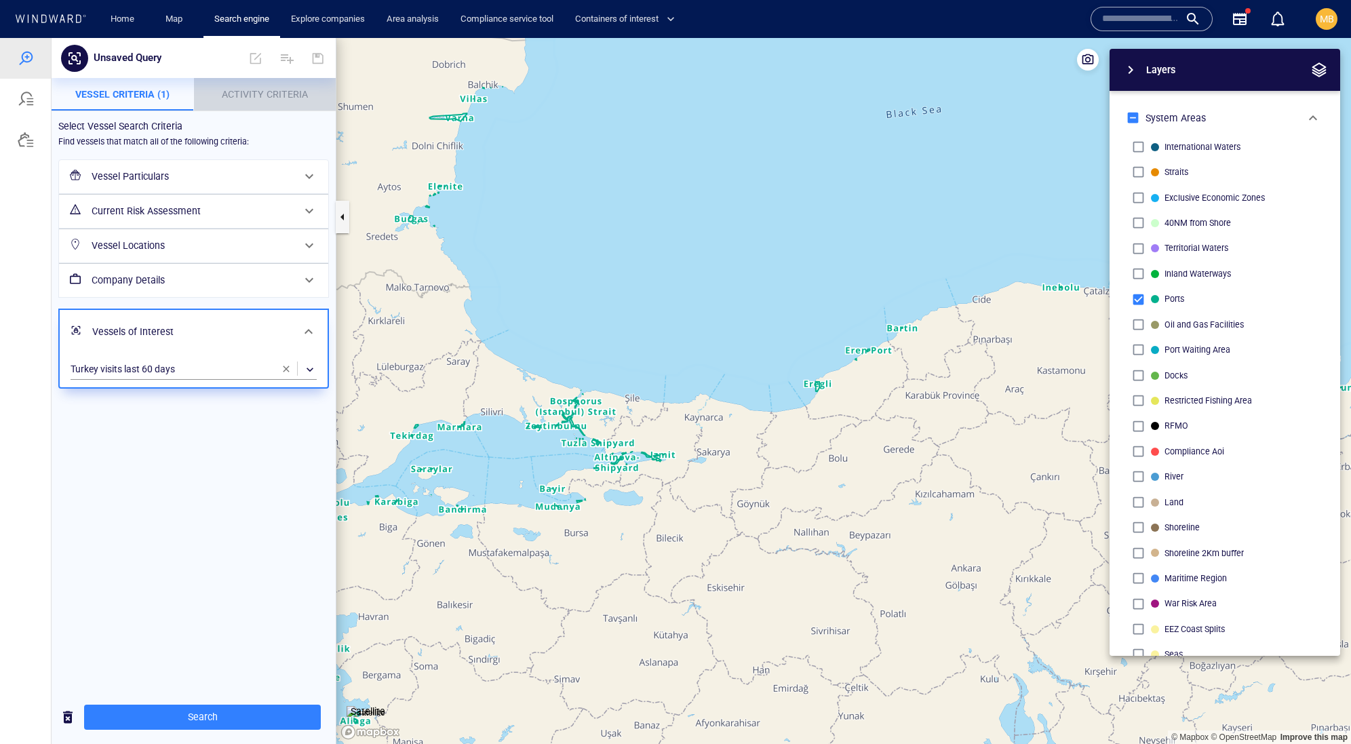
click at [262, 96] on span "Activity Criteria" at bounding box center [265, 94] width 86 height 11
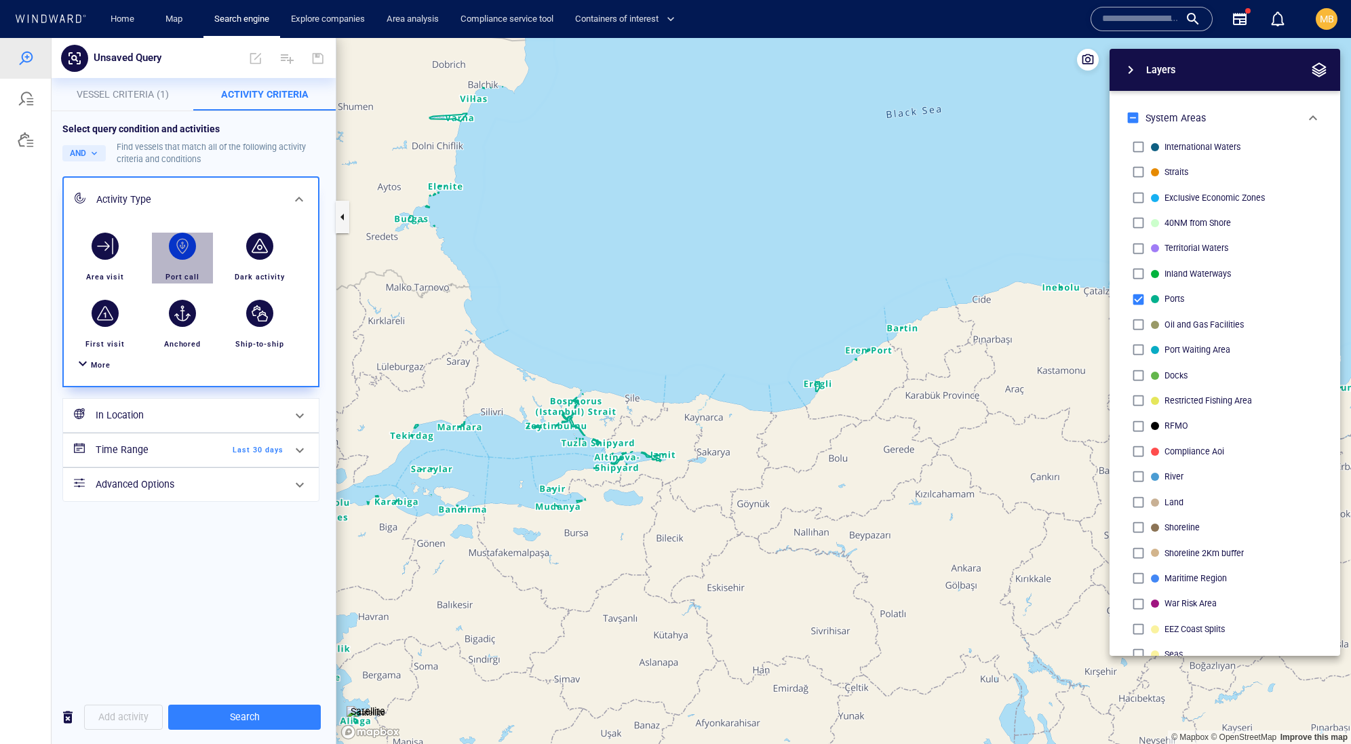
click at [182, 260] on div "button" at bounding box center [182, 246] width 27 height 27
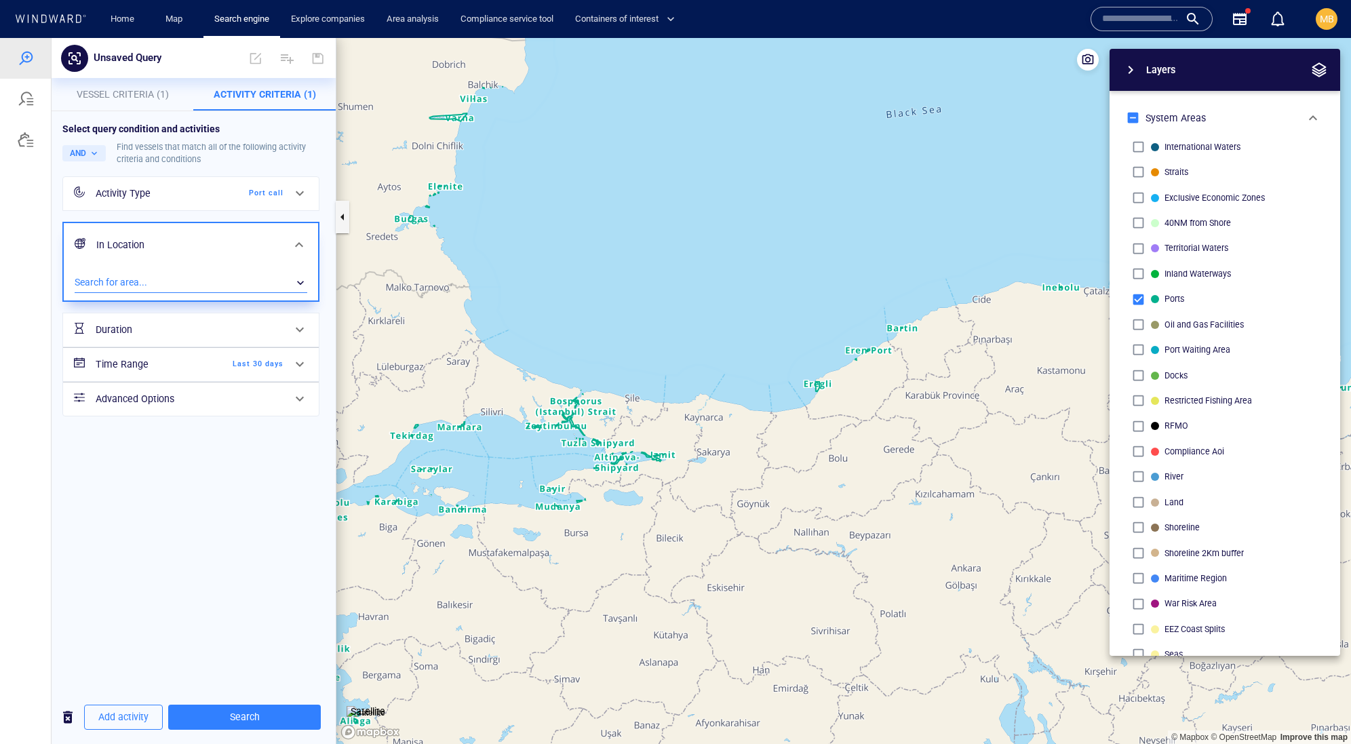
click at [169, 293] on div "​" at bounding box center [191, 283] width 233 height 20
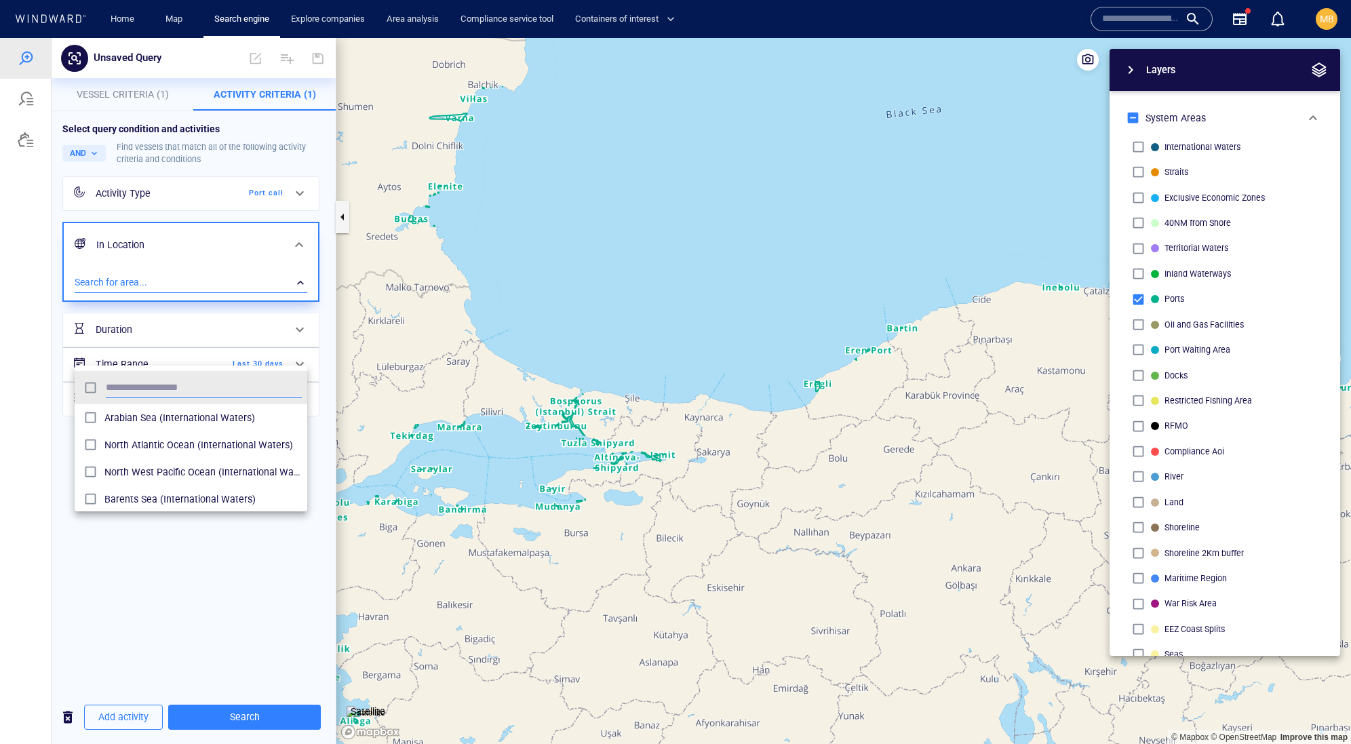
scroll to position [148, 233]
type input "******"
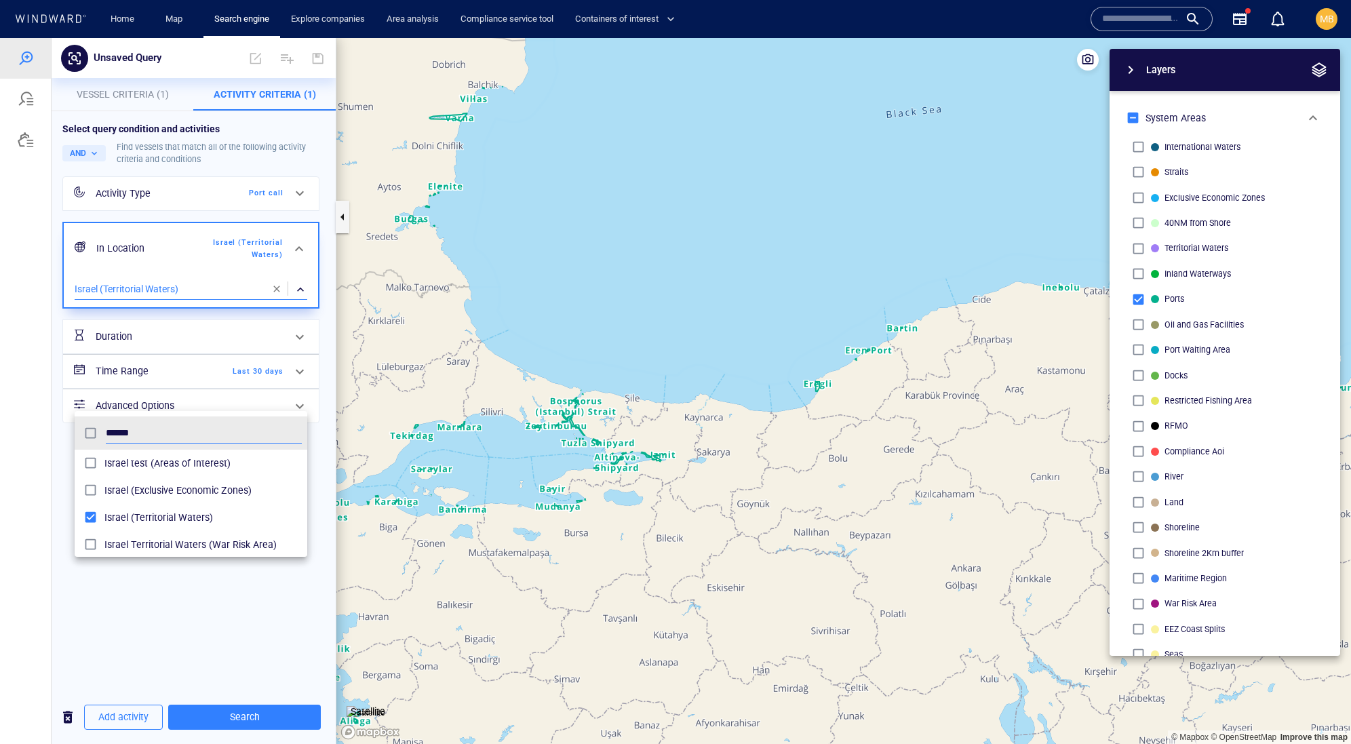
click at [258, 719] on div at bounding box center [675, 391] width 1351 height 706
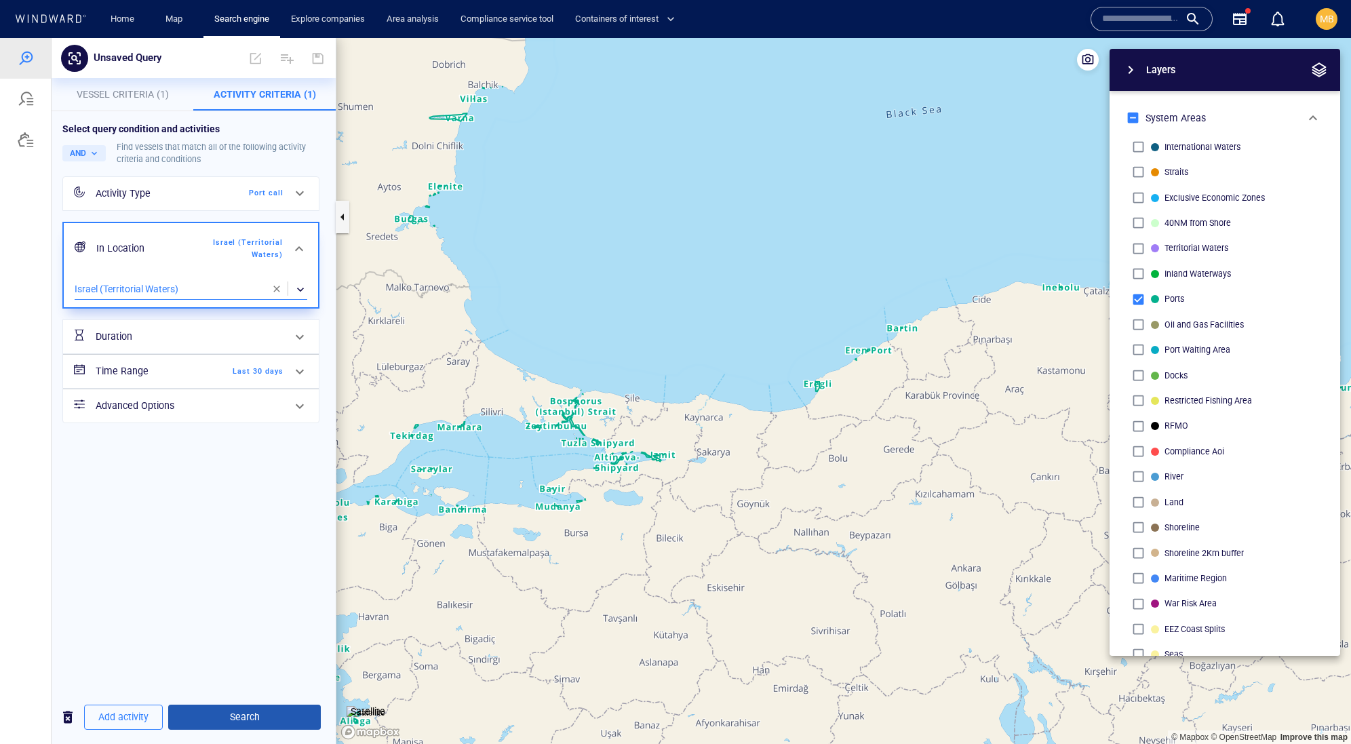
click at [259, 718] on span "Search" at bounding box center [244, 717] width 131 height 17
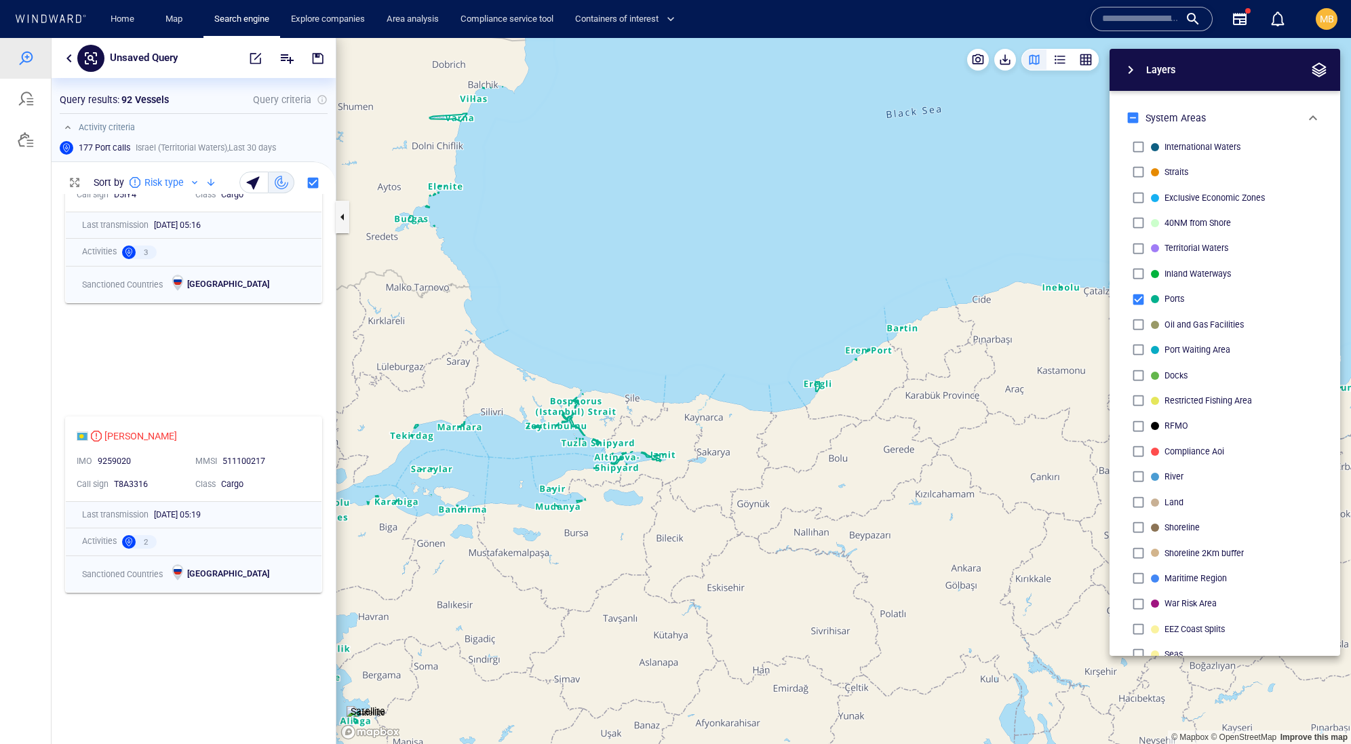
scroll to position [115, 0]
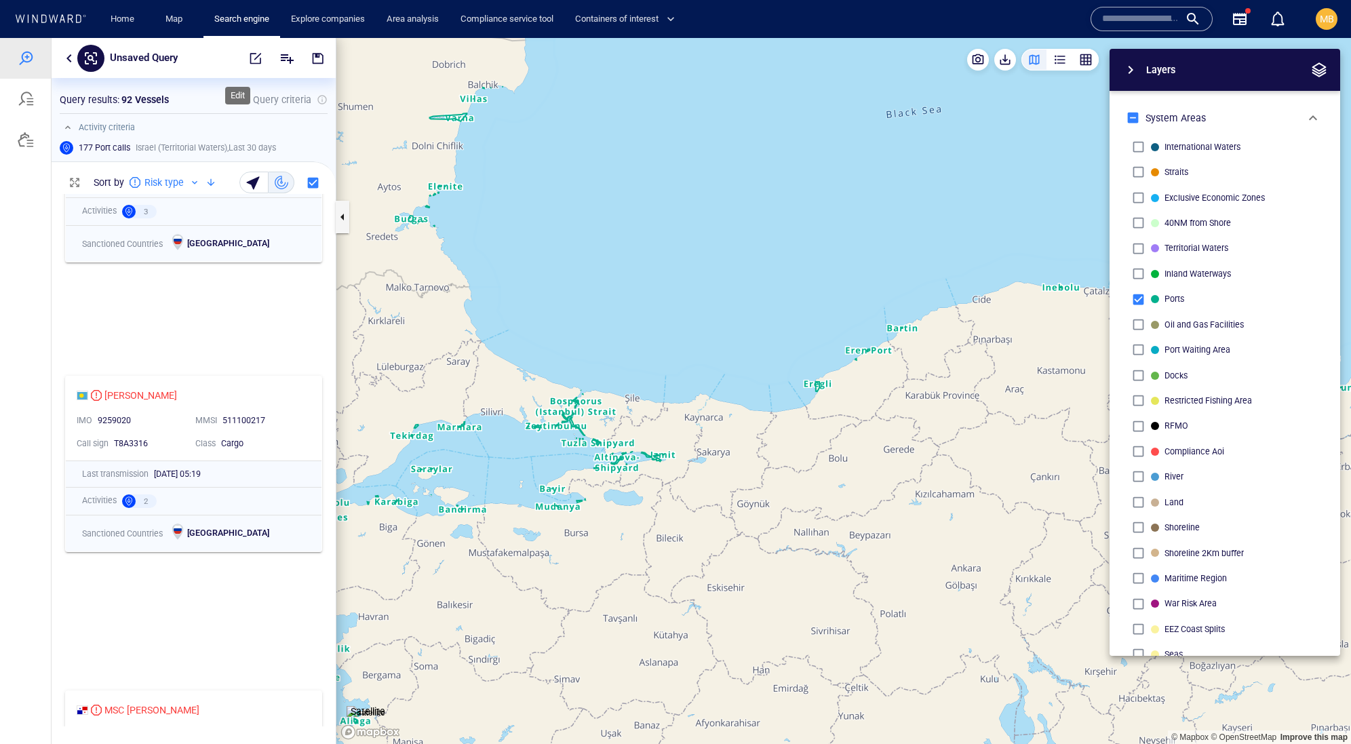
click at [249, 58] on span "button" at bounding box center [256, 59] width 14 height 14
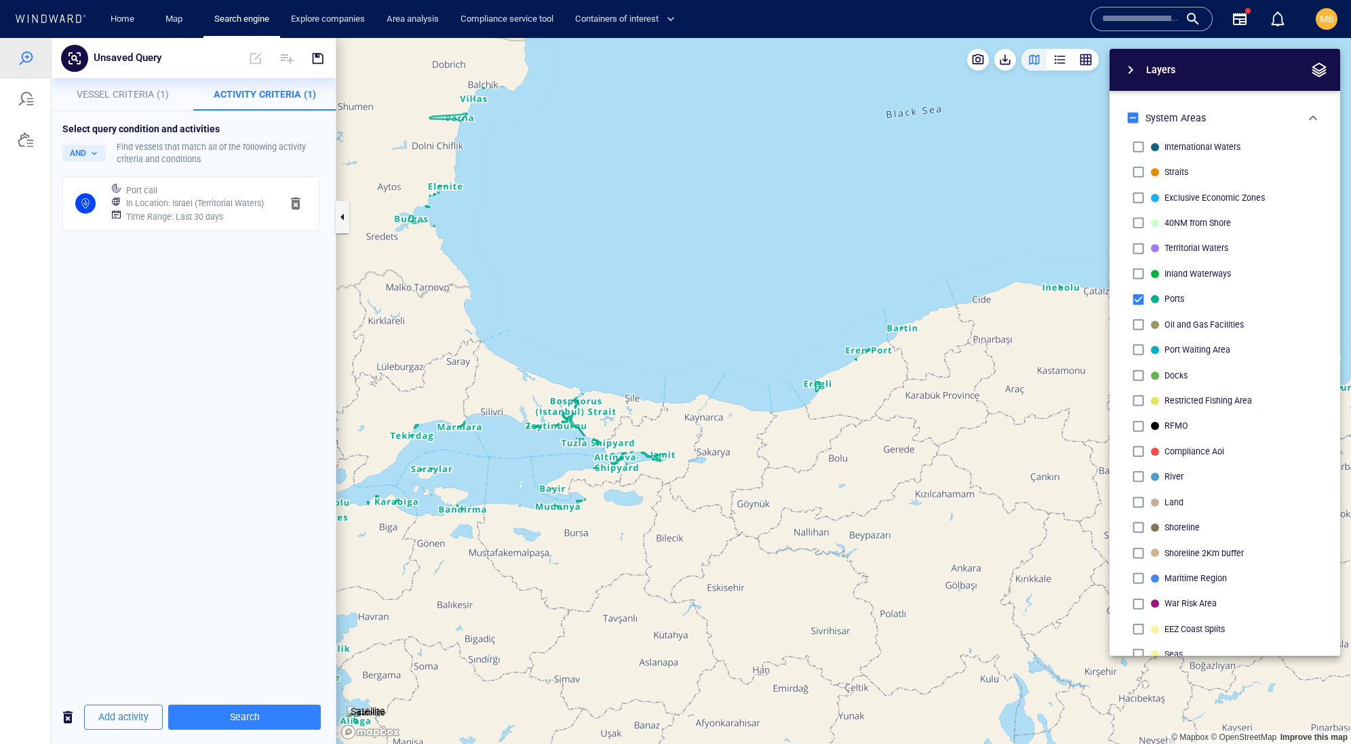
scroll to position [0, 0]
click at [201, 224] on h6 "Time Range : Last 30 days" at bounding box center [174, 217] width 97 height 14
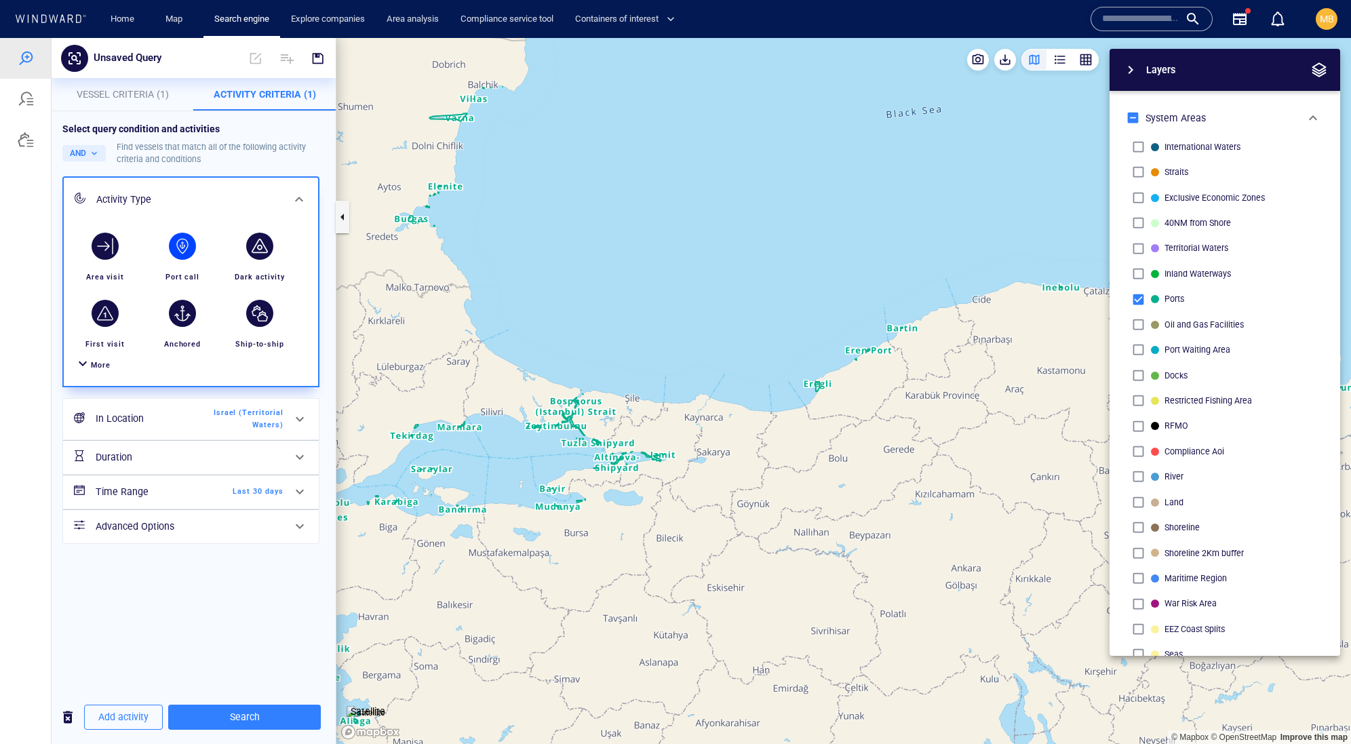
scroll to position [85, 0]
click at [250, 498] on span "Last 30 days" at bounding box center [244, 492] width 78 height 12
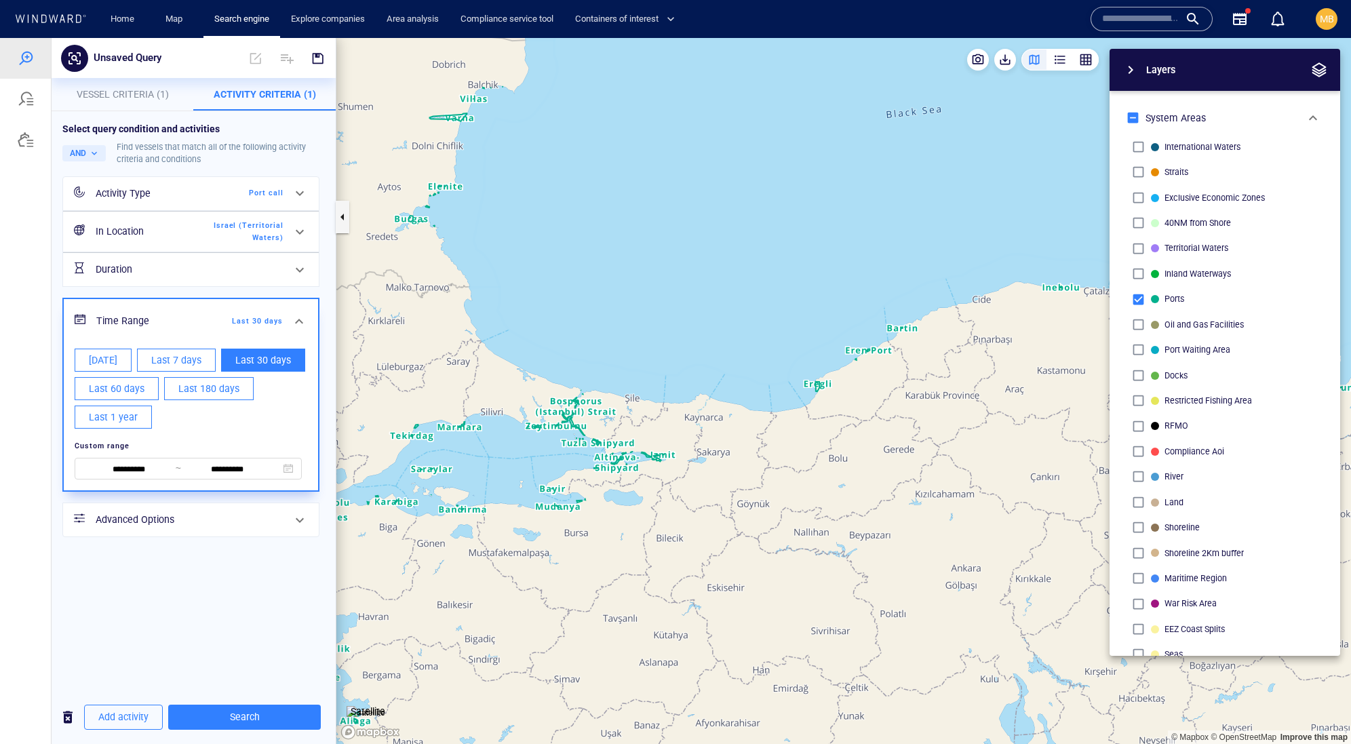
click at [138, 426] on span "Last 1 year" at bounding box center [113, 417] width 49 height 17
type input "**********"
click at [259, 715] on span "Search" at bounding box center [244, 717] width 131 height 17
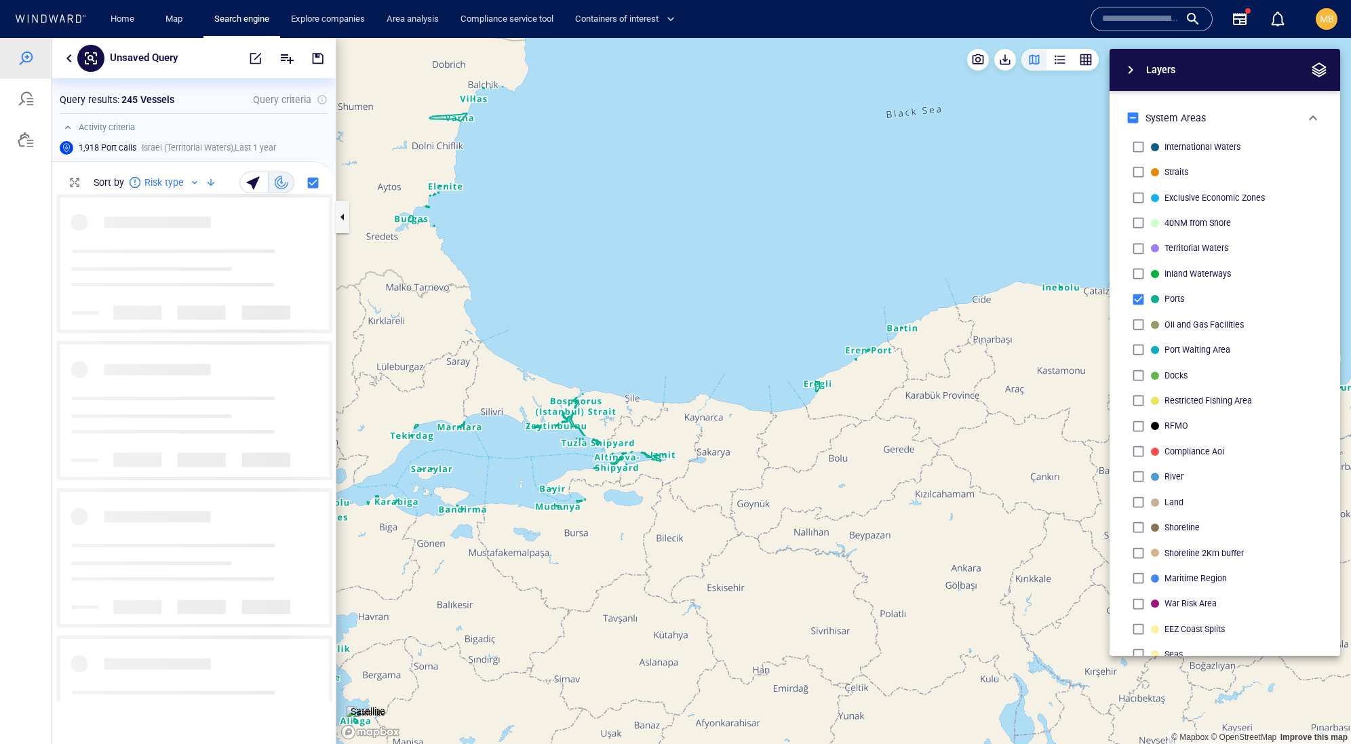
scroll to position [507, 283]
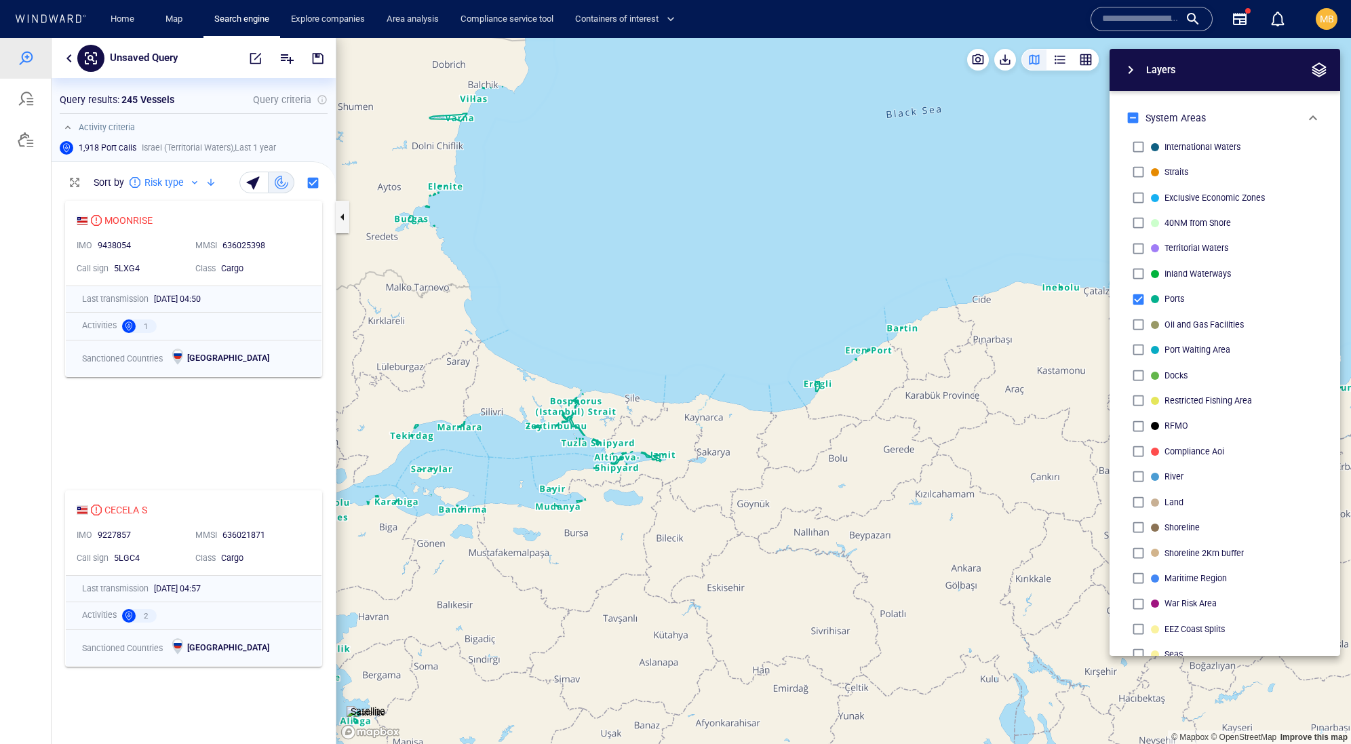
click at [997, 210] on div "Layers System Areas International Waters Straits Exclusive Economic Zones 40NM …" at bounding box center [1153, 352] width 373 height 607
click at [732, 300] on canvas "Map" at bounding box center [843, 391] width 1015 height 706
click at [1053, 60] on div "button" at bounding box center [1060, 60] width 14 height 14
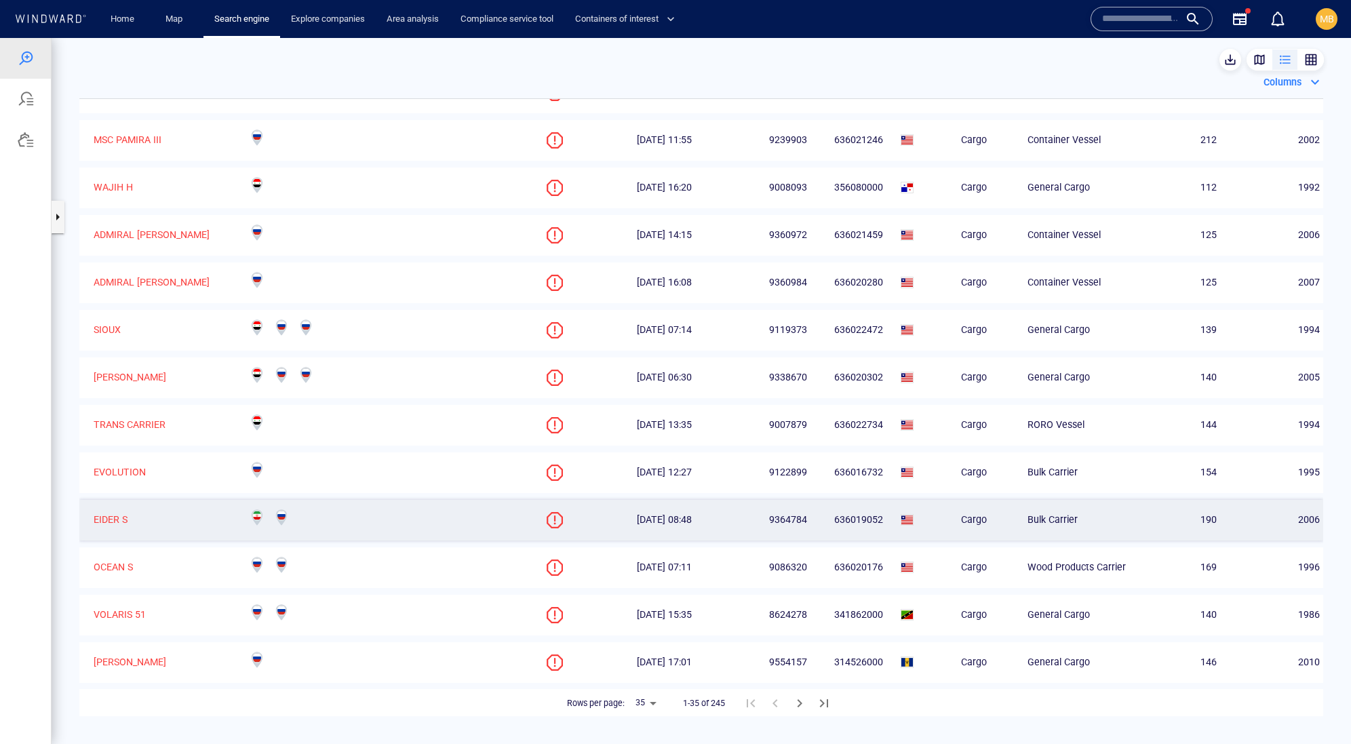
scroll to position [0, 0]
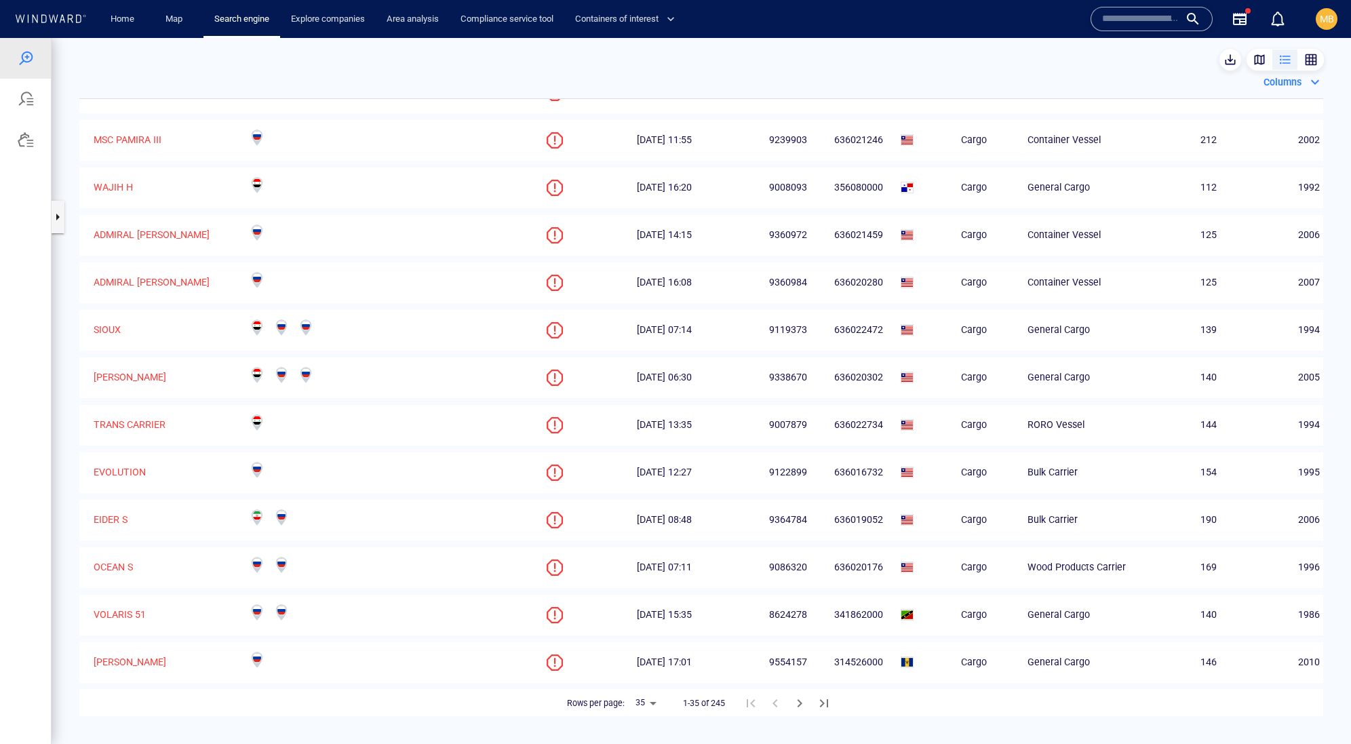
click at [646, 707] on body "Unsaved Query Something went wrong An error occurred while searching for the en…" at bounding box center [675, 391] width 1351 height 706
click at [635, 688] on li "50" at bounding box center [640, 675] width 38 height 24
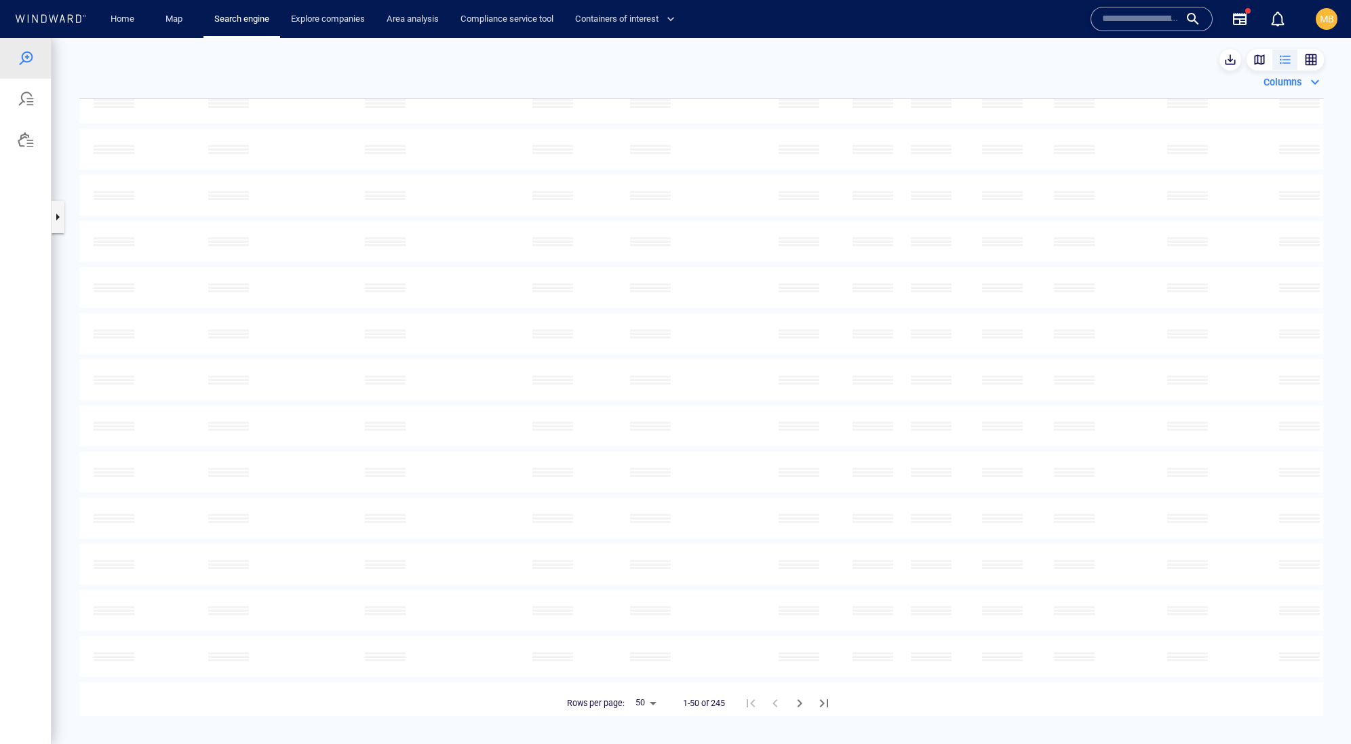
type input "**"
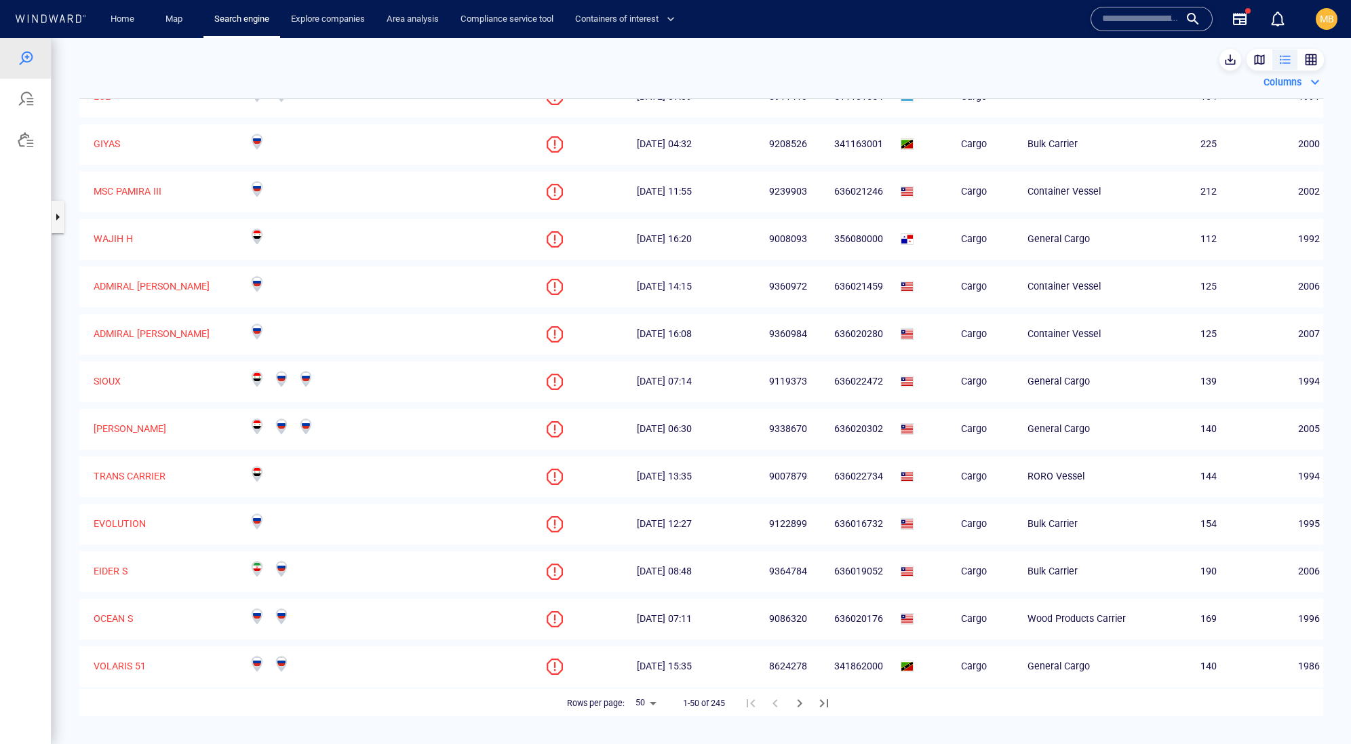
scroll to position [1040, 0]
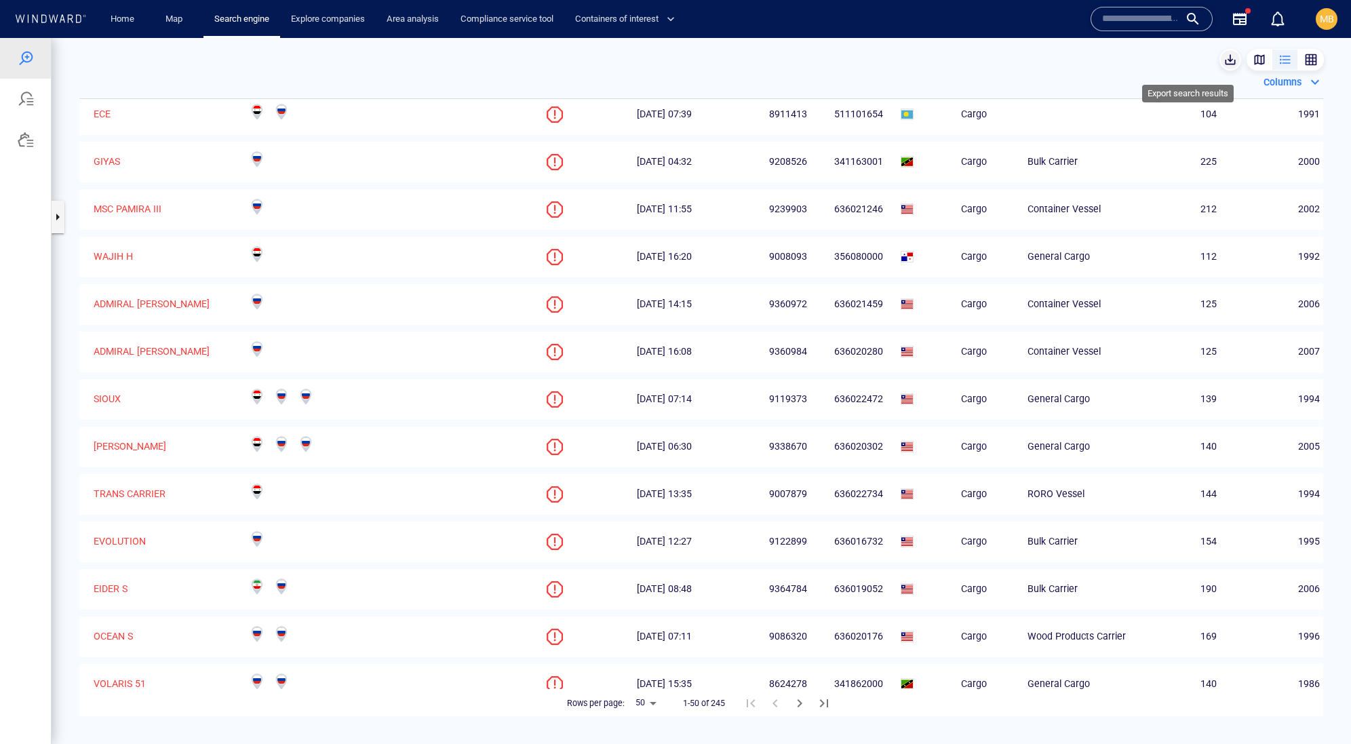
click at [1223, 60] on span "button" at bounding box center [1230, 60] width 14 height 14
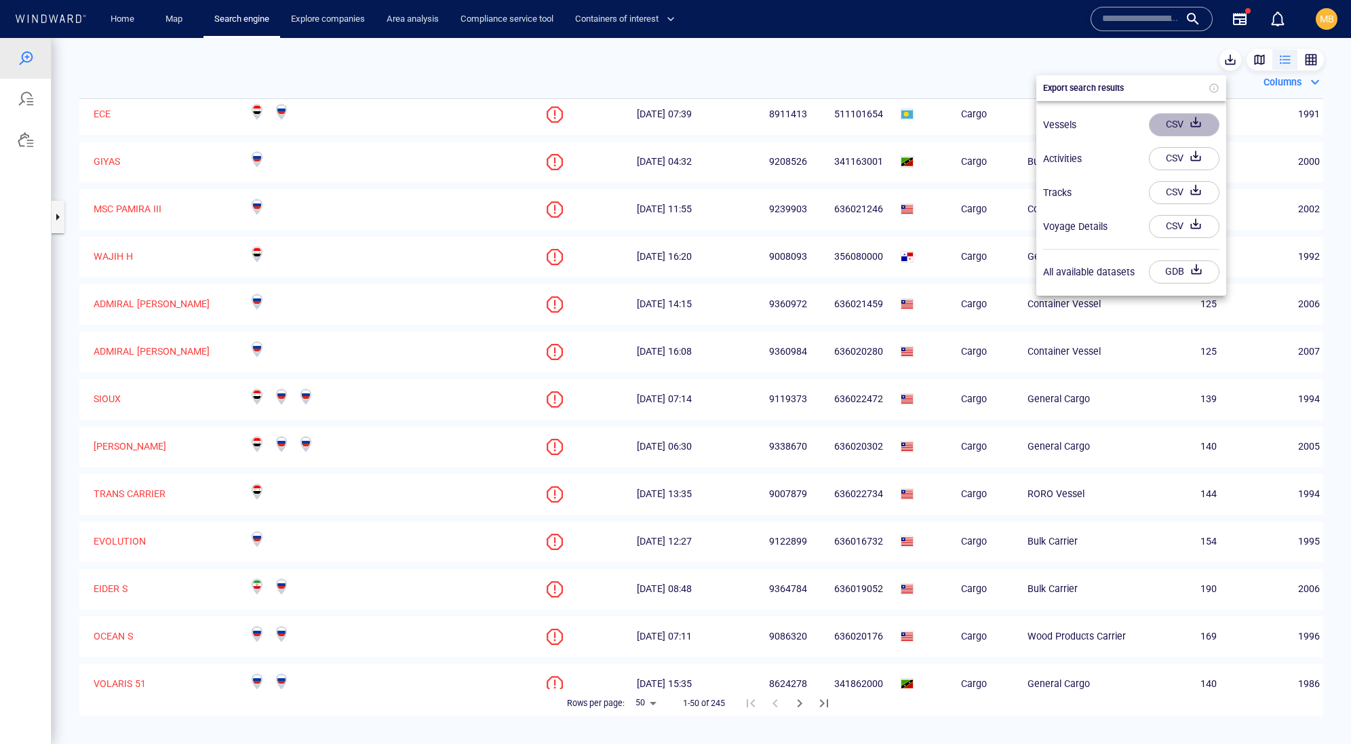
click at [1184, 131] on div "CSV" at bounding box center [1174, 124] width 23 height 22
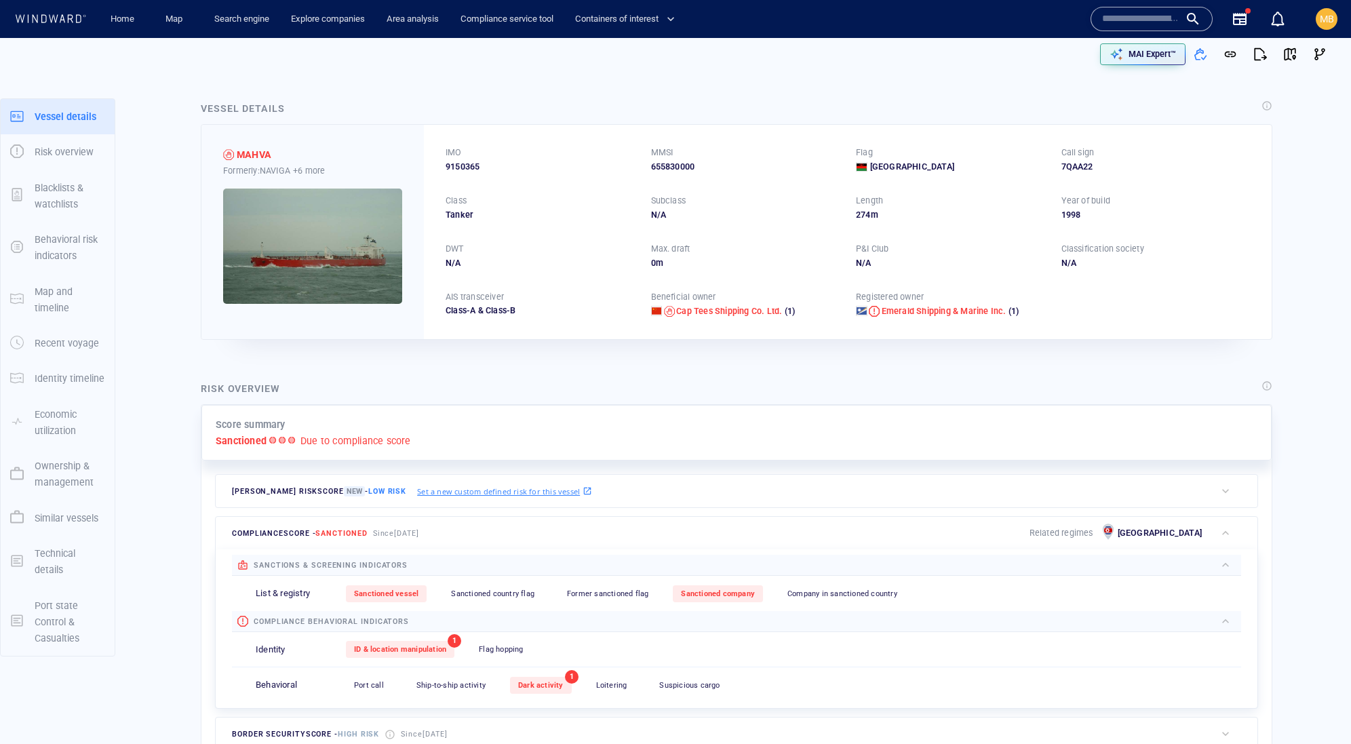
click at [1123, 20] on input "text" at bounding box center [1140, 19] width 77 height 20
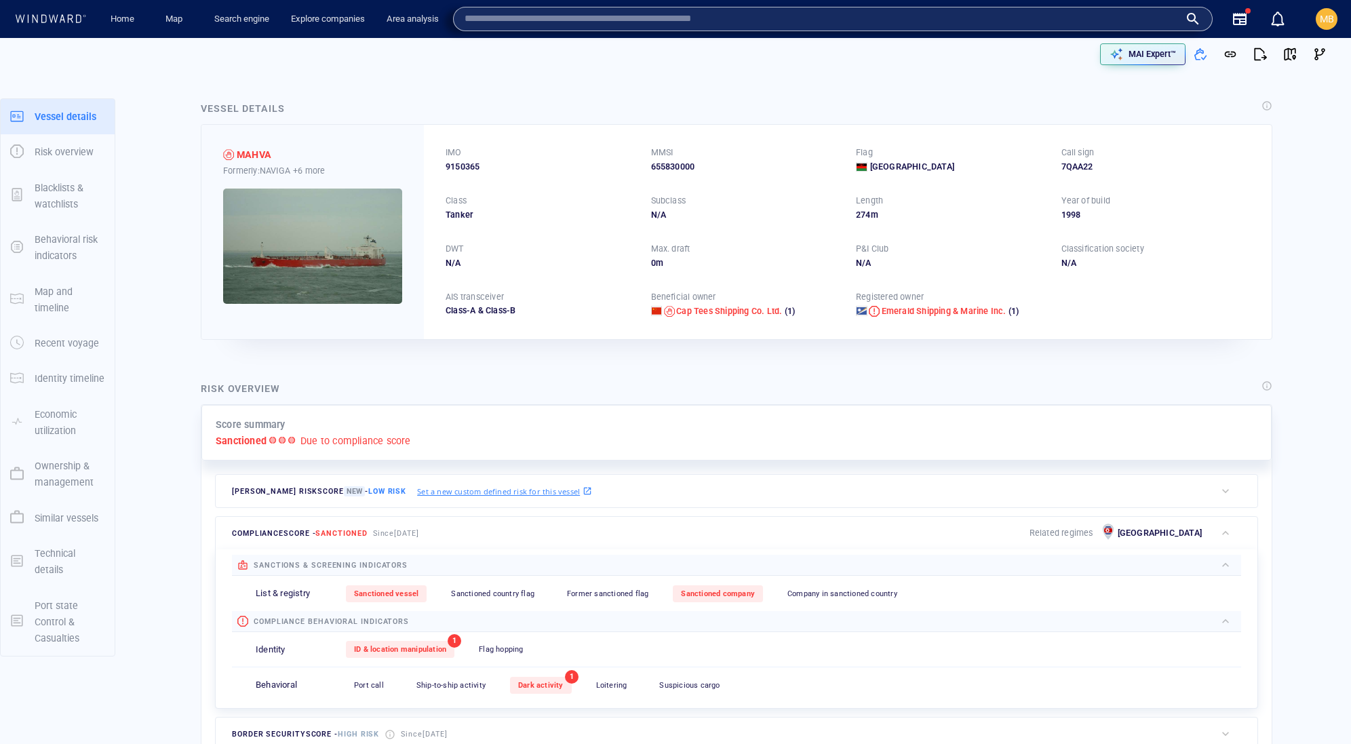
paste input "*******"
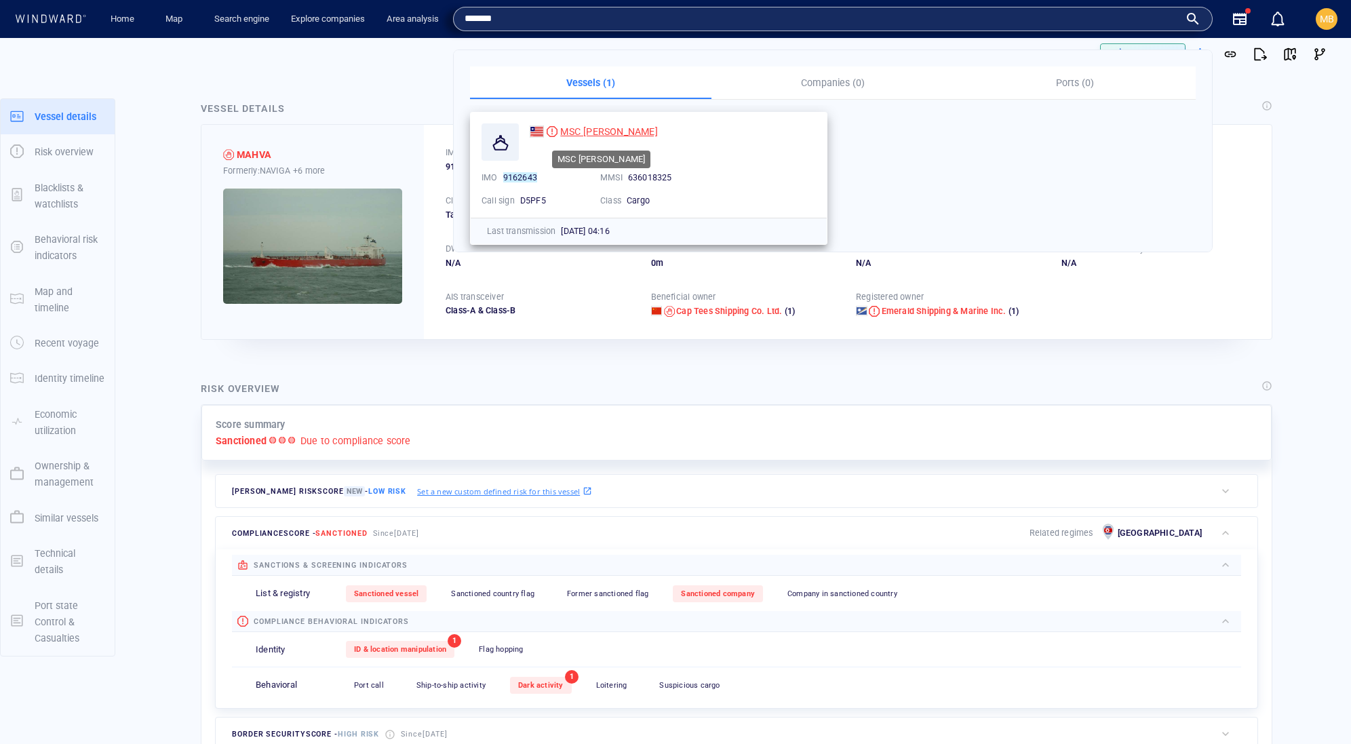
type input "*******"
click at [584, 133] on span "MSC LEA II" at bounding box center [608, 131] width 97 height 11
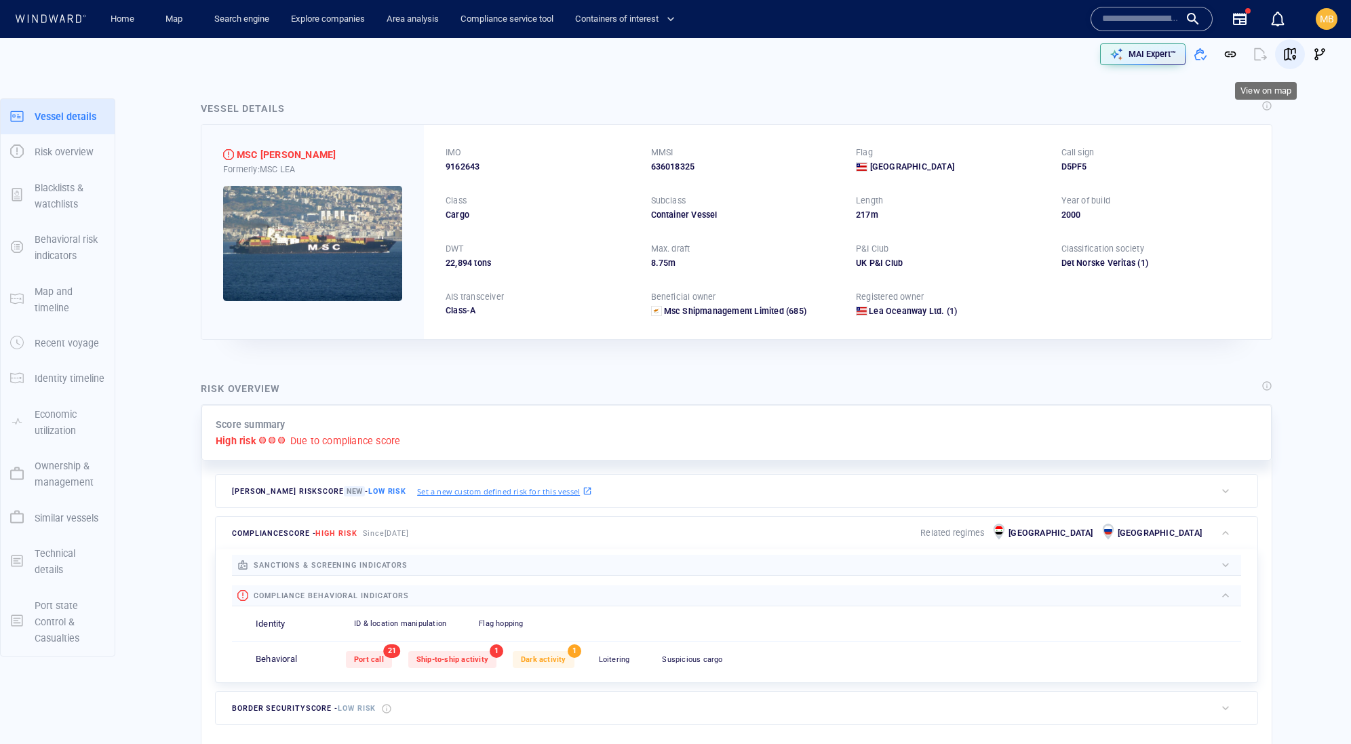
click at [1284, 55] on span "button" at bounding box center [1290, 54] width 14 height 14
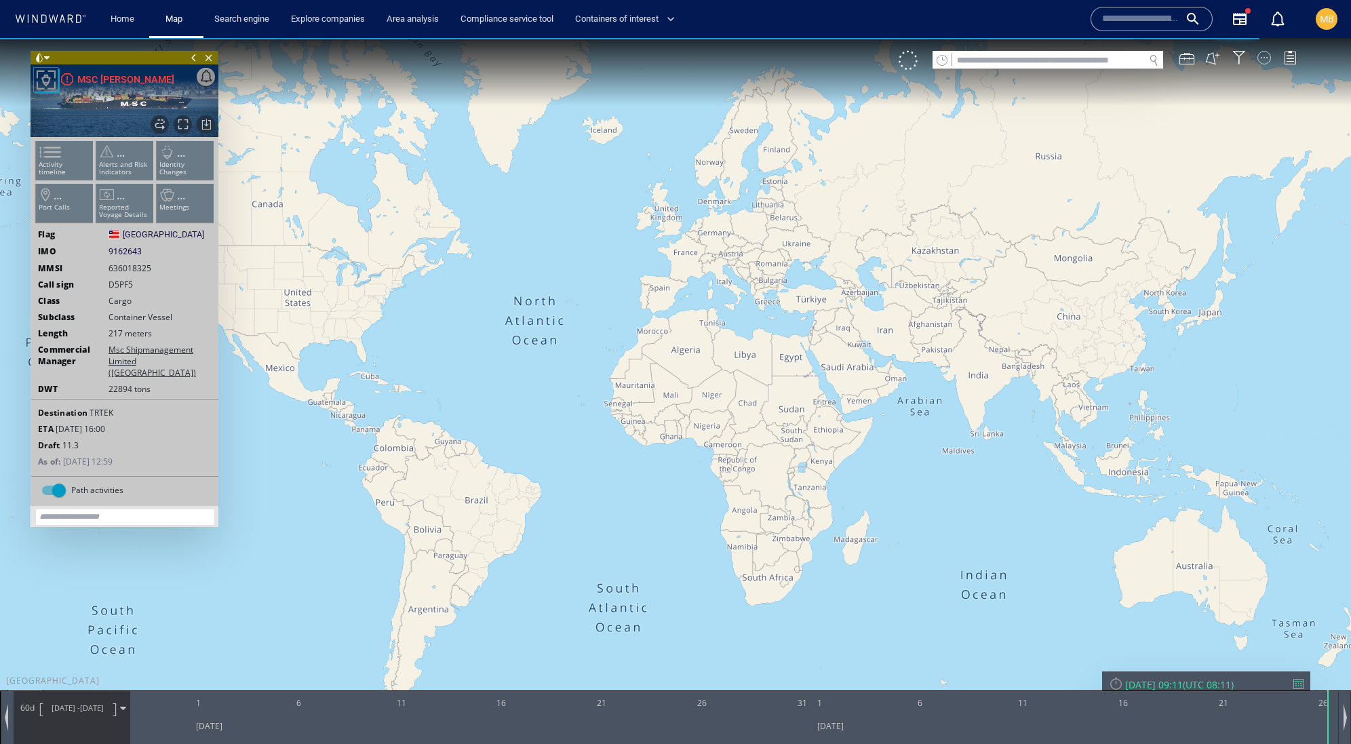
click at [1264, 57] on div at bounding box center [1264, 58] width 14 height 14
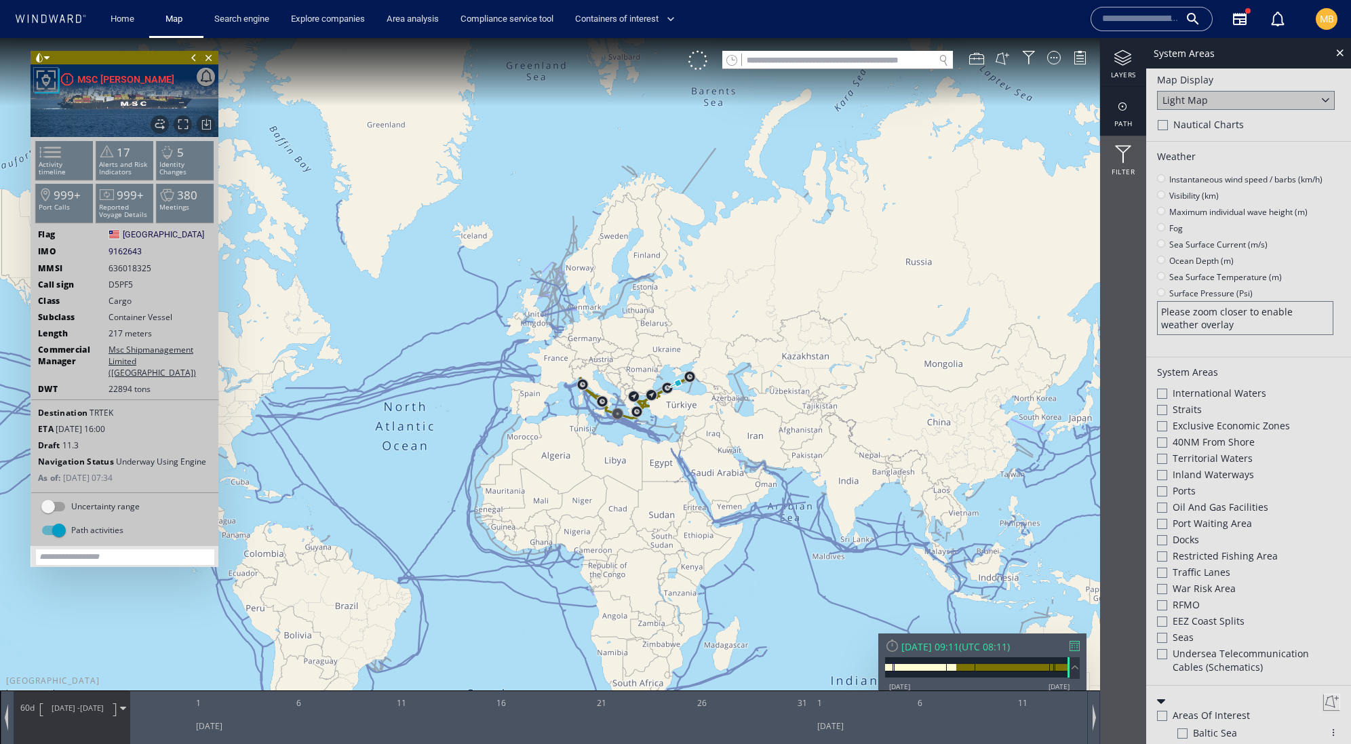
click at [1121, 102] on div at bounding box center [1123, 106] width 46 height 17
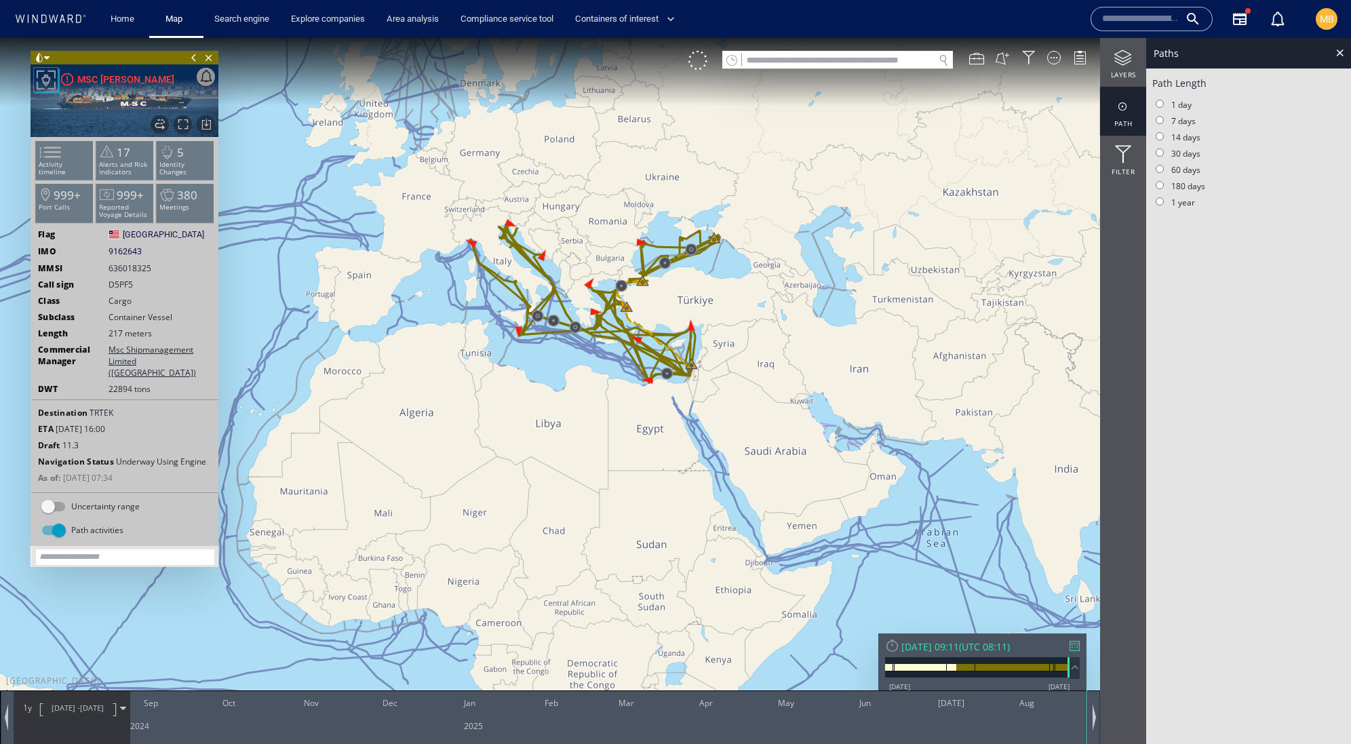
drag, startPoint x: 706, startPoint y: 408, endPoint x: 701, endPoint y: 426, distance: 18.3
click at [703, 448] on canvas "Map" at bounding box center [675, 384] width 1351 height 692
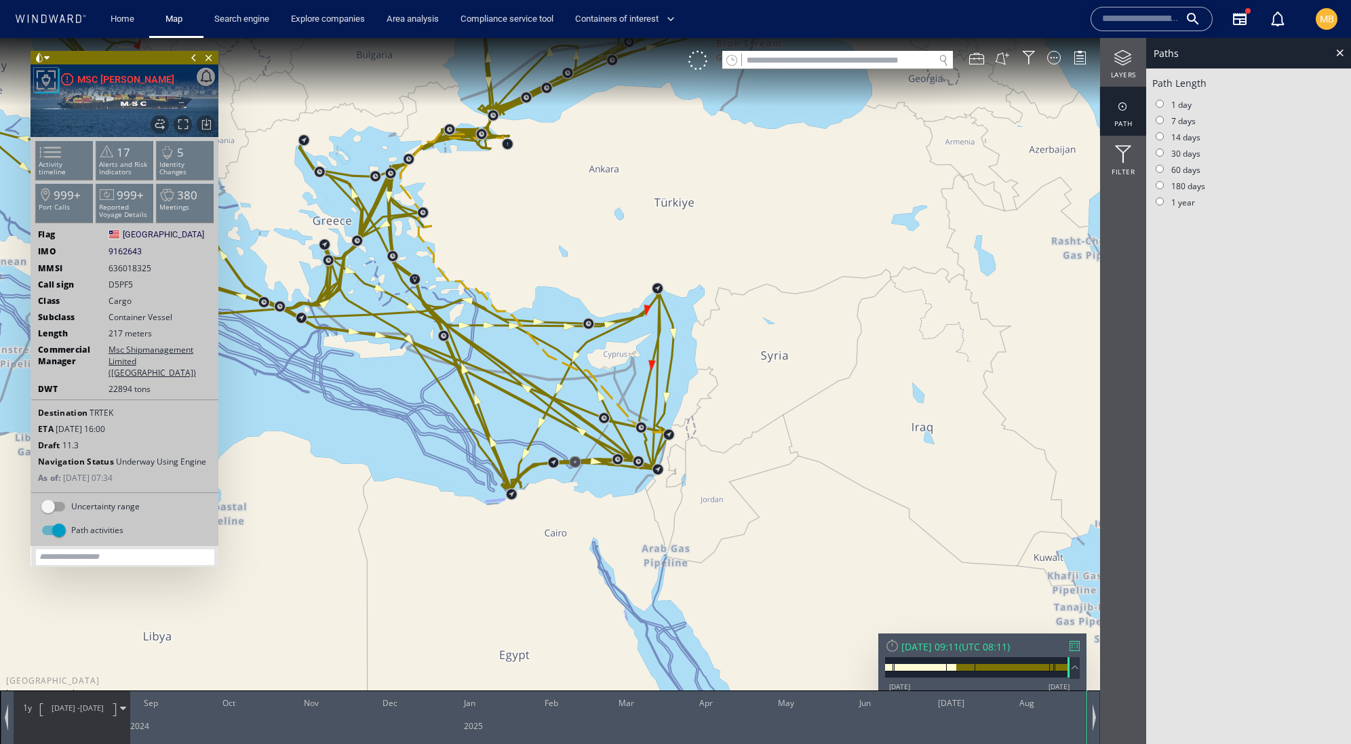
drag, startPoint x: 709, startPoint y: 332, endPoint x: 730, endPoint y: 462, distance: 131.1
click at [730, 462] on canvas "Map" at bounding box center [675, 384] width 1351 height 692
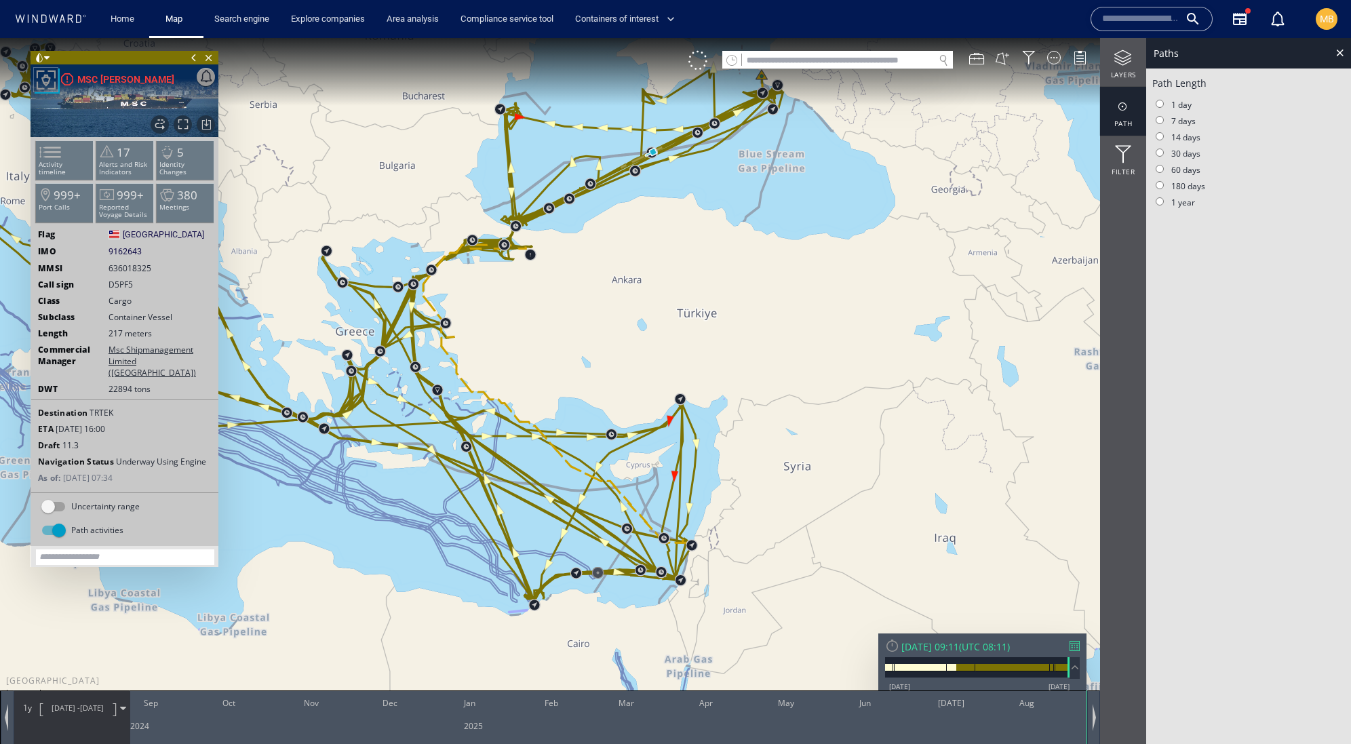
drag, startPoint x: 743, startPoint y: 370, endPoint x: 743, endPoint y: 459, distance: 89.5
click at [743, 459] on canvas "Map" at bounding box center [675, 384] width 1351 height 692
drag, startPoint x: 741, startPoint y: 385, endPoint x: 739, endPoint y: 491, distance: 105.8
click at [741, 487] on canvas "Map" at bounding box center [675, 384] width 1351 height 692
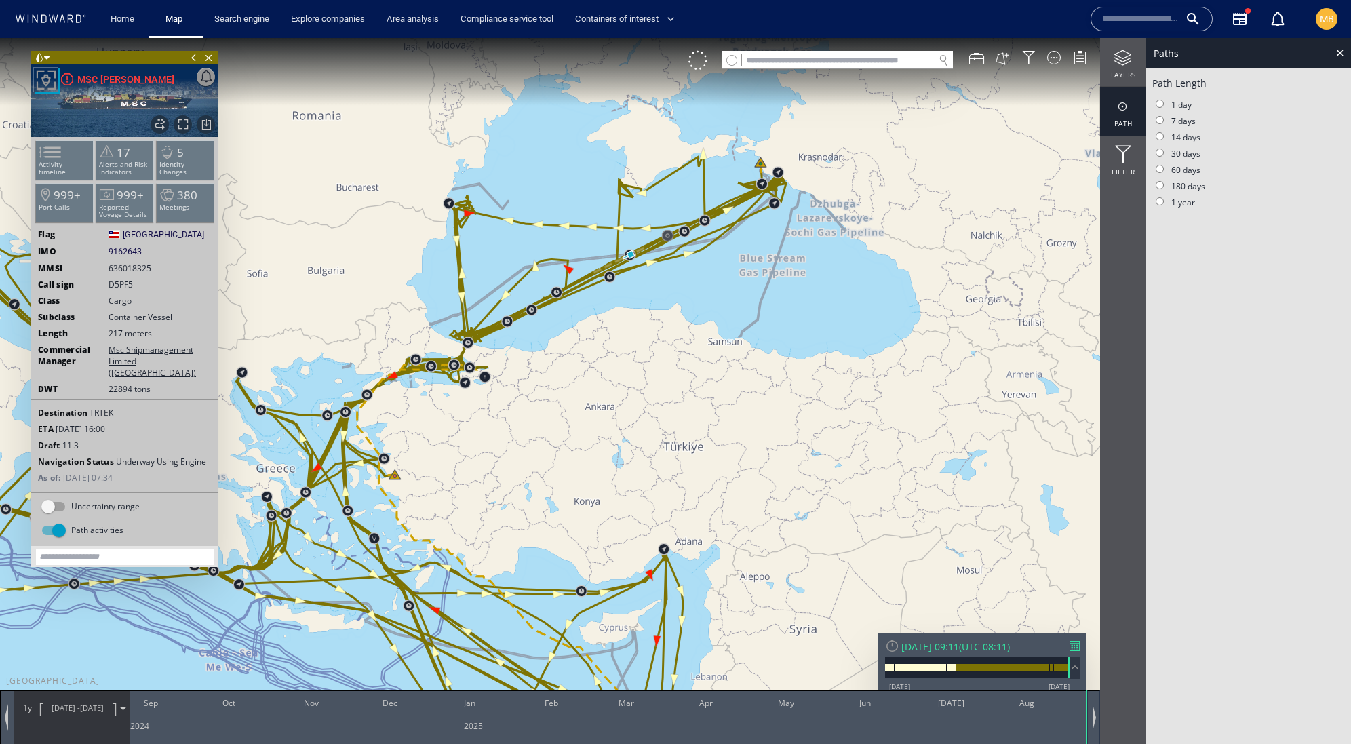
drag, startPoint x: 743, startPoint y: 256, endPoint x: 744, endPoint y: 405, distance: 148.5
click at [744, 405] on canvas "Map" at bounding box center [675, 384] width 1351 height 692
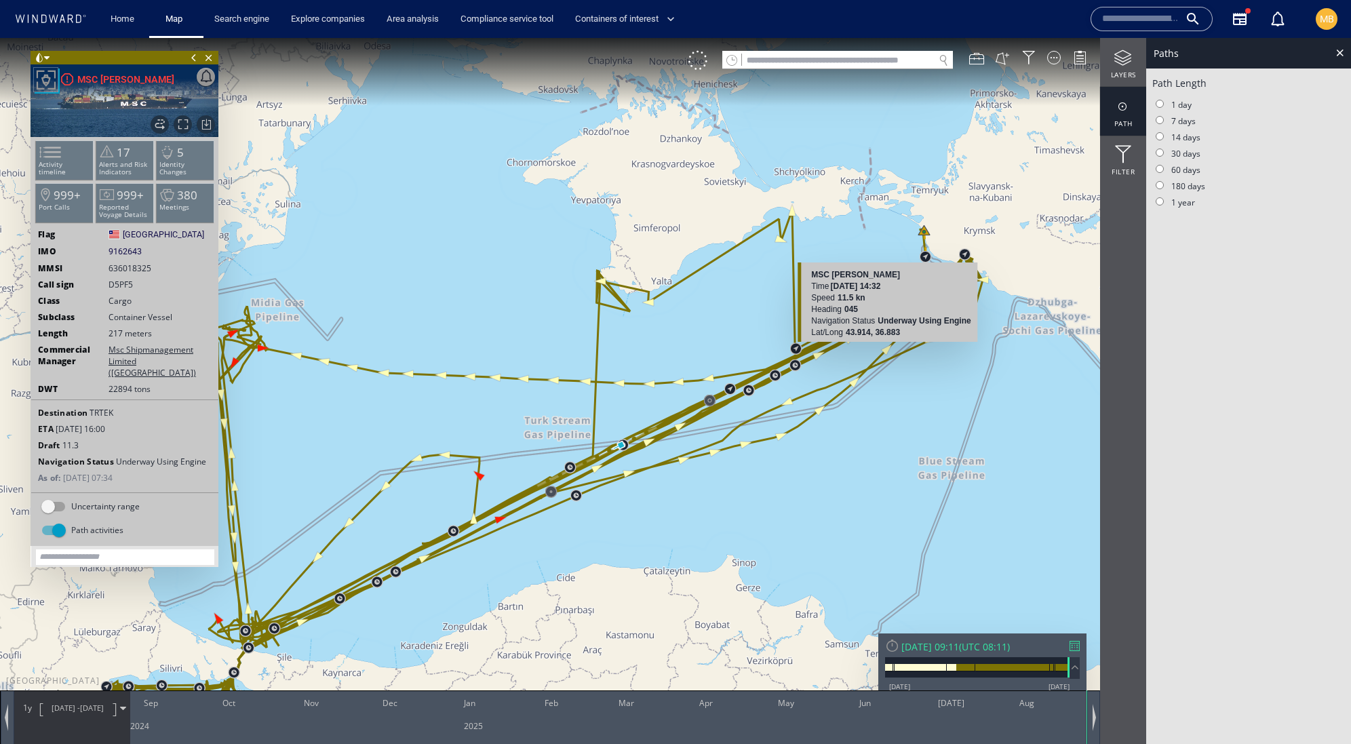
click at [898, 334] on b "43.914, 36.883" at bounding box center [873, 332] width 54 height 9
